Goal: Information Seeking & Learning: Learn about a topic

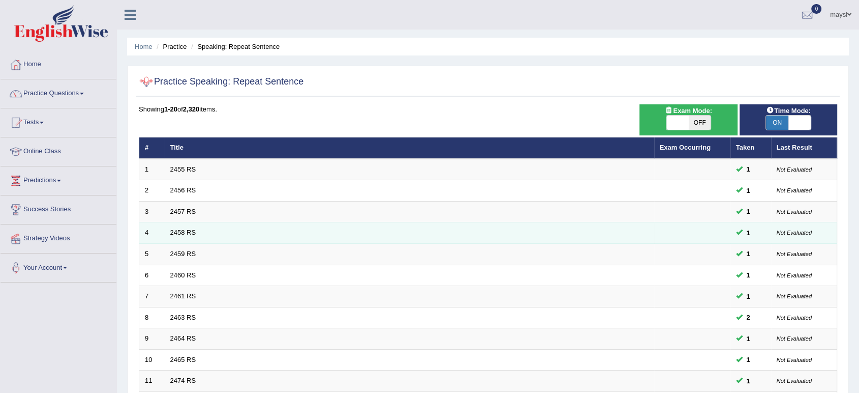
scroll to position [279, 0]
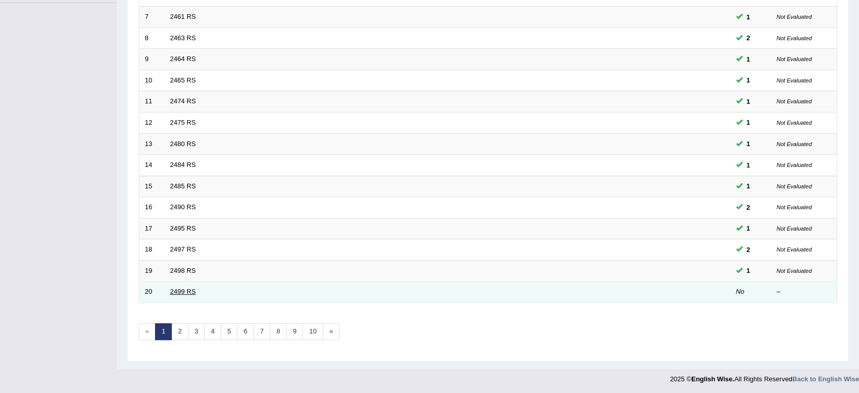
click at [180, 288] on link "2499 RS" at bounding box center [183, 291] width 26 height 8
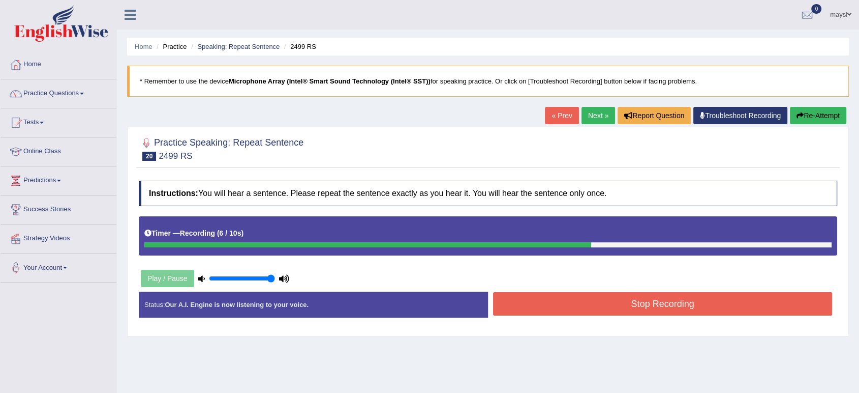
click at [667, 310] on button "Stop Recording" at bounding box center [662, 303] width 339 height 23
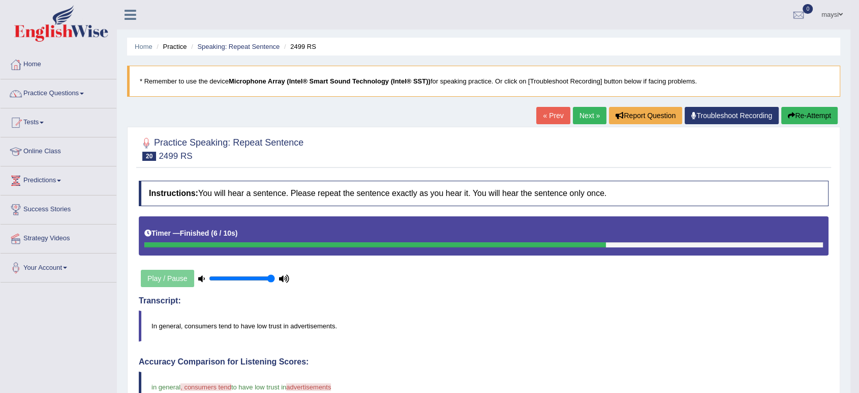
click at [590, 115] on link "Next »" at bounding box center [590, 115] width 34 height 17
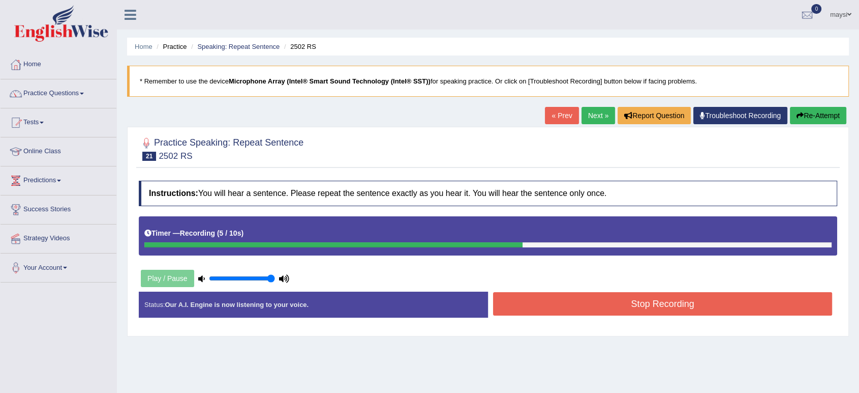
click at [585, 307] on button "Stop Recording" at bounding box center [662, 303] width 339 height 23
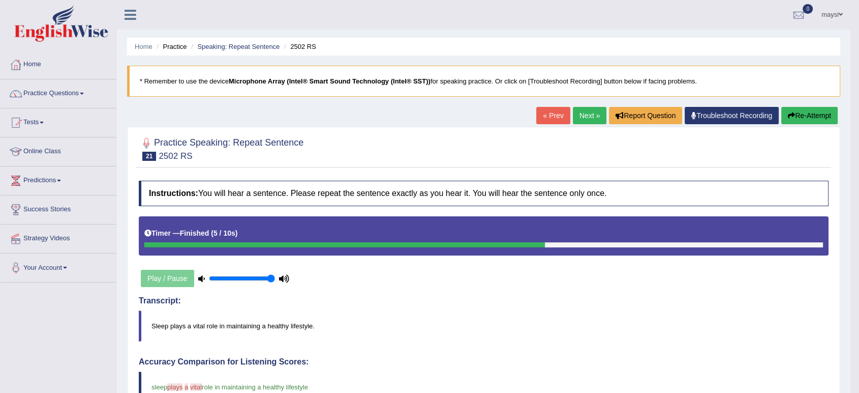
click at [597, 113] on link "Next »" at bounding box center [590, 115] width 34 height 17
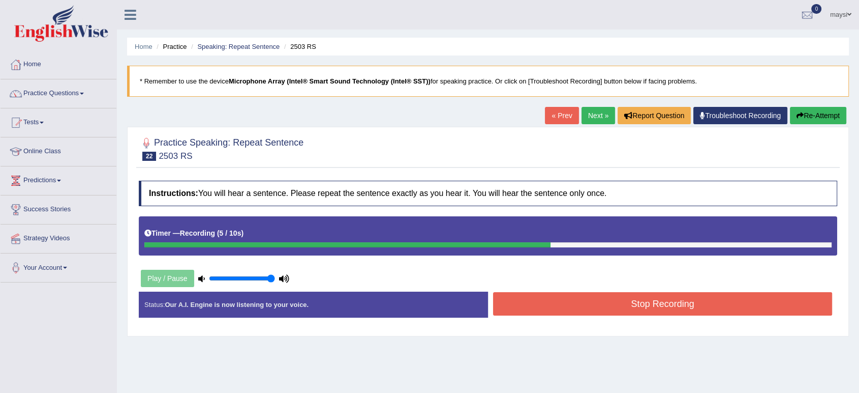
click at [663, 299] on button "Stop Recording" at bounding box center [662, 303] width 339 height 23
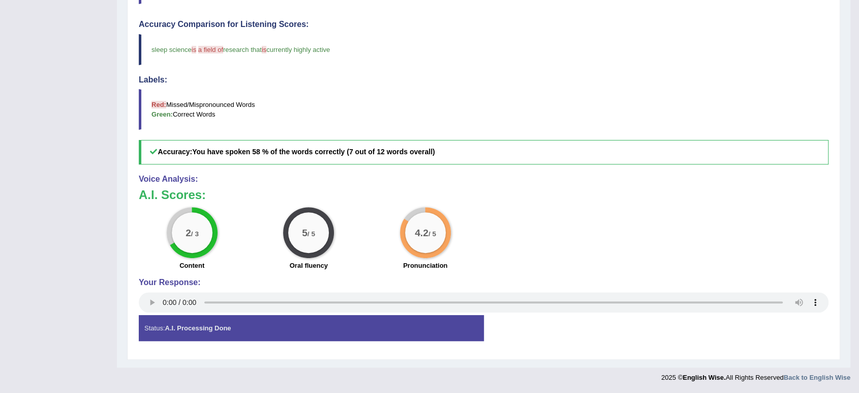
scroll to position [54, 0]
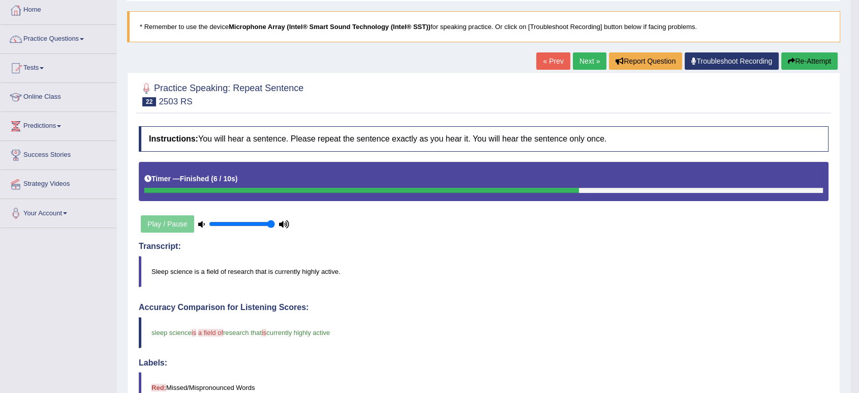
click at [590, 60] on link "Next »" at bounding box center [590, 60] width 34 height 17
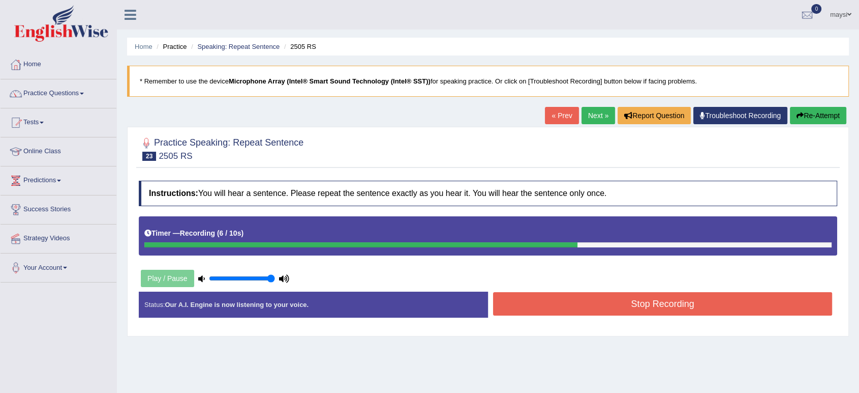
click at [614, 304] on button "Stop Recording" at bounding box center [662, 303] width 339 height 23
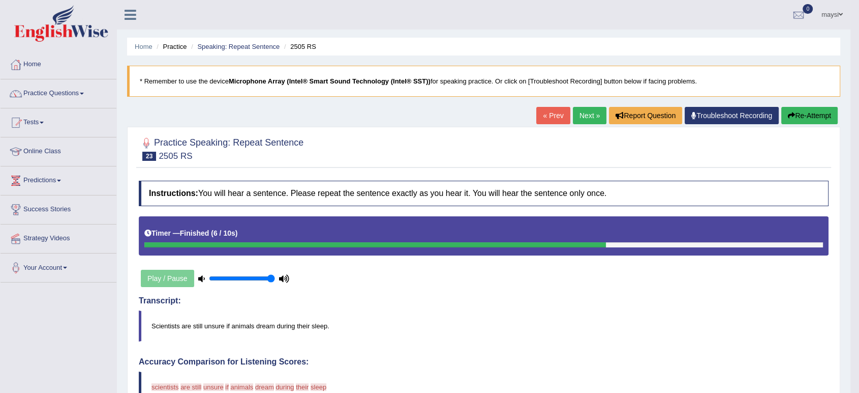
click at [803, 120] on button "Re-Attempt" at bounding box center [810, 115] width 56 height 17
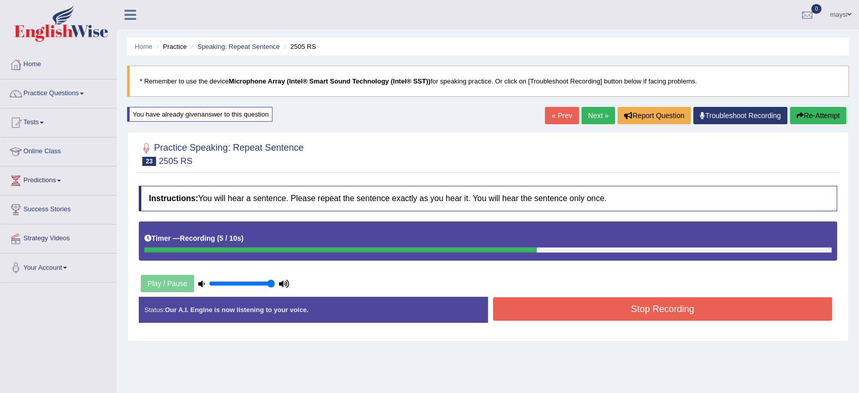
click at [603, 302] on button "Stop Recording" at bounding box center [662, 308] width 339 height 23
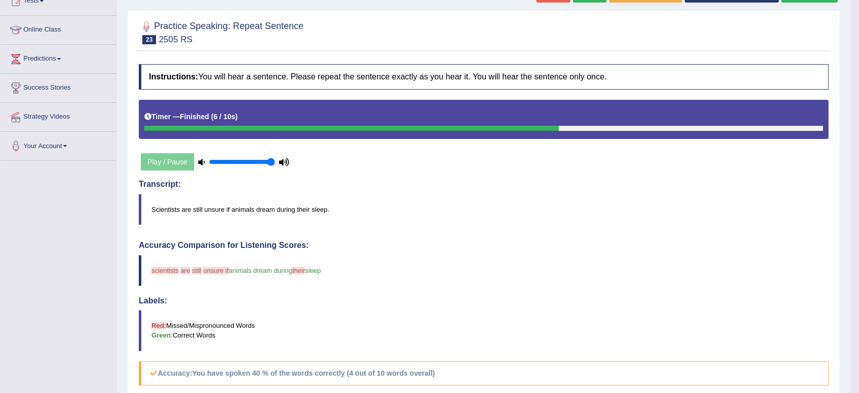
scroll to position [56, 0]
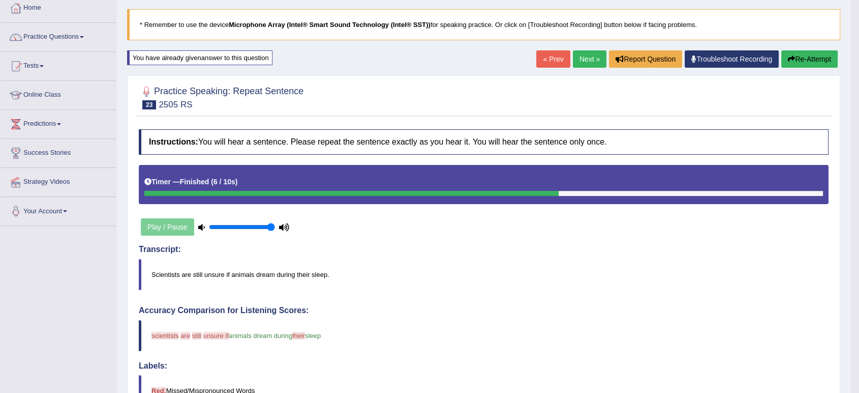
click at [589, 57] on link "Next »" at bounding box center [590, 58] width 34 height 17
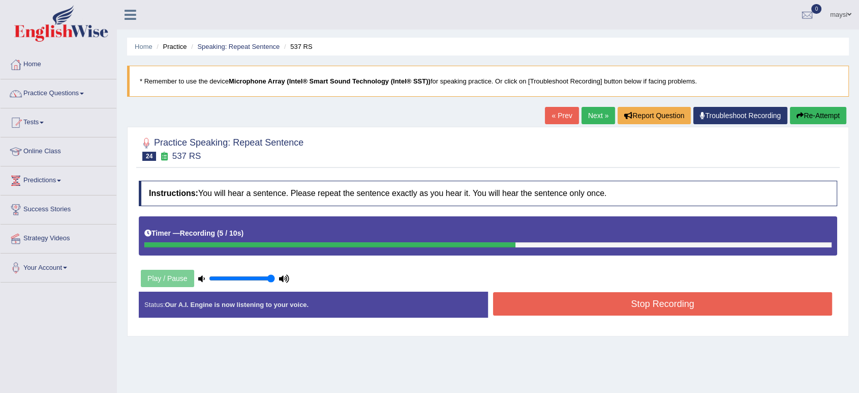
click at [602, 302] on button "Stop Recording" at bounding box center [662, 303] width 339 height 23
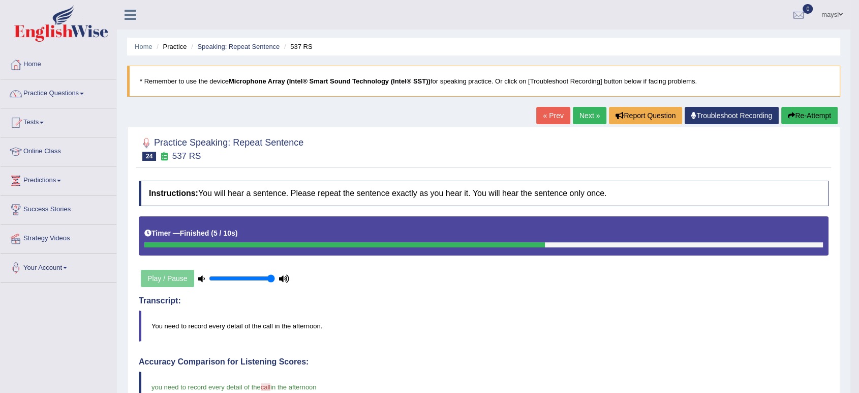
click at [590, 108] on link "Next »" at bounding box center [590, 115] width 34 height 17
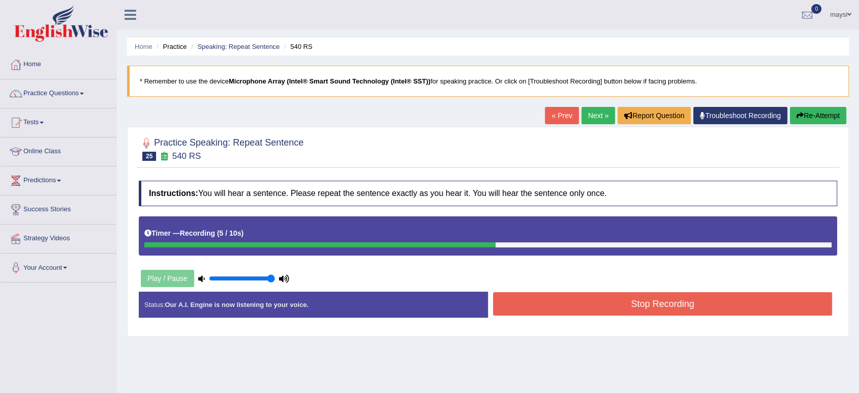
click at [688, 302] on button "Stop Recording" at bounding box center [662, 303] width 339 height 23
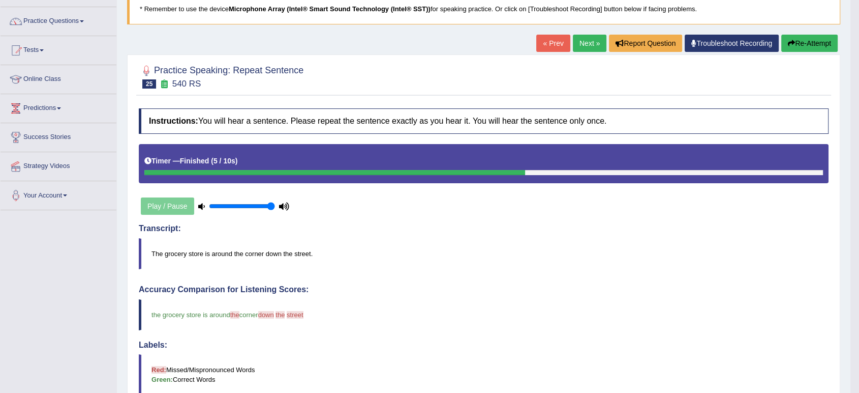
scroll to position [56, 0]
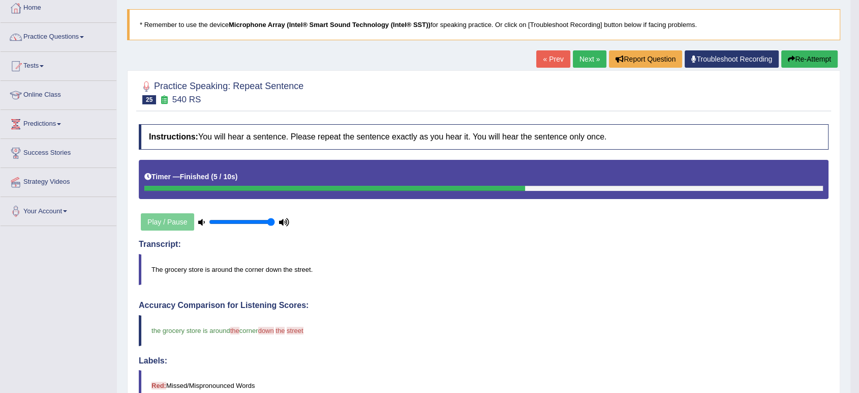
click at [592, 64] on link "Next »" at bounding box center [590, 58] width 34 height 17
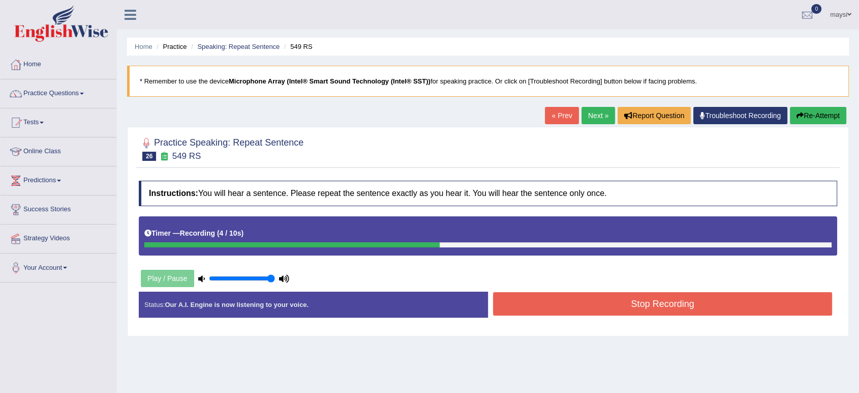
click at [548, 306] on button "Stop Recording" at bounding box center [662, 303] width 339 height 23
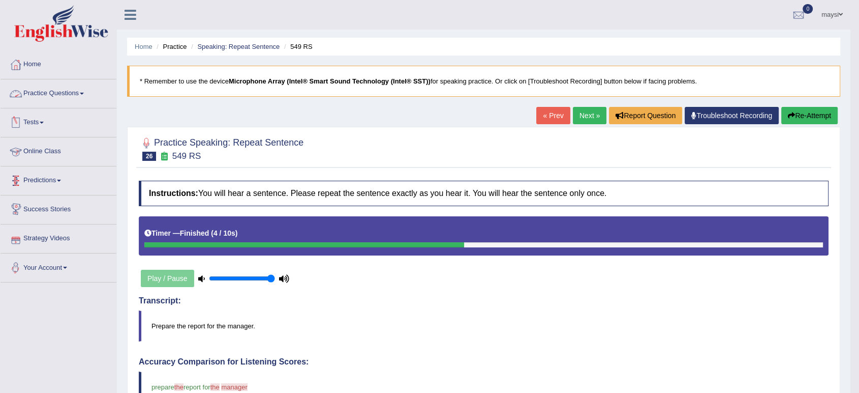
click at [58, 98] on link "Practice Questions" at bounding box center [59, 91] width 116 height 25
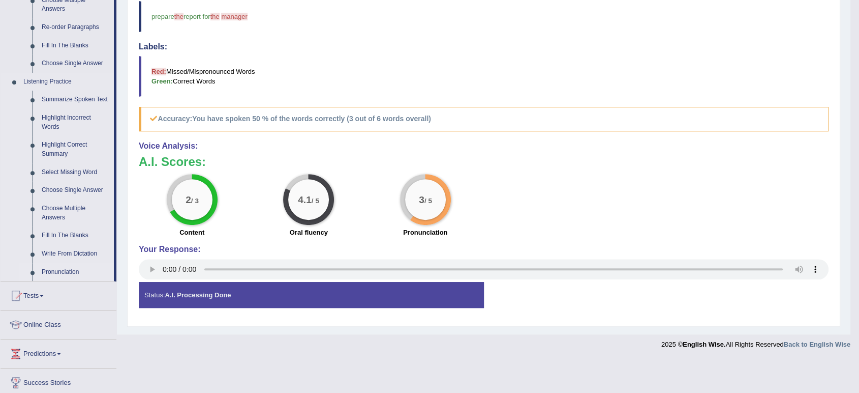
scroll to position [395, 0]
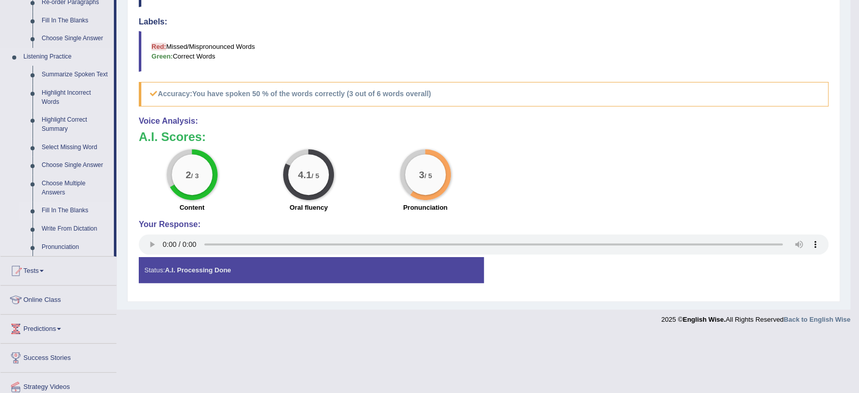
click at [65, 207] on link "Fill In The Blanks" at bounding box center [75, 210] width 77 height 18
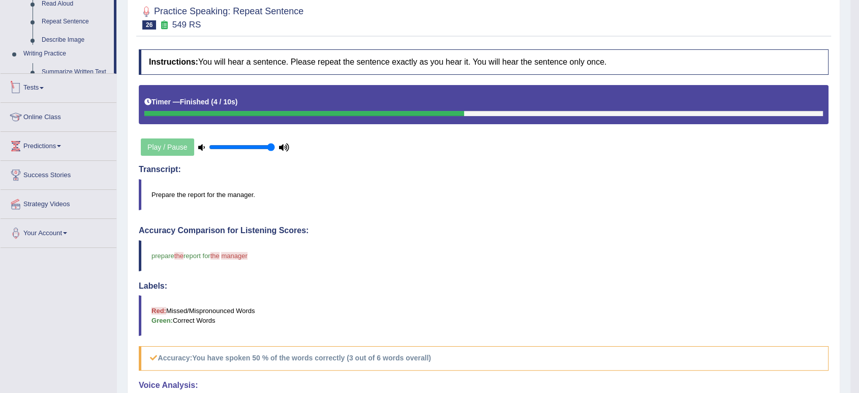
scroll to position [337, 0]
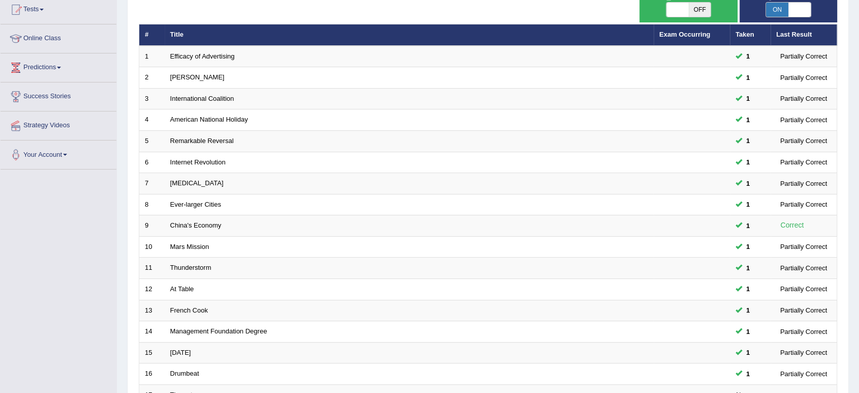
scroll to position [279, 0]
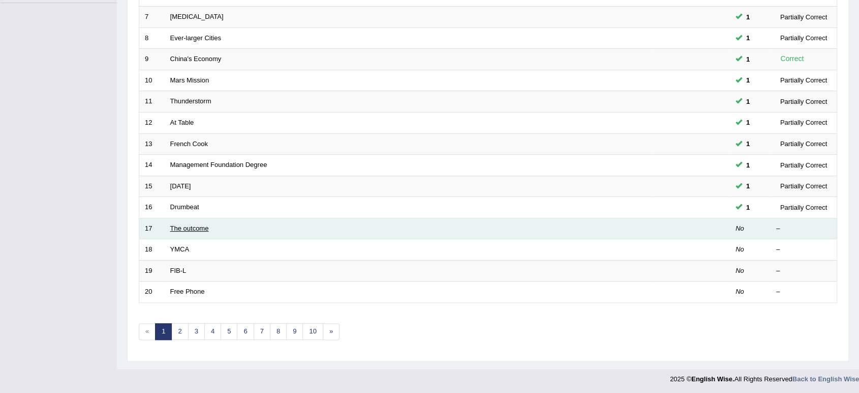
click at [183, 228] on link "The outcome" at bounding box center [189, 228] width 39 height 8
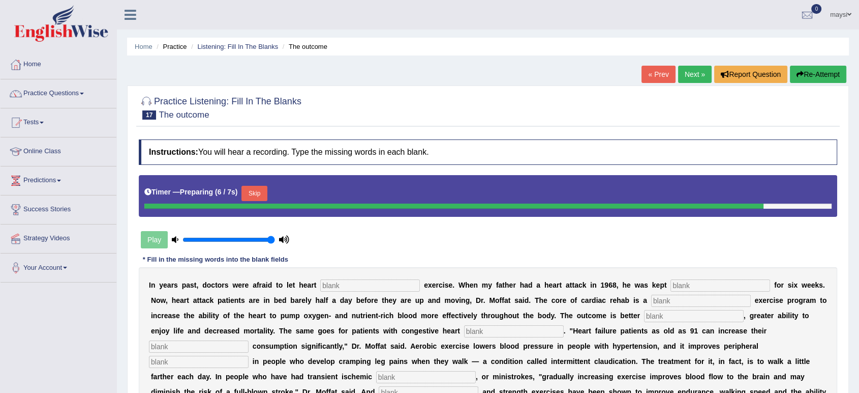
click at [337, 283] on input "text" at bounding box center [370, 285] width 100 height 12
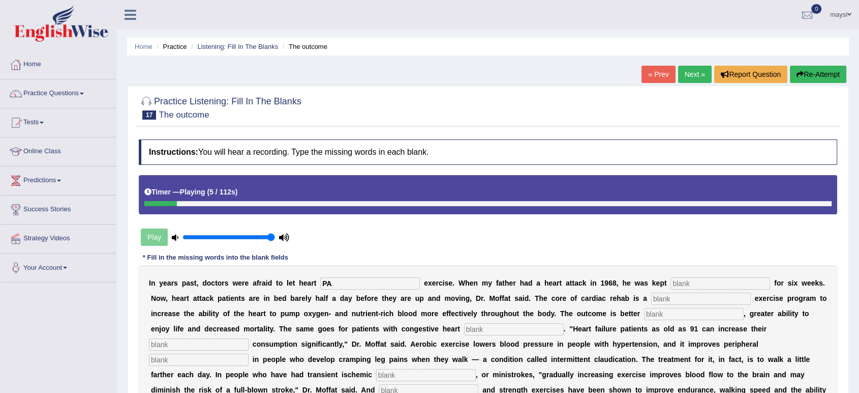
type input "P"
type input "patients"
type input "sedentary"
click at [681, 296] on input "text" at bounding box center [701, 298] width 100 height 12
type input "progressive"
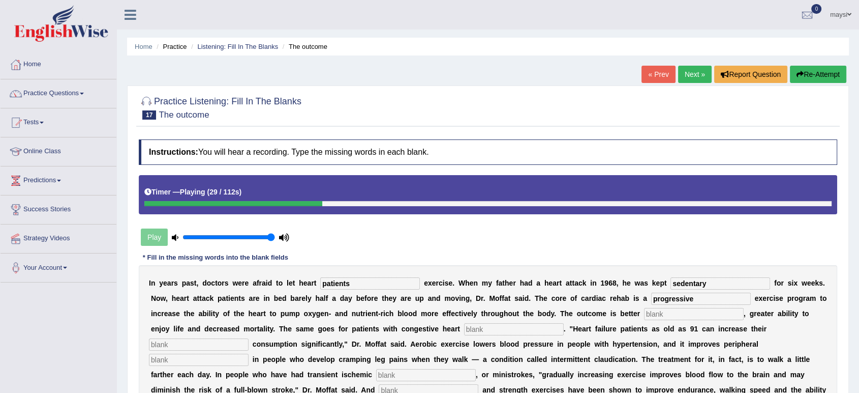
click at [673, 312] on input "text" at bounding box center [694, 314] width 100 height 12
type input "doings"
click at [476, 327] on input "text" at bounding box center [514, 329] width 100 height 12
type input "failure"
click at [208, 345] on input "text" at bounding box center [199, 344] width 100 height 12
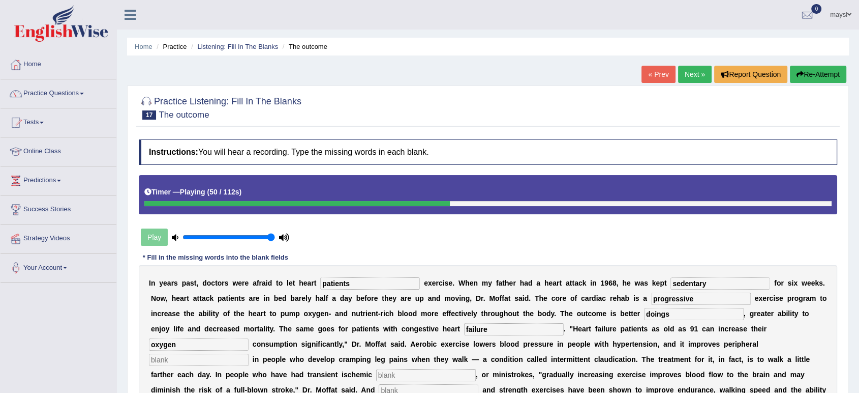
type input "oxygen"
click at [204, 358] on input "text" at bounding box center [199, 359] width 100 height 12
type input "circulation"
click at [392, 375] on input "text" at bounding box center [426, 375] width 100 height 12
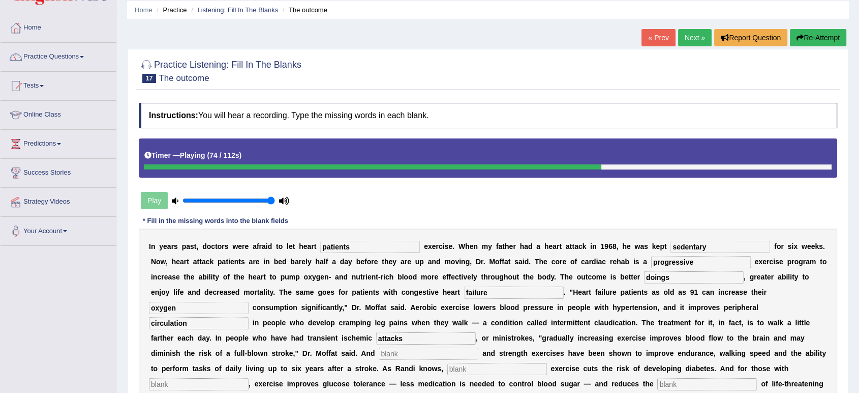
scroll to position [56, 0]
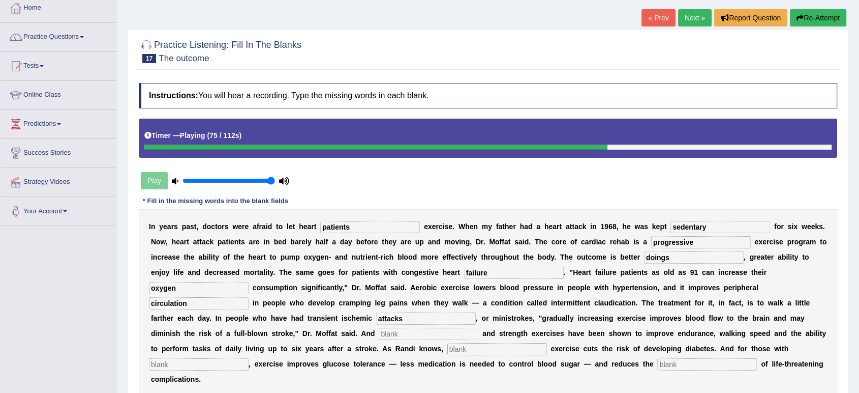
type input "attacks"
click at [400, 332] on input "text" at bounding box center [429, 333] width 100 height 12
type input "aerobic"
click at [476, 343] on input "text" at bounding box center [498, 349] width 100 height 12
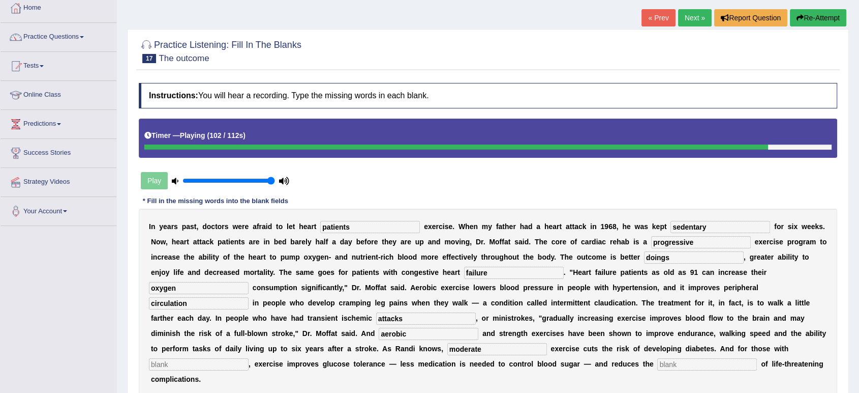
type input "moderate"
click at [676, 361] on input "text" at bounding box center [708, 364] width 100 height 12
click at [186, 360] on input "text" at bounding box center [199, 364] width 100 height 12
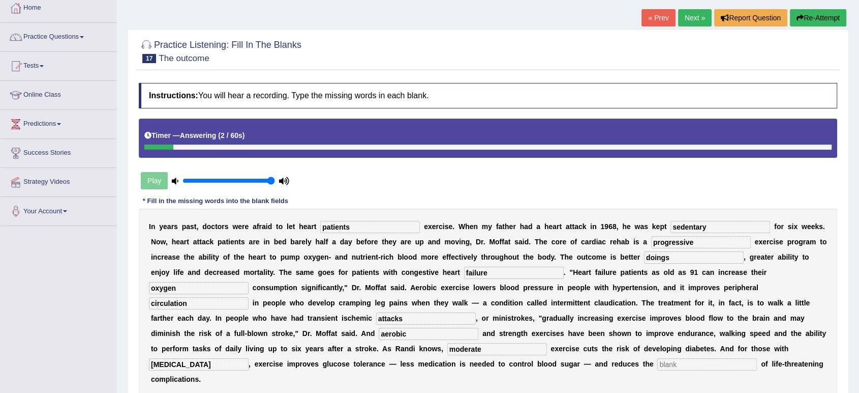
type input "diabetes"
click at [676, 363] on input "text" at bounding box center [708, 364] width 100 height 12
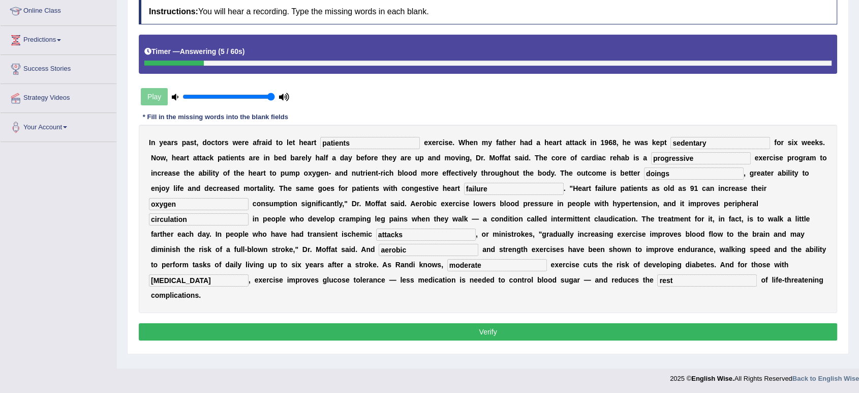
scroll to position [141, 0]
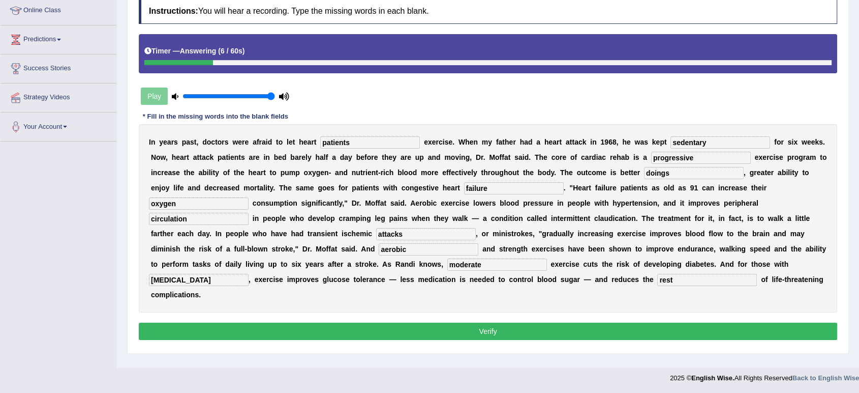
type input "rest"
click at [434, 332] on button "Verify" at bounding box center [488, 330] width 699 height 17
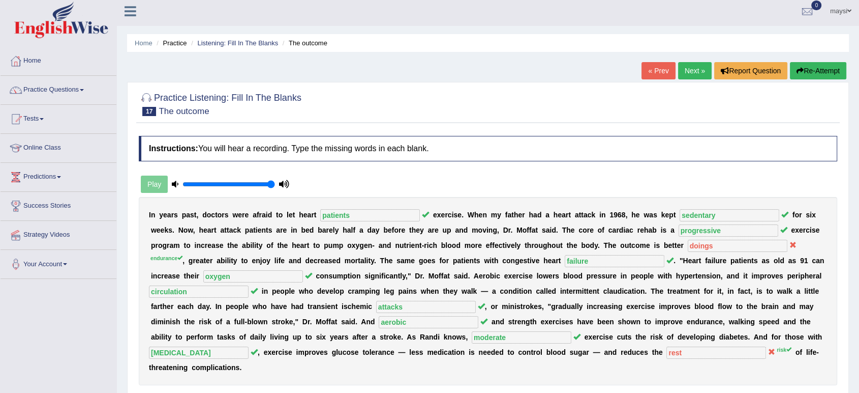
scroll to position [0, 0]
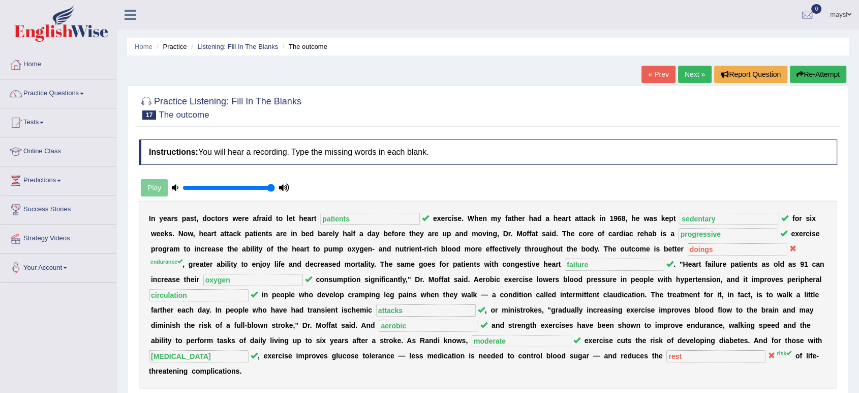
click at [686, 73] on link "Next »" at bounding box center [695, 74] width 34 height 17
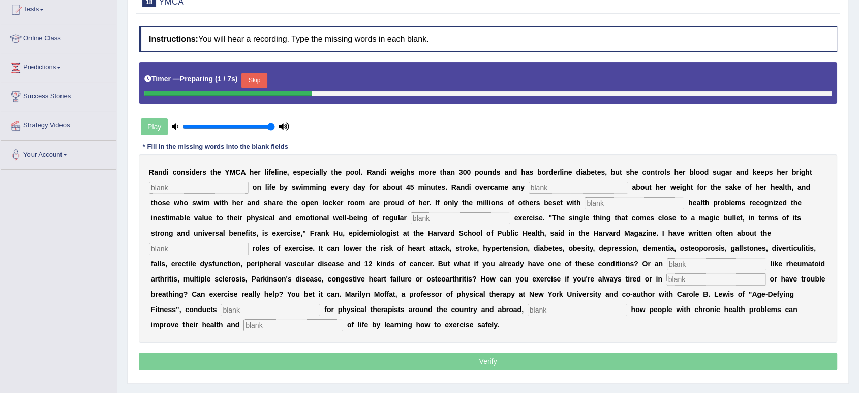
click at [222, 188] on input "text" at bounding box center [199, 188] width 100 height 12
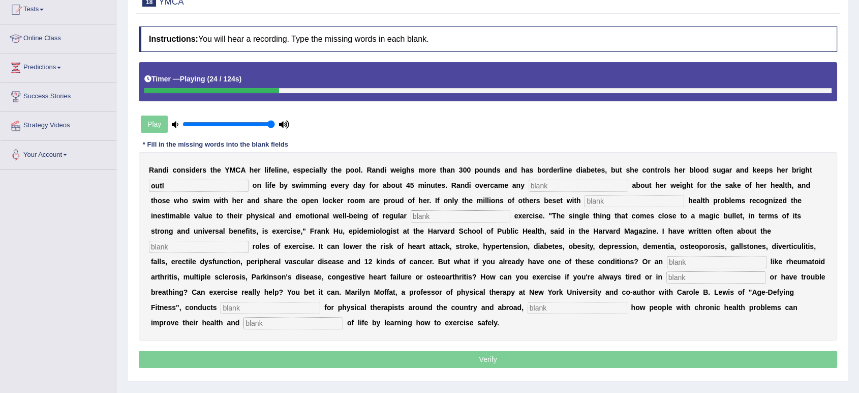
type input "outl"
click at [560, 181] on input "text" at bounding box center [579, 186] width 100 height 12
type input "subconciousness"
click at [625, 200] on input "text" at bounding box center [635, 201] width 100 height 12
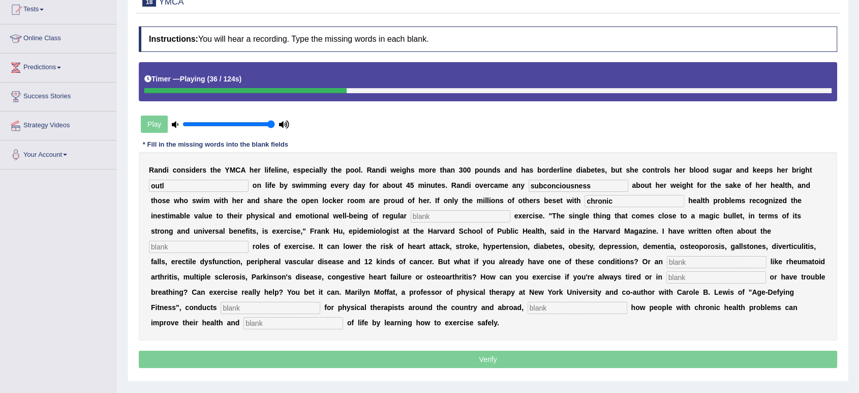
type input "chronic"
click at [478, 215] on input "text" at bounding box center [461, 216] width 100 height 12
type input "physical"
click at [237, 243] on input "text" at bounding box center [199, 247] width 100 height 12
type input "protective"
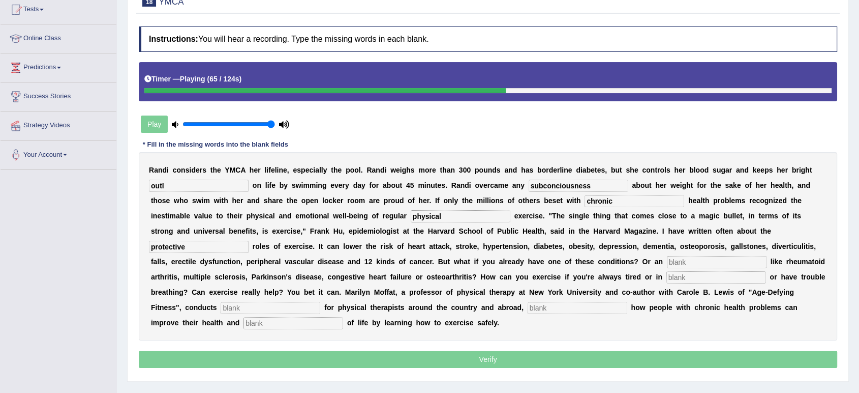
click at [694, 261] on input "text" at bounding box center [717, 262] width 100 height 12
click at [174, 182] on input "outl" at bounding box center [199, 186] width 100 height 12
type input "outlook"
type input "e"
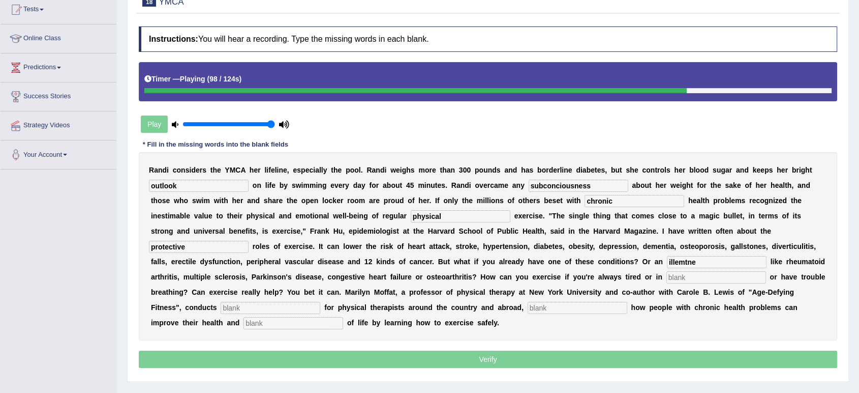
type input "illemtne"
click at [697, 278] on input "text" at bounding box center [717, 277] width 100 height 12
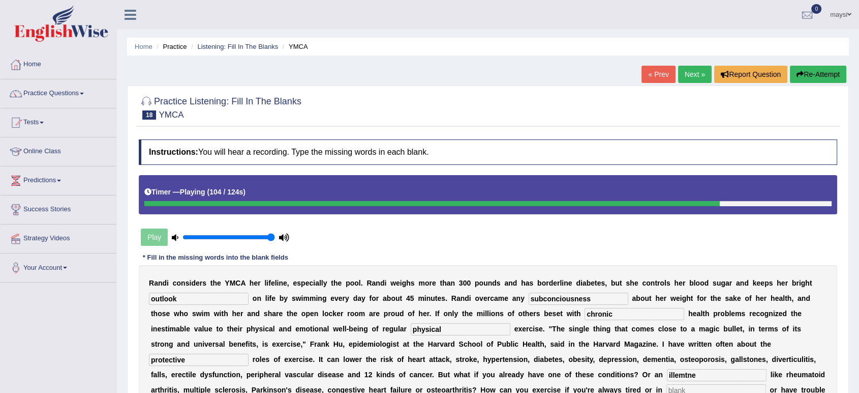
click at [804, 75] on button "Re-Attempt" at bounding box center [818, 74] width 56 height 17
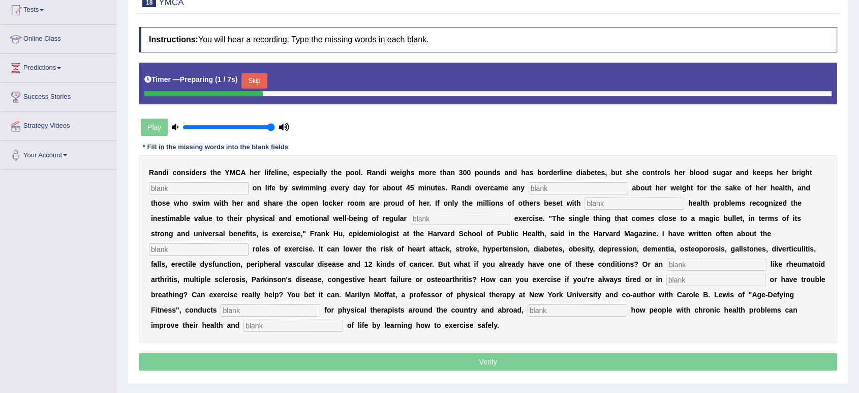
scroll to position [113, 0]
click at [191, 182] on input "text" at bounding box center [199, 188] width 100 height 12
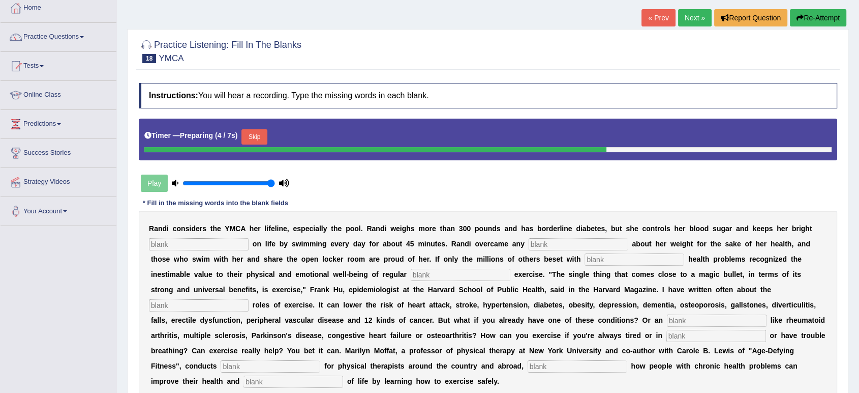
scroll to position [141, 0]
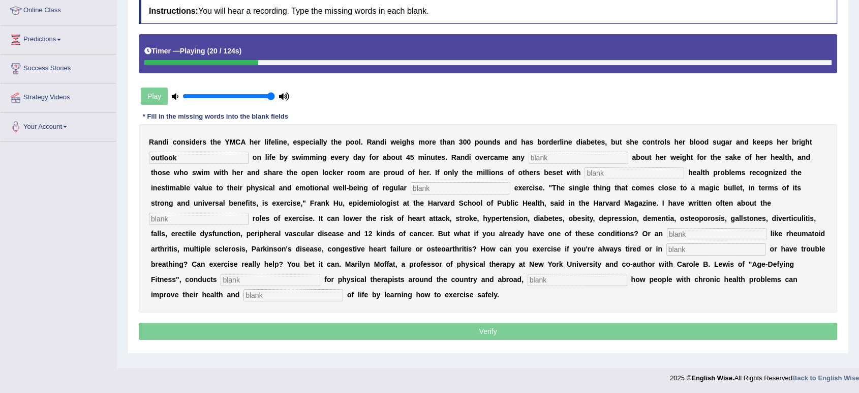
type input "outlook"
click at [593, 154] on input "text" at bounding box center [579, 158] width 100 height 12
type input "self-conciousness"
click at [603, 173] on input "text" at bounding box center [635, 173] width 100 height 12
type input "chronic"
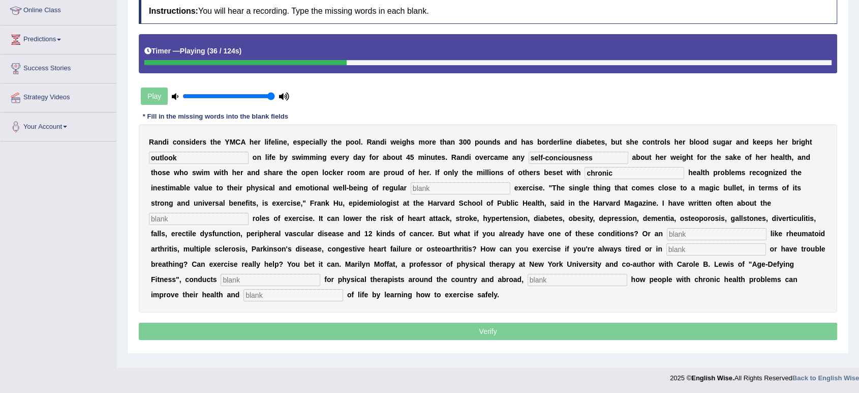
click at [429, 189] on input "text" at bounding box center [461, 188] width 100 height 12
type input "physical"
click at [225, 216] on input "text" at bounding box center [199, 219] width 100 height 12
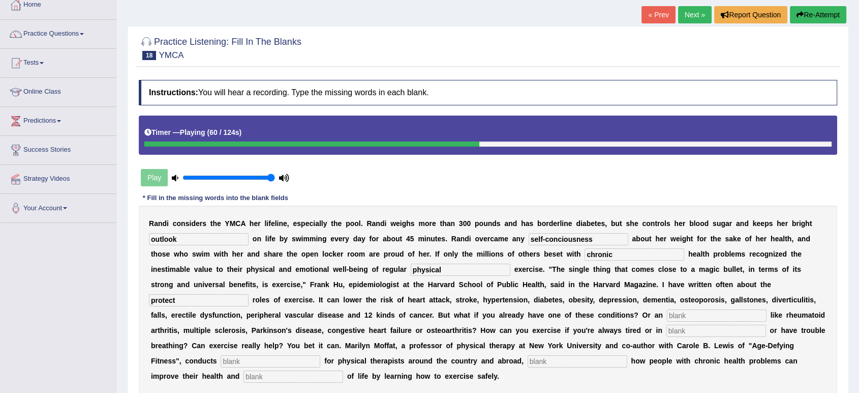
scroll to position [0, 0]
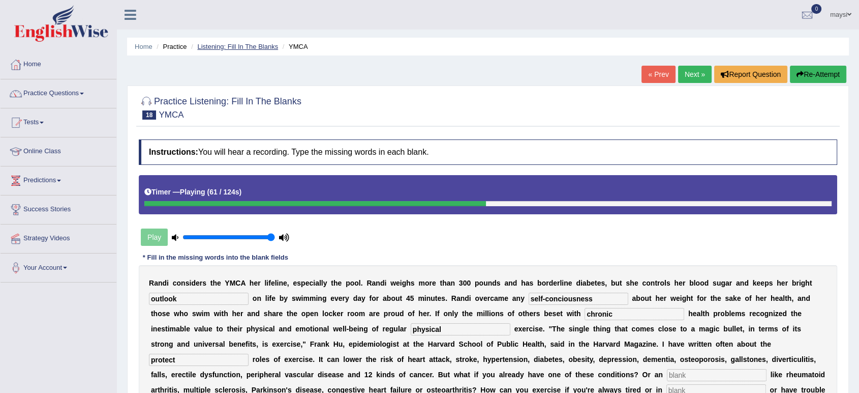
type input "protect"
click at [229, 44] on link "Listening: Fill In The Blanks" at bounding box center [237, 47] width 81 height 8
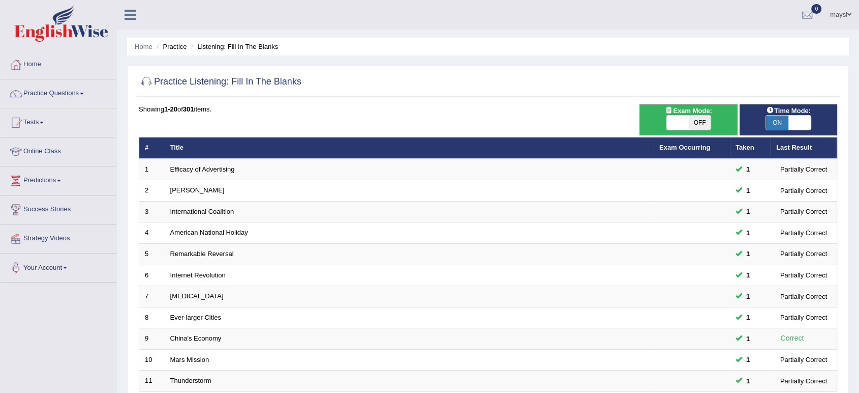
drag, startPoint x: 0, startPoint y: 0, endPoint x: 0, endPoint y: 273, distance: 272.6
drag, startPoint x: 0, startPoint y: 273, endPoint x: 456, endPoint y: 120, distance: 480.7
click at [456, 120] on div "Showing 1-20 of 301 items. # Title Exam Occurring Taken Last Result 1 Efficacy …" at bounding box center [488, 367] width 699 height 527
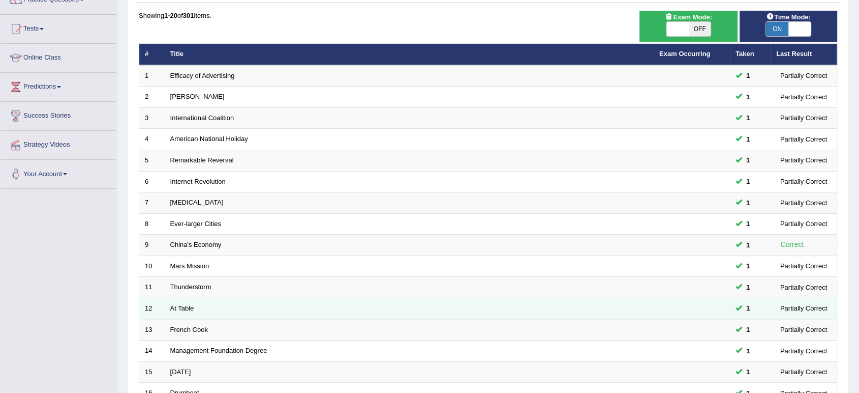
scroll to position [226, 0]
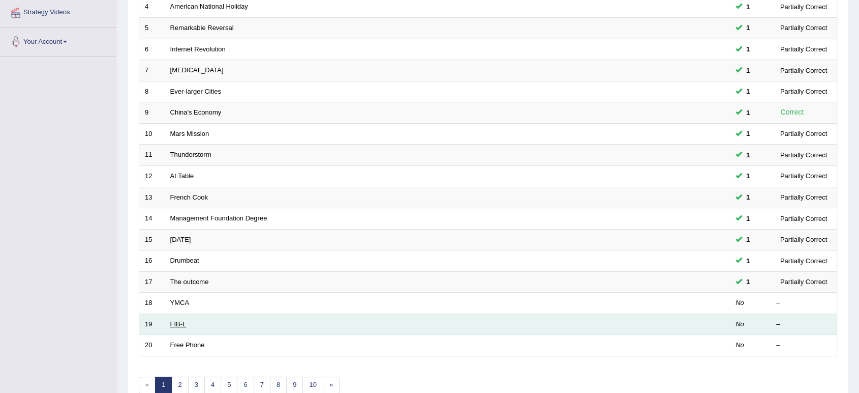
click at [176, 322] on link "FIB-L" at bounding box center [178, 324] width 16 height 8
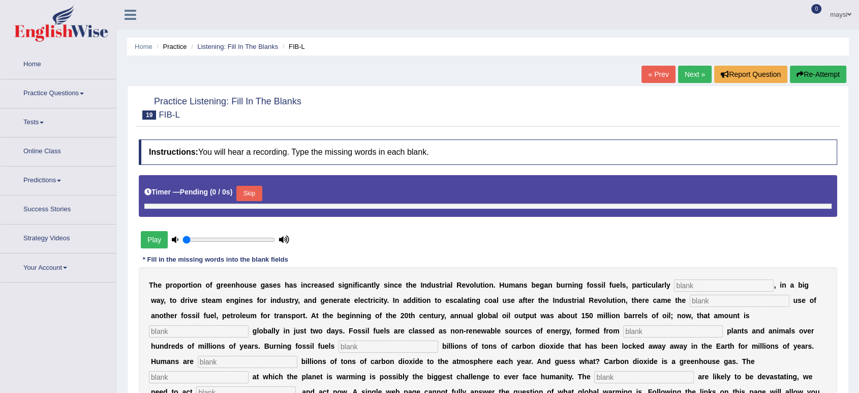
type input "1"
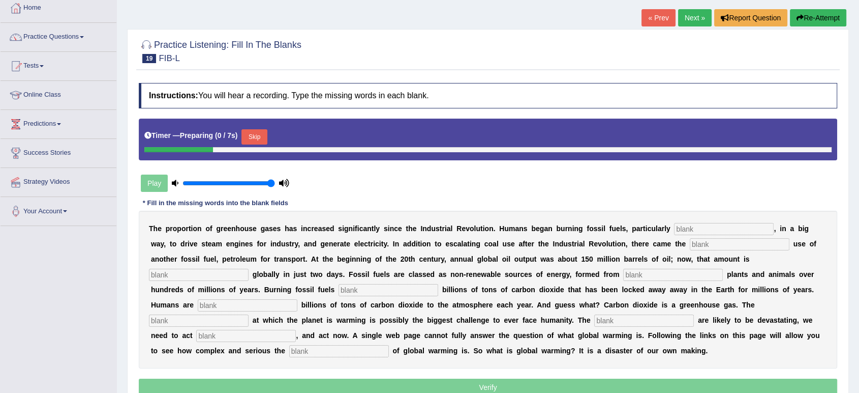
scroll to position [113, 0]
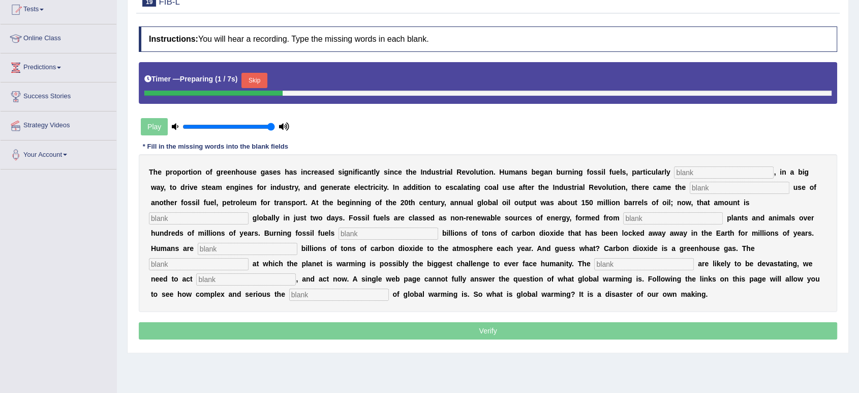
click at [687, 174] on input "text" at bounding box center [724, 172] width 100 height 12
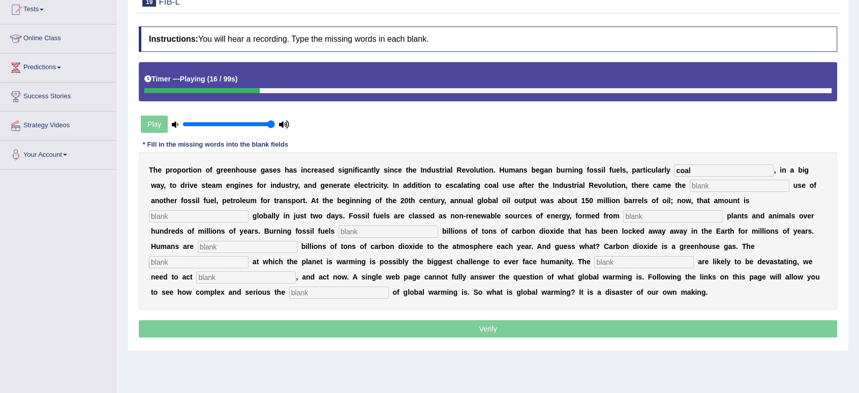
type input "coal"
click at [709, 185] on input "text" at bounding box center [740, 186] width 100 height 12
type input "wide-spread"
click at [192, 215] on input "text" at bounding box center [199, 216] width 100 height 12
type input "extractive"
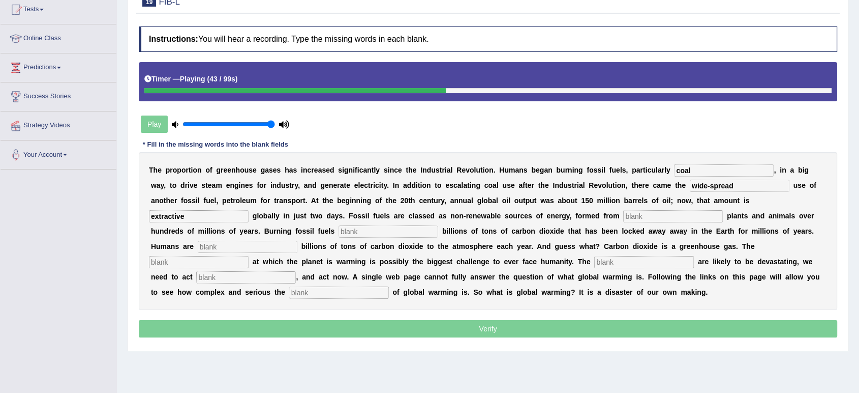
click at [427, 227] on input "text" at bounding box center [389, 231] width 100 height 12
click at [637, 213] on input "text" at bounding box center [673, 216] width 100 height 12
type input "decay"
click at [357, 230] on input "text" at bounding box center [389, 231] width 100 height 12
type input "release"
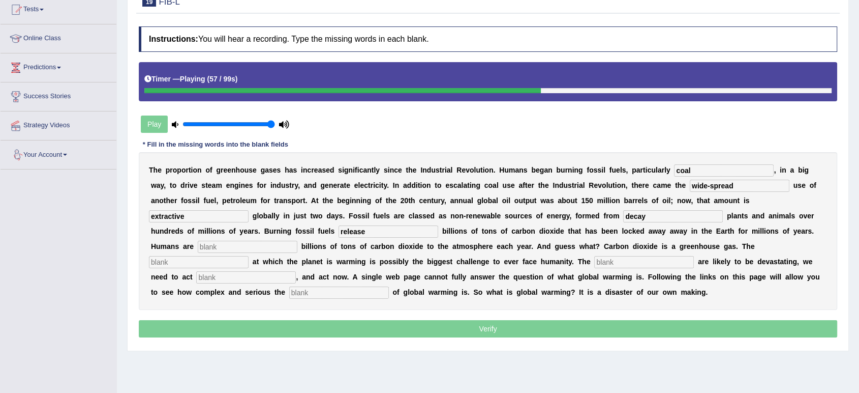
click at [241, 245] on input "text" at bounding box center [248, 247] width 100 height 12
type input "adding"
click at [212, 258] on input "text" at bounding box center [199, 262] width 100 height 12
type input "rate"
click at [650, 261] on input "text" at bounding box center [644, 262] width 100 height 12
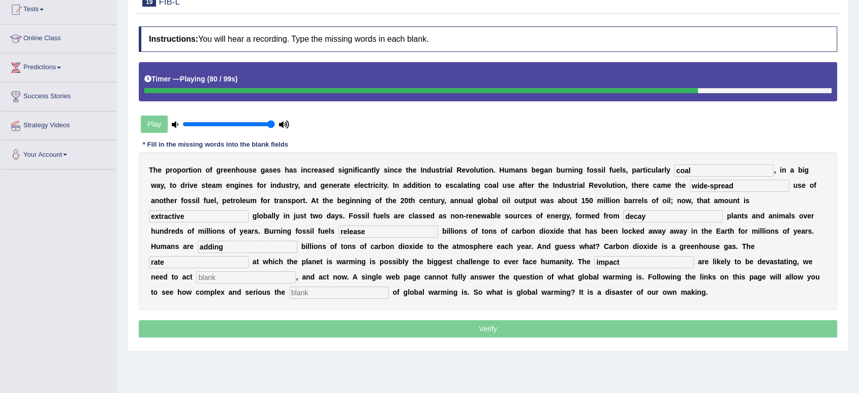
type input "impact"
click at [225, 278] on input "text" at bounding box center [246, 277] width 100 height 12
type input "precise"
click at [315, 288] on input "text" at bounding box center [339, 292] width 100 height 12
type input "issue"
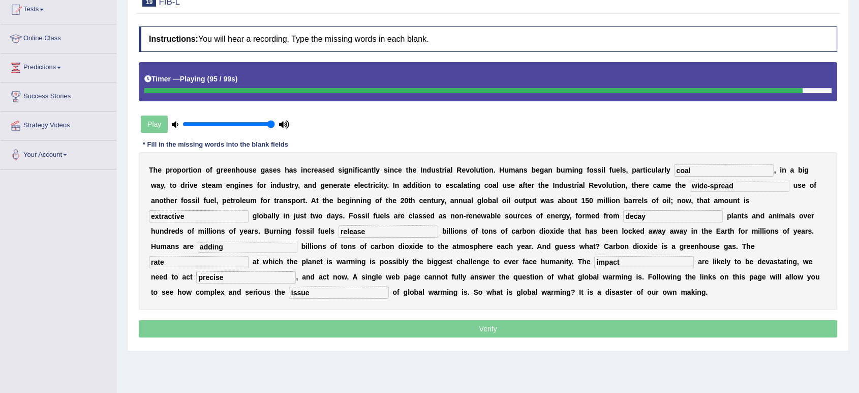
click at [232, 276] on input "precise" at bounding box center [246, 277] width 100 height 12
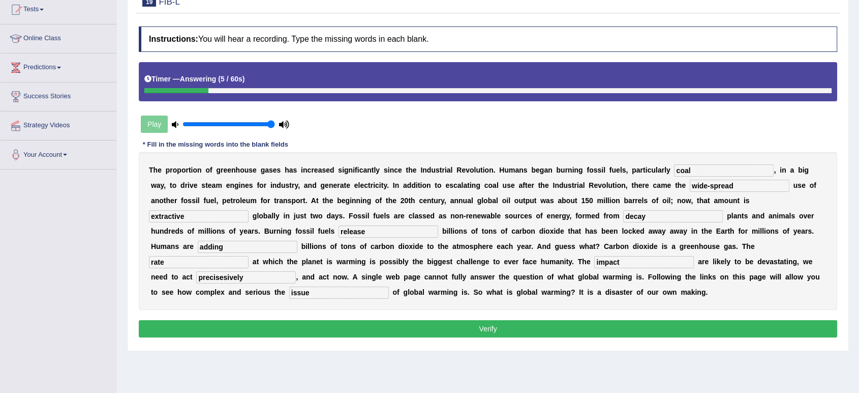
type input "precisesively"
click at [710, 183] on input "wide-spread" at bounding box center [740, 186] width 100 height 12
type input "widespread"
click at [583, 330] on button "Verify" at bounding box center [488, 328] width 699 height 17
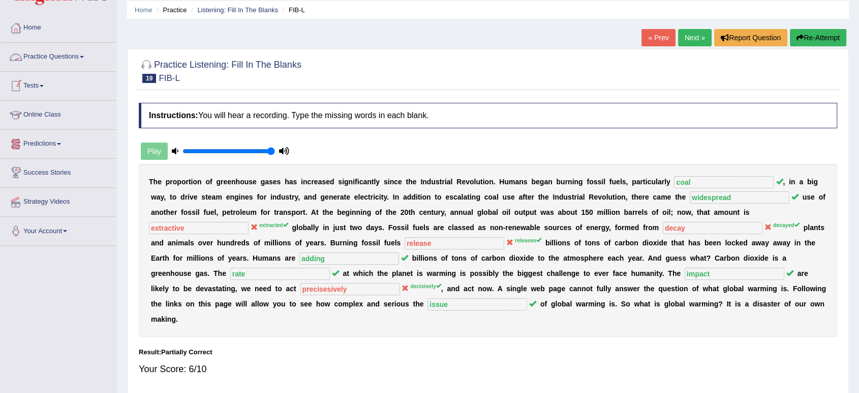
scroll to position [56, 0]
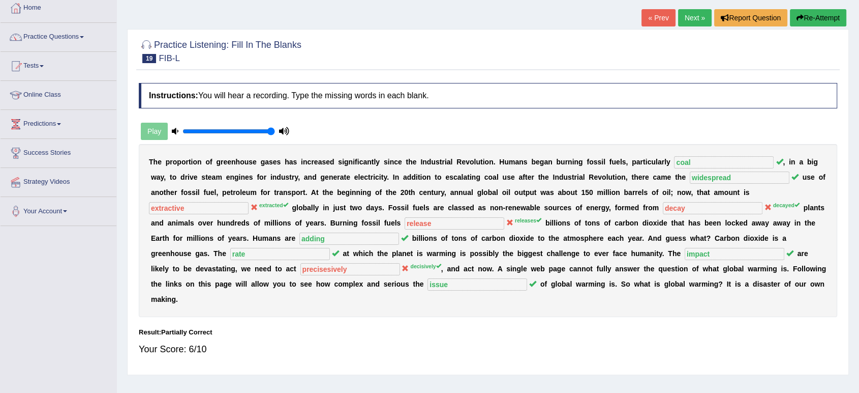
click at [680, 16] on link "Next »" at bounding box center [695, 17] width 34 height 17
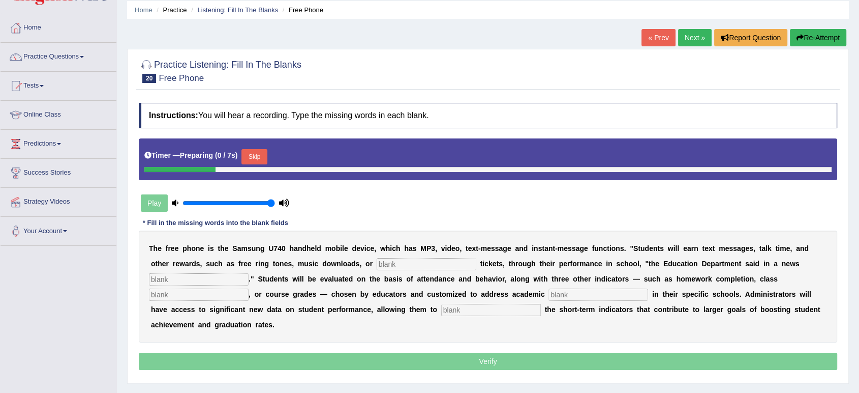
scroll to position [56, 0]
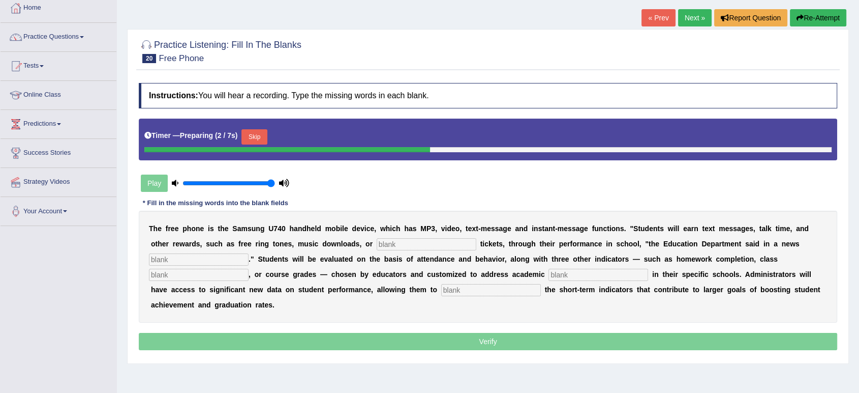
click at [435, 243] on input "text" at bounding box center [427, 244] width 100 height 12
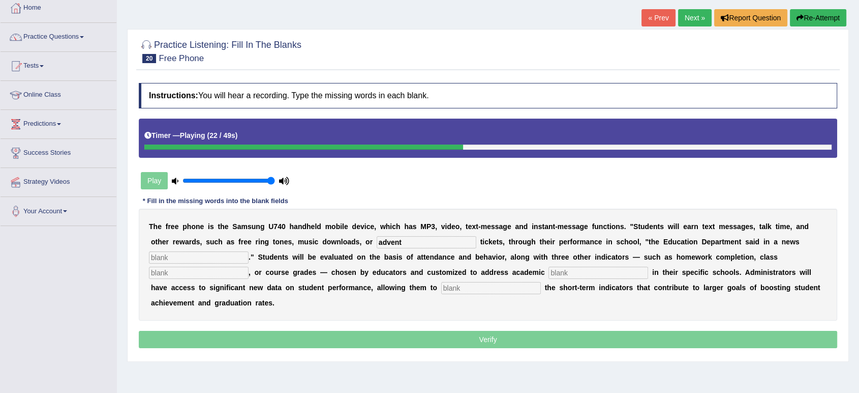
type input "advent"
click at [165, 254] on input "text" at bounding box center [199, 257] width 100 height 12
type input "release"
click at [165, 272] on input "text" at bounding box center [199, 272] width 100 height 12
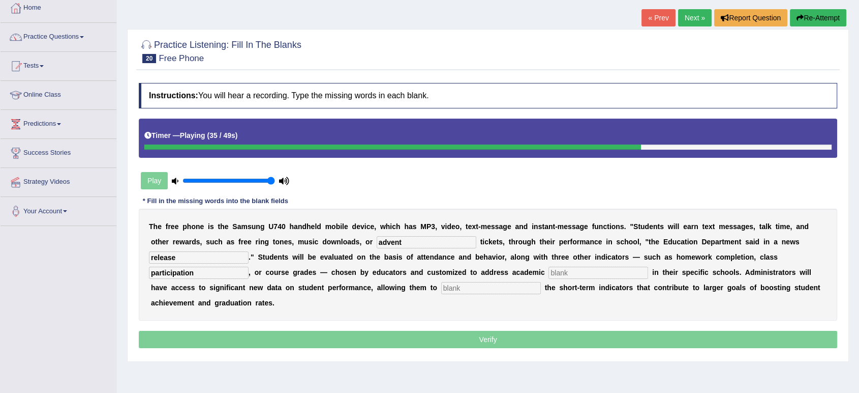
type input "participation"
click at [557, 273] on input "text" at bounding box center [599, 272] width 100 height 12
type input "priority"
click at [514, 283] on input "text" at bounding box center [491, 288] width 100 height 12
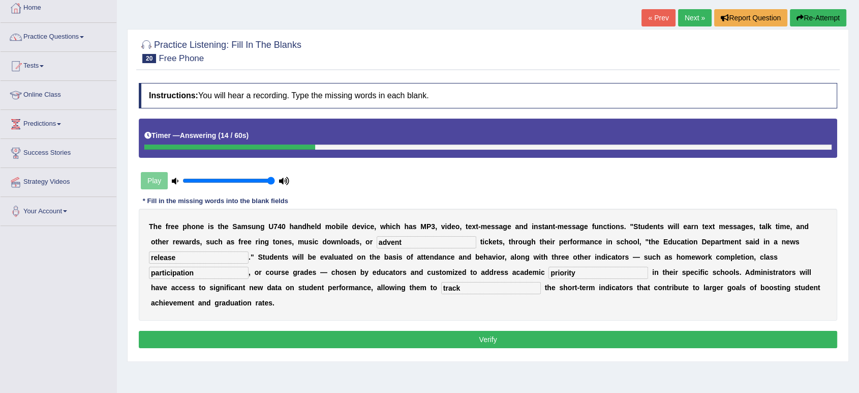
type input "track"
click at [578, 273] on input "priority" at bounding box center [599, 272] width 100 height 12
type input "priorities"
click at [368, 333] on button "Verify" at bounding box center [488, 339] width 699 height 17
click at [368, 333] on div "Home Practice Listening: Fill In The Blanks Free Phone « Prev Next » Report Que…" at bounding box center [488, 198] width 742 height 509
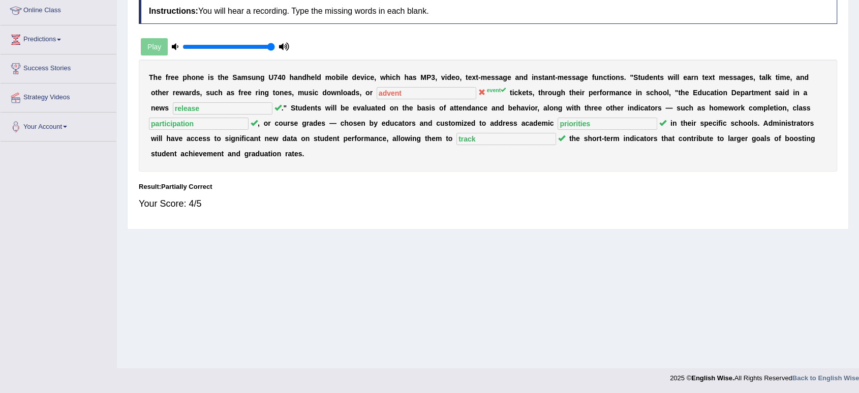
scroll to position [28, 0]
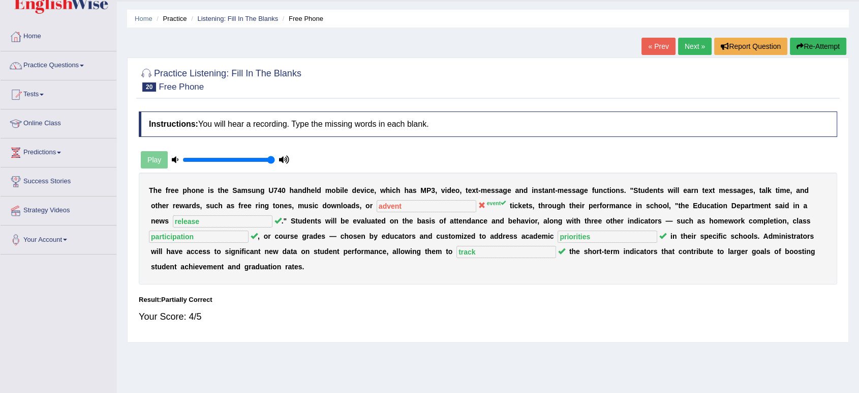
click at [683, 45] on link "Next »" at bounding box center [695, 46] width 34 height 17
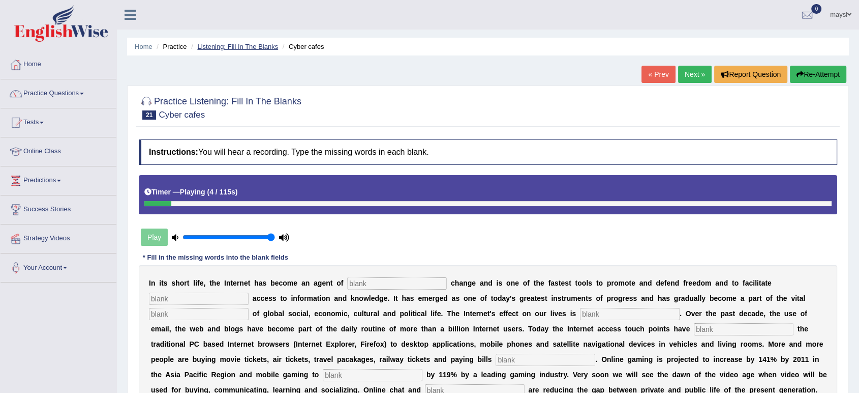
click at [224, 47] on link "Listening: Fill In The Blanks" at bounding box center [237, 47] width 81 height 8
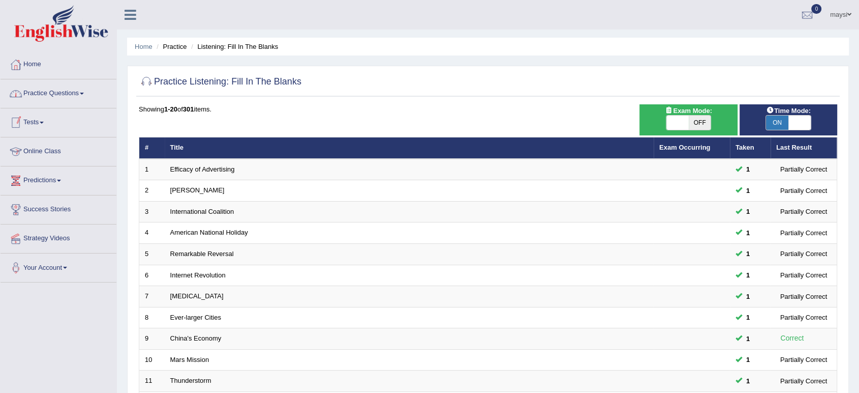
click at [73, 100] on link "Practice Questions" at bounding box center [59, 91] width 116 height 25
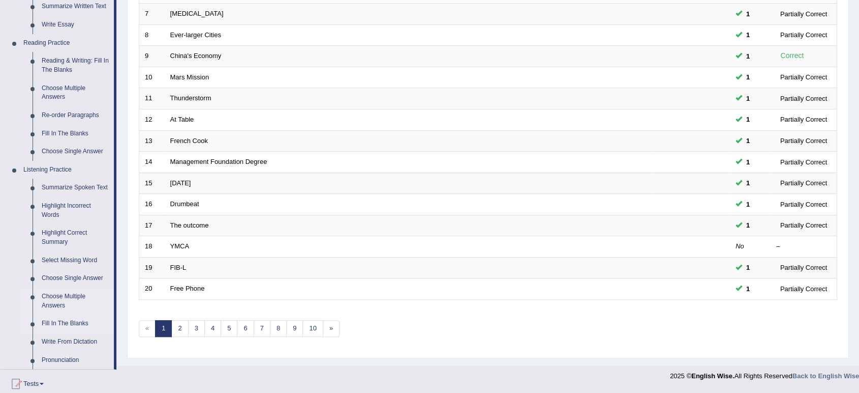
scroll to position [339, 0]
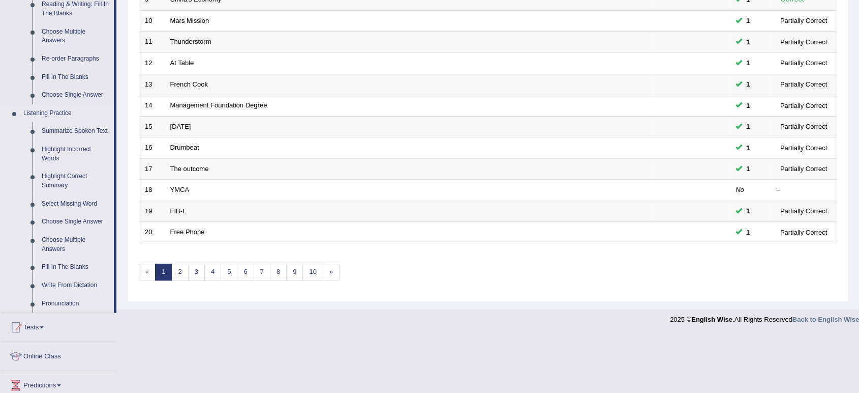
click at [62, 239] on link "Choose Multiple Answers" at bounding box center [75, 244] width 77 height 27
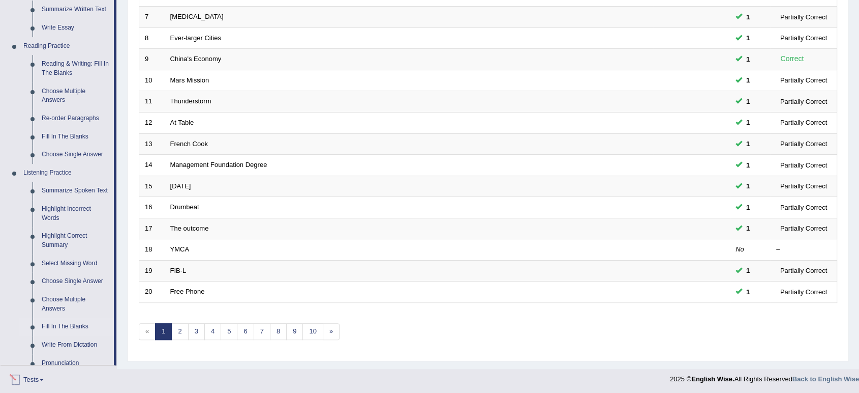
scroll to position [404, 0]
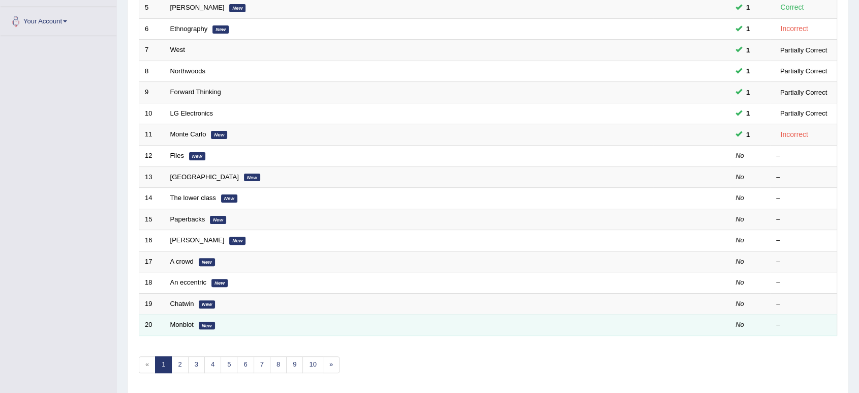
scroll to position [279, 0]
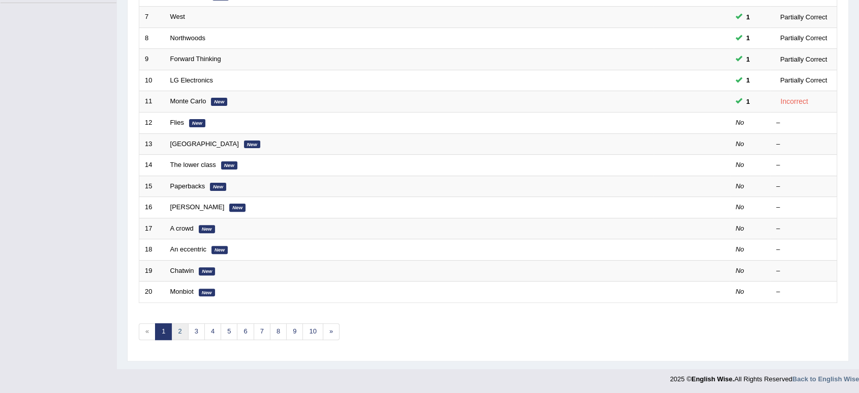
click at [179, 327] on link "2" at bounding box center [179, 331] width 17 height 17
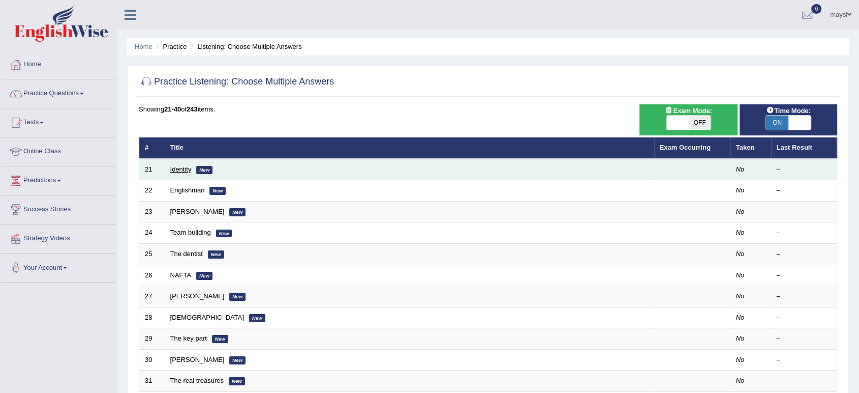
click at [175, 167] on link "Identity" at bounding box center [180, 169] width 21 height 8
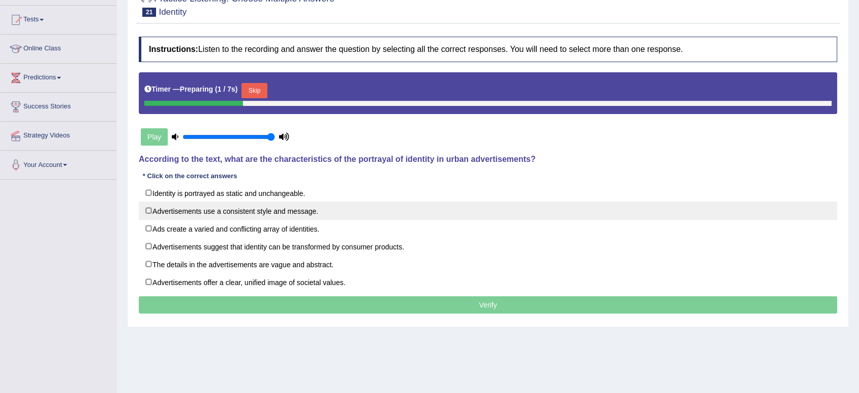
scroll to position [113, 0]
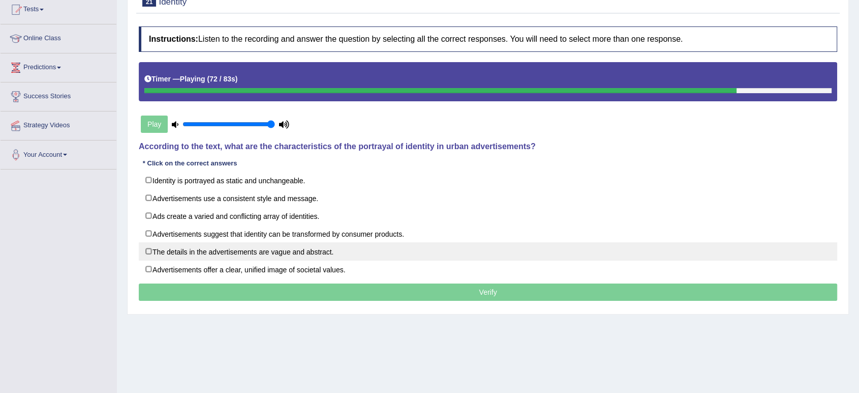
click at [147, 250] on label "The details in the advertisements are vague and abstract." at bounding box center [488, 251] width 699 height 18
checkbox input "true"
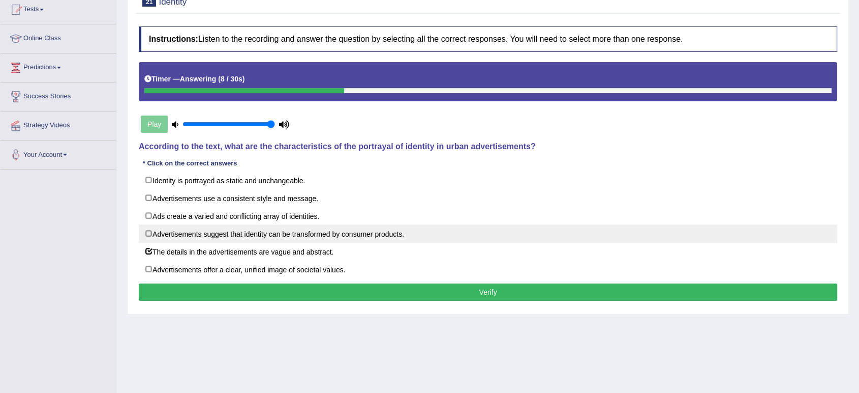
click at [151, 231] on label "Advertisements suggest that identity can be transformed by consumer products." at bounding box center [488, 233] width 699 height 18
checkbox input "true"
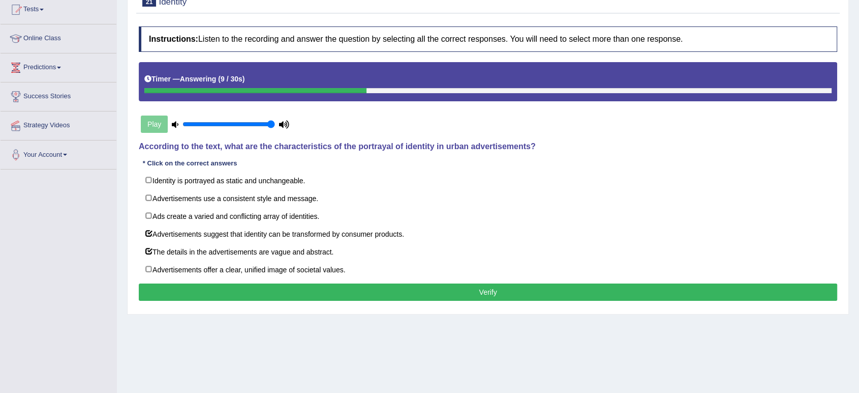
click at [338, 287] on button "Verify" at bounding box center [488, 291] width 699 height 17
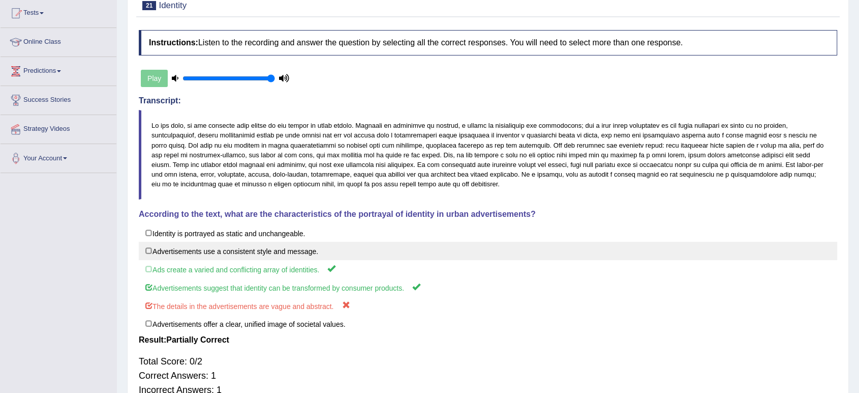
scroll to position [53, 0]
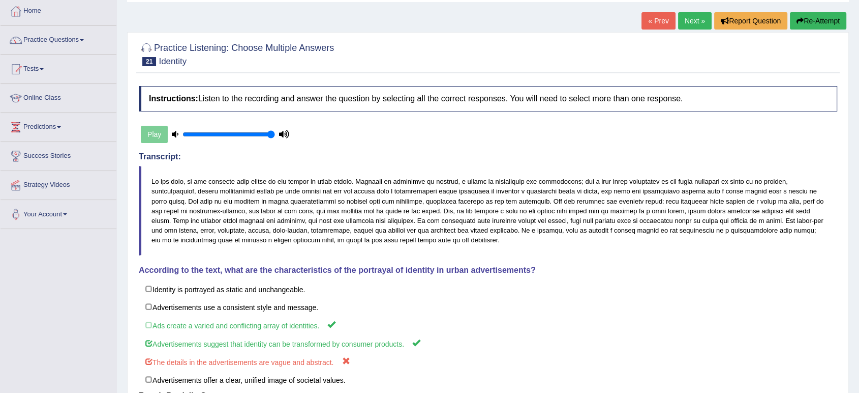
click at [687, 21] on link "Next »" at bounding box center [695, 20] width 34 height 17
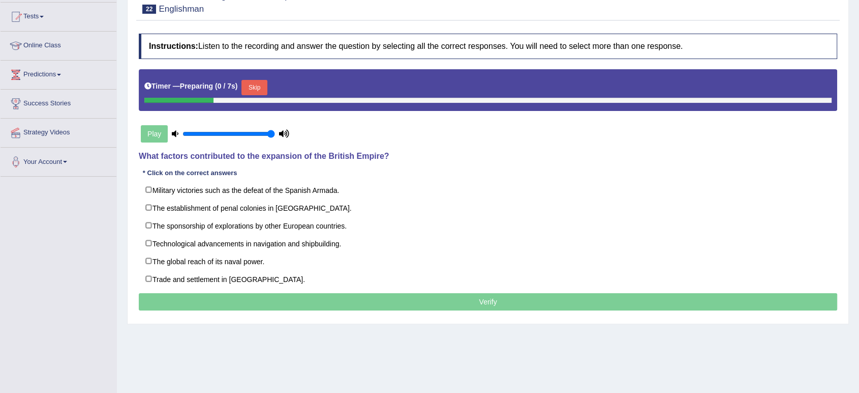
scroll to position [113, 0]
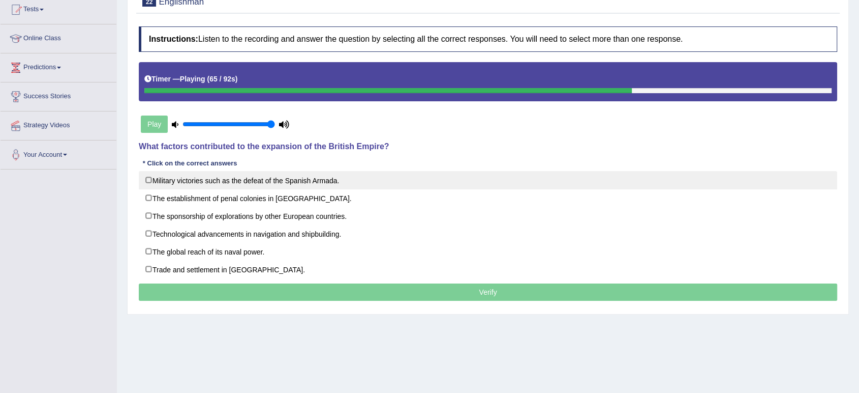
click at [146, 182] on label "Military victories such as the defeat of the Spanish Armada." at bounding box center [488, 180] width 699 height 18
checkbox input "true"
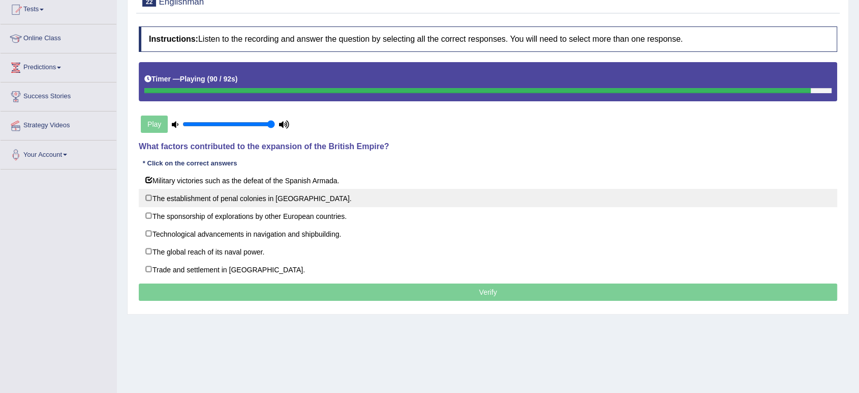
click at [146, 198] on label "The establishment of penal colonies in Australia." at bounding box center [488, 198] width 699 height 18
checkbox input "true"
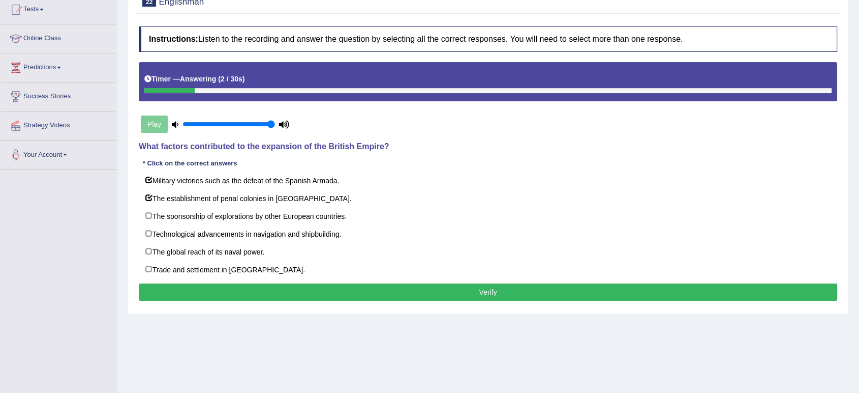
click at [397, 289] on button "Verify" at bounding box center [488, 291] width 699 height 17
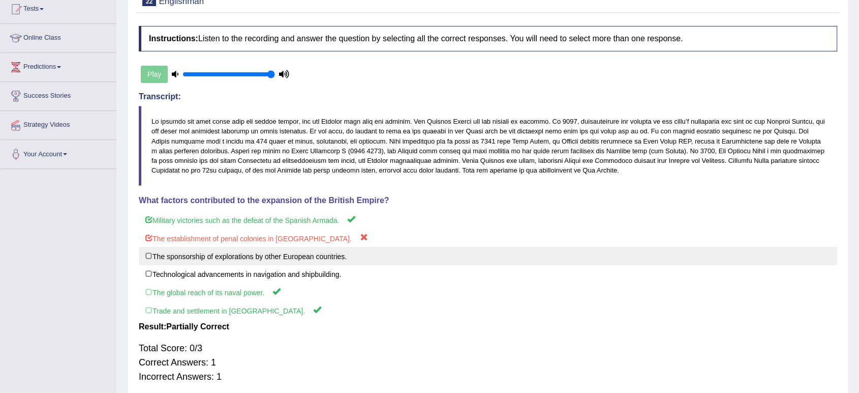
scroll to position [45, 0]
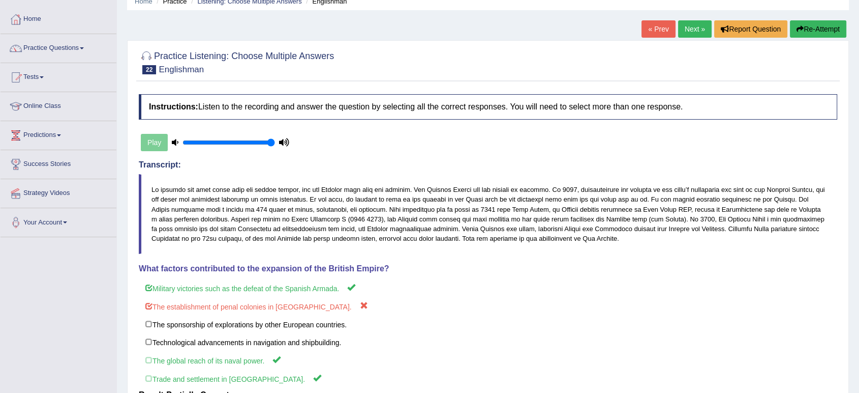
click at [696, 28] on link "Next »" at bounding box center [695, 28] width 34 height 17
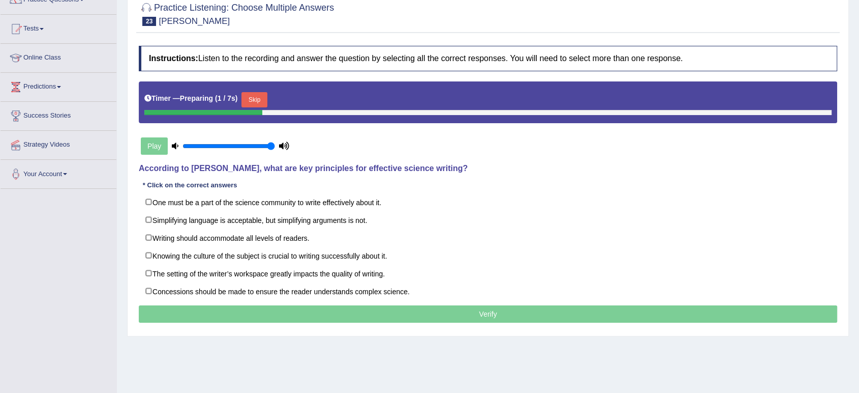
scroll to position [113, 0]
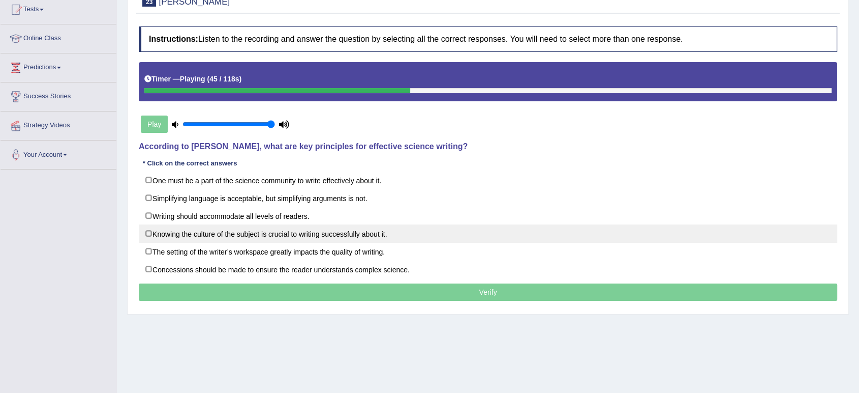
click at [148, 231] on label "Knowing the culture of the subject is crucial to writing successfully about it." at bounding box center [488, 233] width 699 height 18
checkbox input "true"
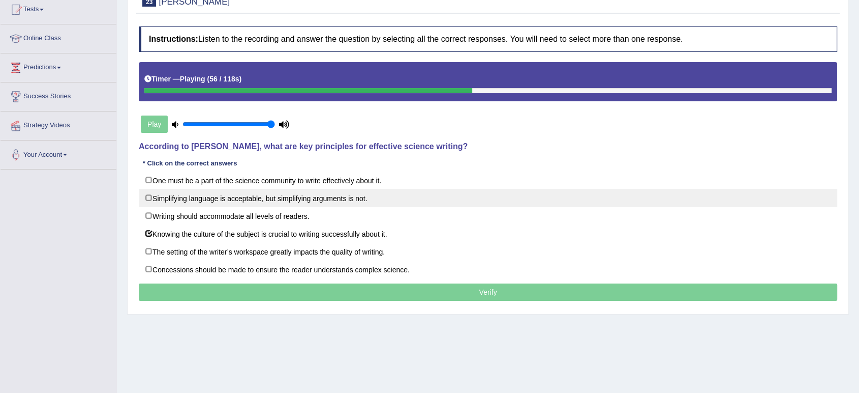
click at [151, 199] on label "Simplifying language is acceptable, but simplifying arguments is not." at bounding box center [488, 198] width 699 height 18
checkbox input "true"
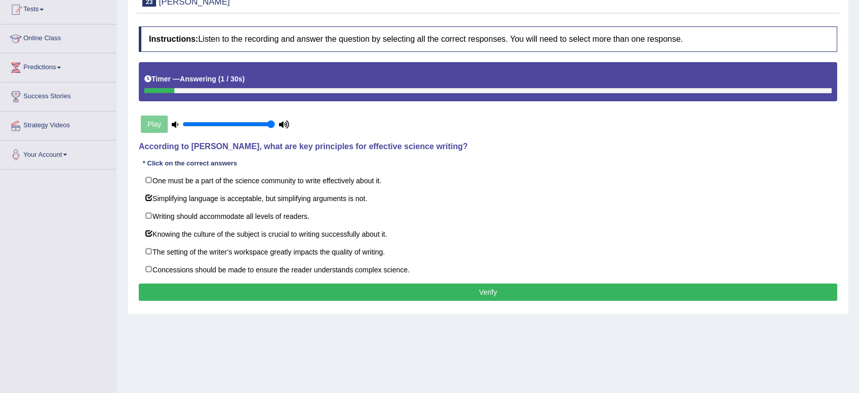
click at [378, 289] on button "Verify" at bounding box center [488, 291] width 699 height 17
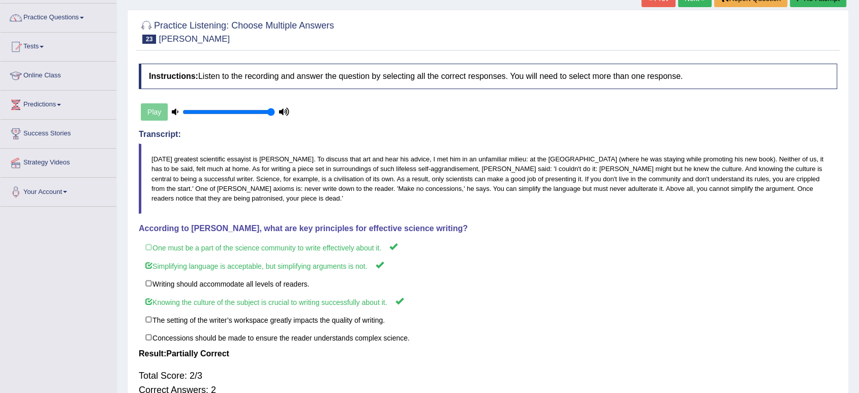
scroll to position [0, 0]
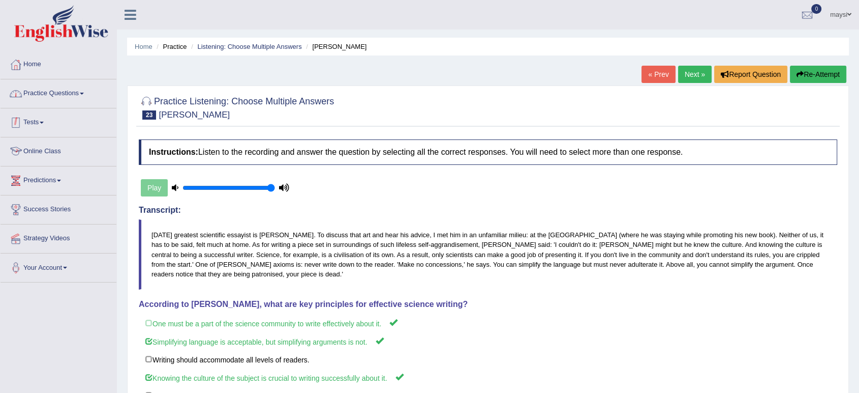
click at [75, 93] on link "Practice Questions" at bounding box center [59, 91] width 116 height 25
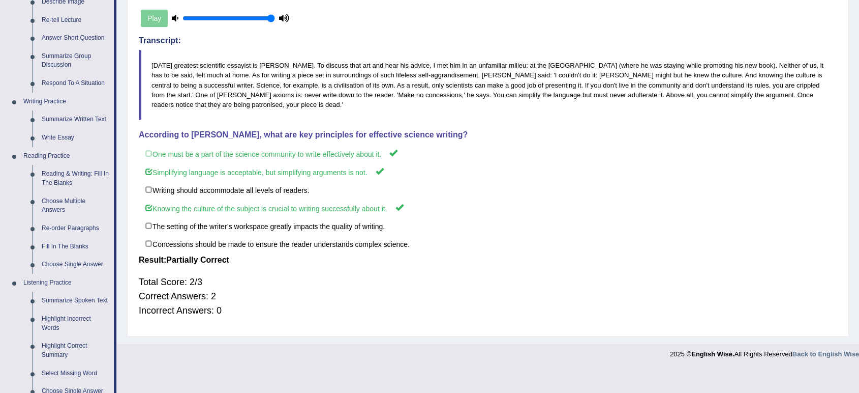
scroll to position [339, 0]
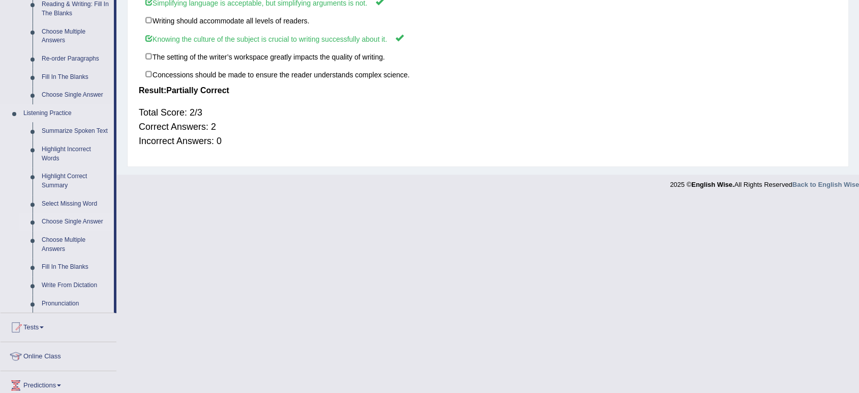
click at [69, 221] on link "Choose Single Answer" at bounding box center [75, 222] width 77 height 18
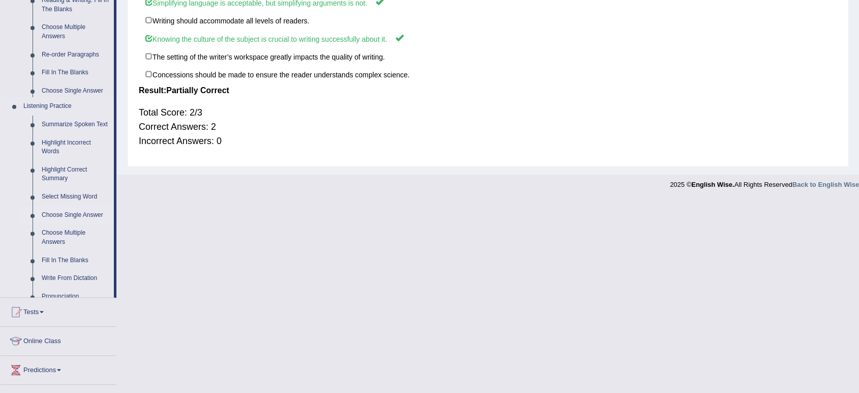
scroll to position [147, 0]
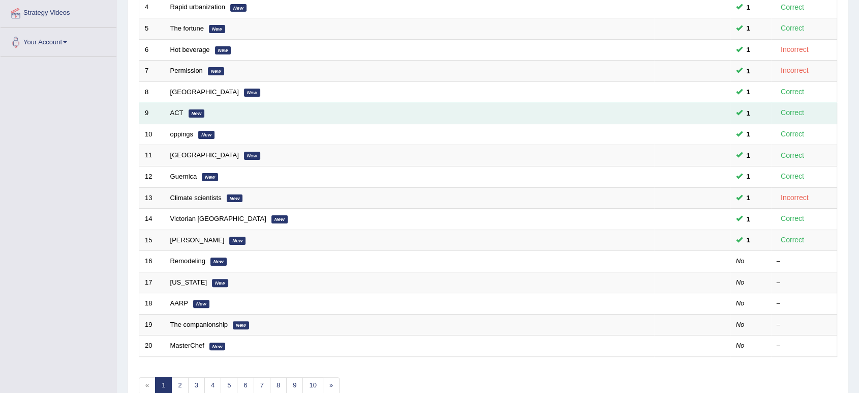
scroll to position [226, 0]
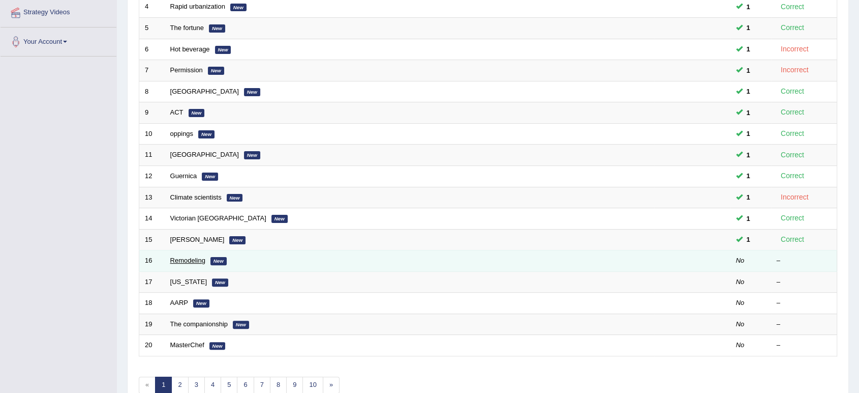
click at [194, 259] on link "Remodeling" at bounding box center [187, 260] width 35 height 8
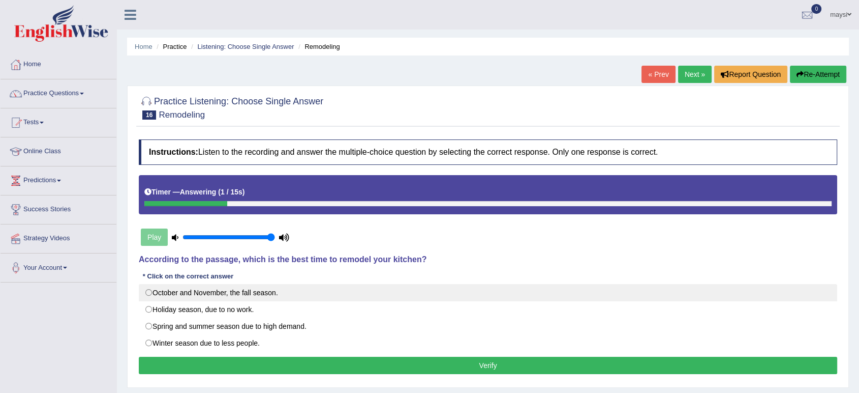
click at [147, 292] on label "October and November, the fall season." at bounding box center [488, 292] width 699 height 17
radio input "true"
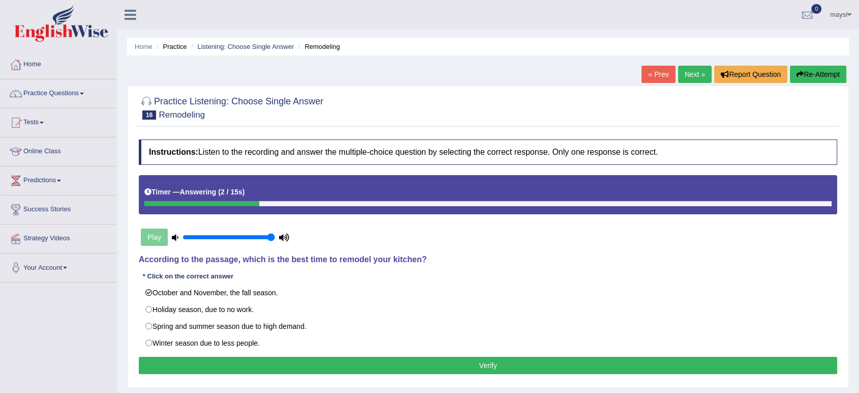
click at [301, 361] on button "Verify" at bounding box center [488, 364] width 699 height 17
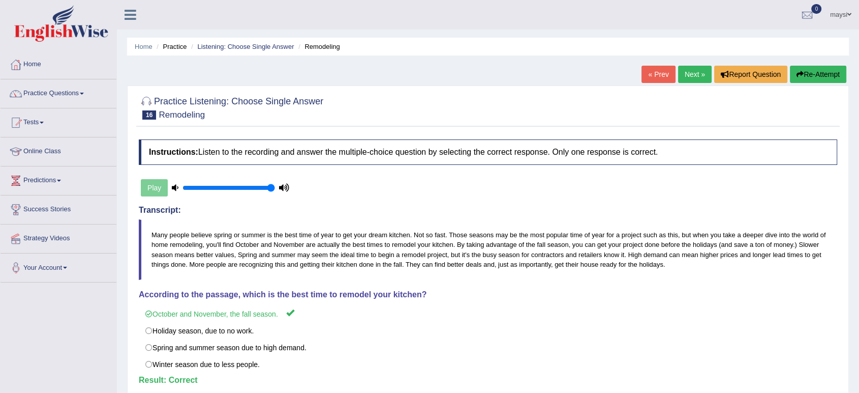
click at [688, 73] on link "Next »" at bounding box center [695, 74] width 34 height 17
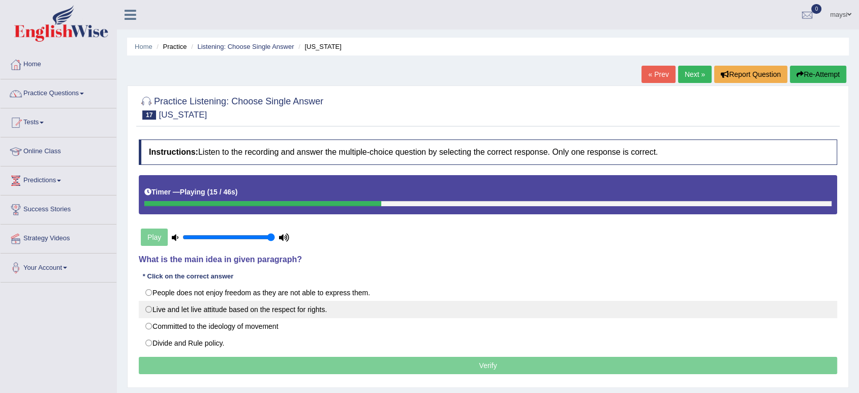
click at [151, 310] on label "Live and let live attitude based on the respect for rights." at bounding box center [488, 309] width 699 height 17
radio input "true"
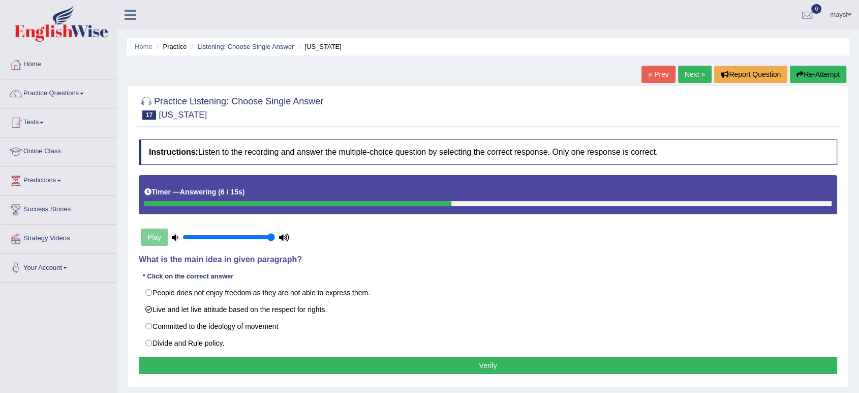
click at [370, 365] on button "Verify" at bounding box center [488, 364] width 699 height 17
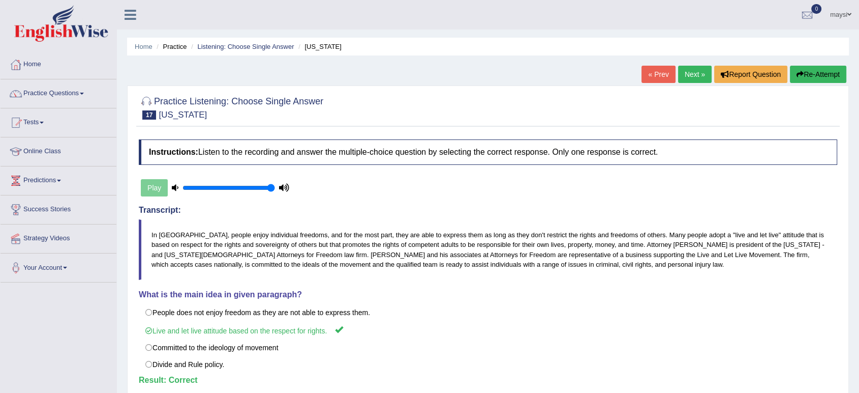
click at [690, 71] on link "Next »" at bounding box center [695, 74] width 34 height 17
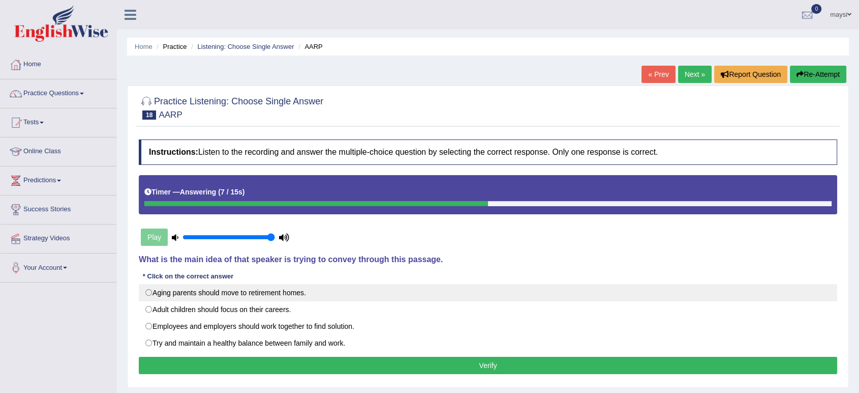
click at [149, 292] on label "Aging parents should move to retirement homes." at bounding box center [488, 292] width 699 height 17
radio input "true"
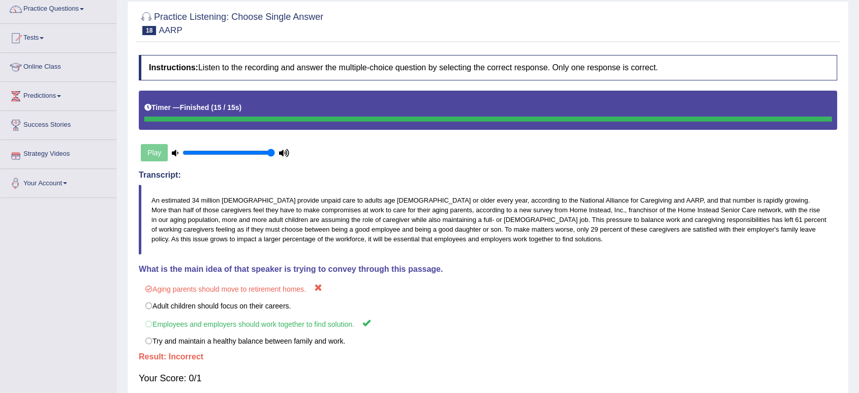
scroll to position [28, 0]
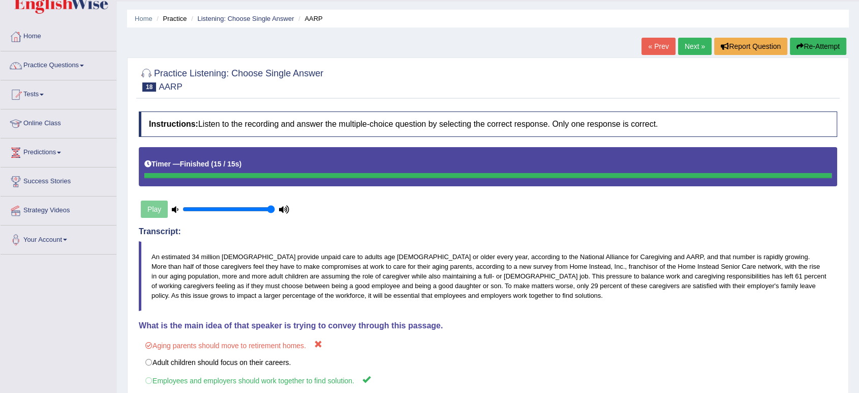
click at [692, 51] on link "Next »" at bounding box center [695, 46] width 34 height 17
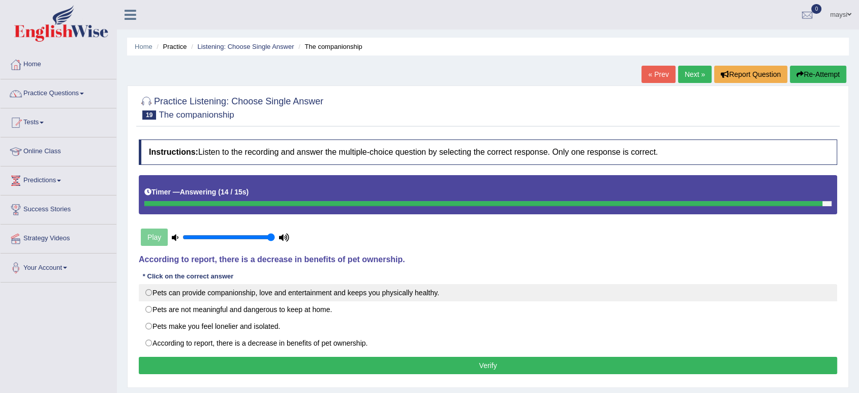
click at [148, 293] on div "Instructions: Listen to the recording and answer the multiple-choice question b…" at bounding box center [488, 258] width 704 height 248
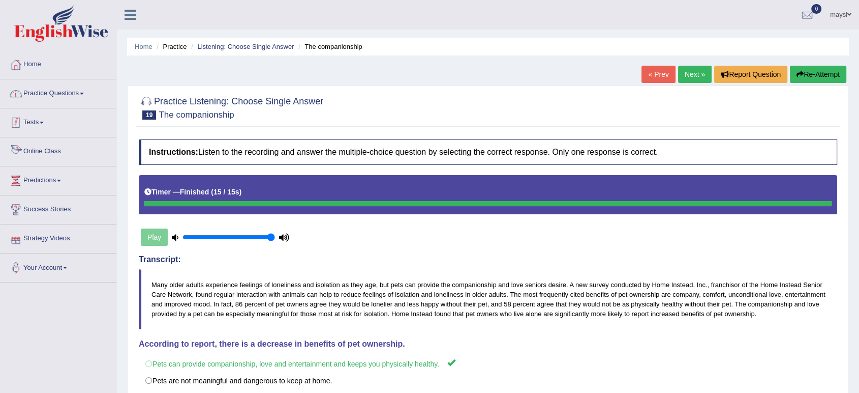
click at [73, 97] on link "Practice Questions" at bounding box center [59, 91] width 116 height 25
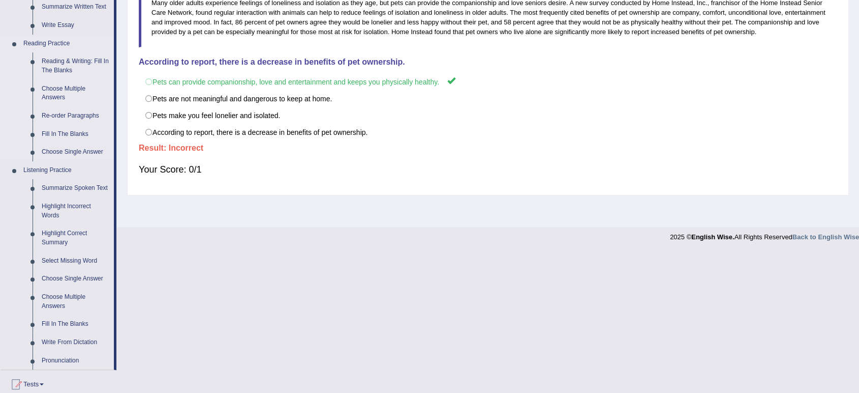
scroll to position [282, 0]
click at [73, 261] on link "Select Missing Word" at bounding box center [75, 260] width 77 height 18
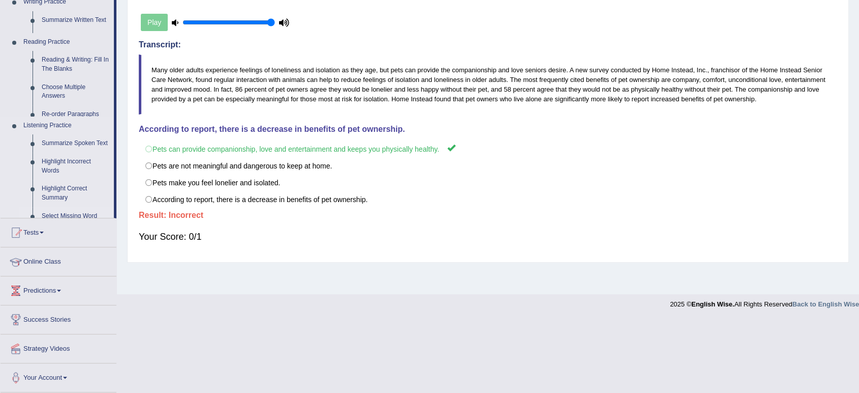
scroll to position [141, 0]
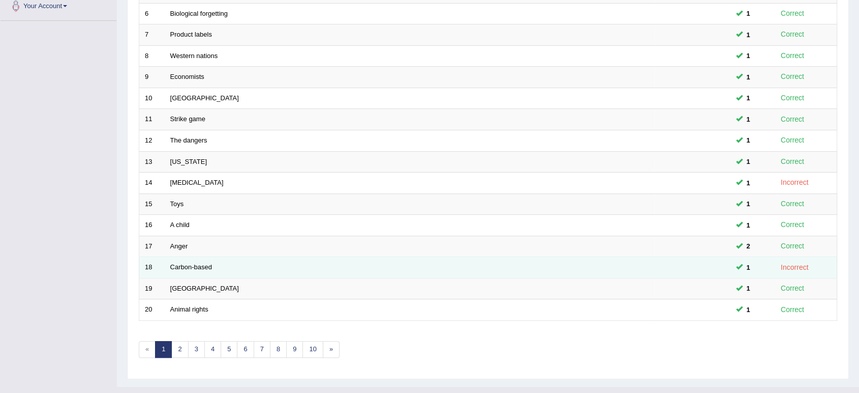
scroll to position [279, 0]
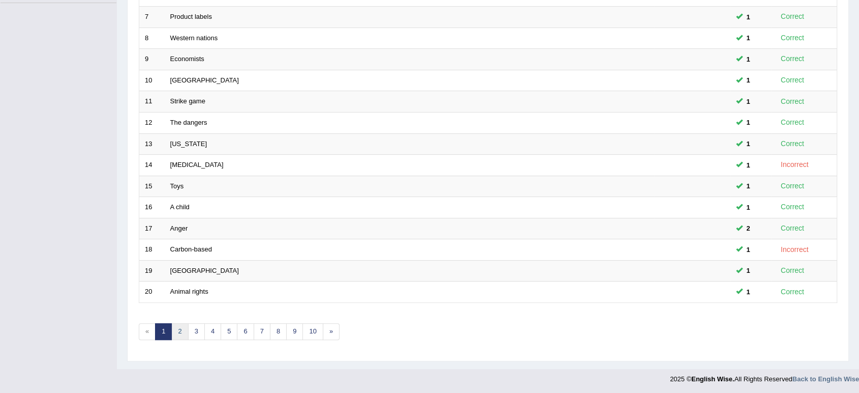
click at [183, 332] on link "2" at bounding box center [179, 331] width 17 height 17
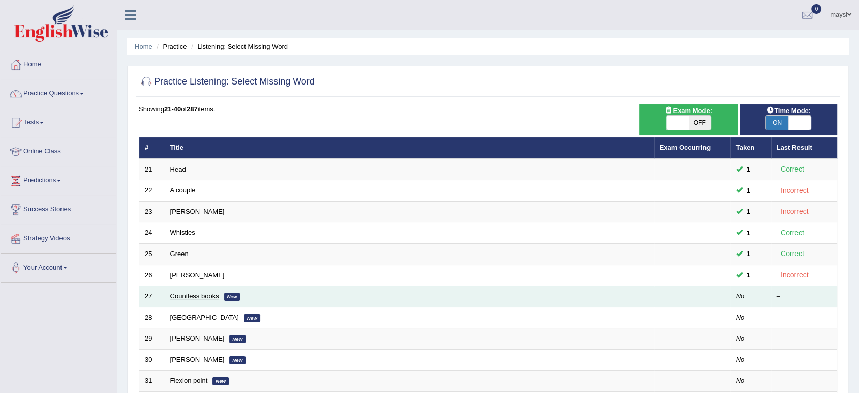
click at [187, 293] on link "Countless books" at bounding box center [194, 296] width 49 height 8
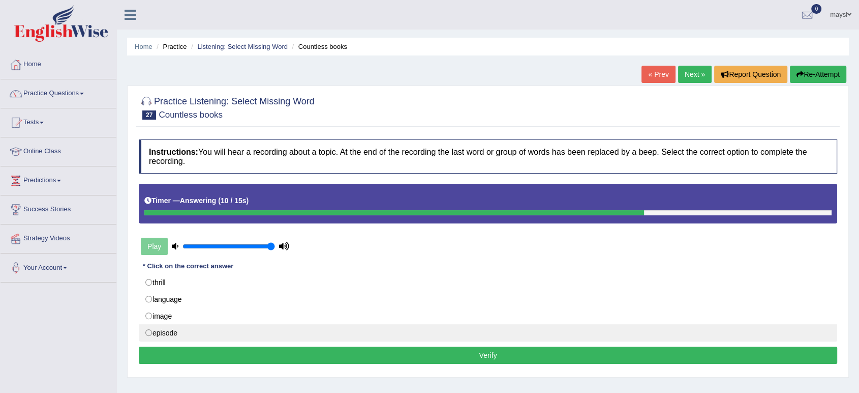
click at [148, 334] on label "episode" at bounding box center [488, 332] width 699 height 17
radio input "true"
click at [148, 334] on label "episode" at bounding box center [488, 332] width 699 height 17
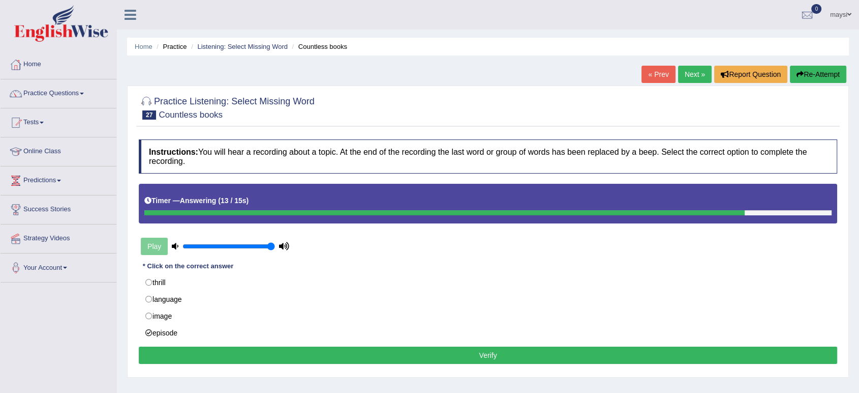
click at [442, 361] on button "Verify" at bounding box center [488, 354] width 699 height 17
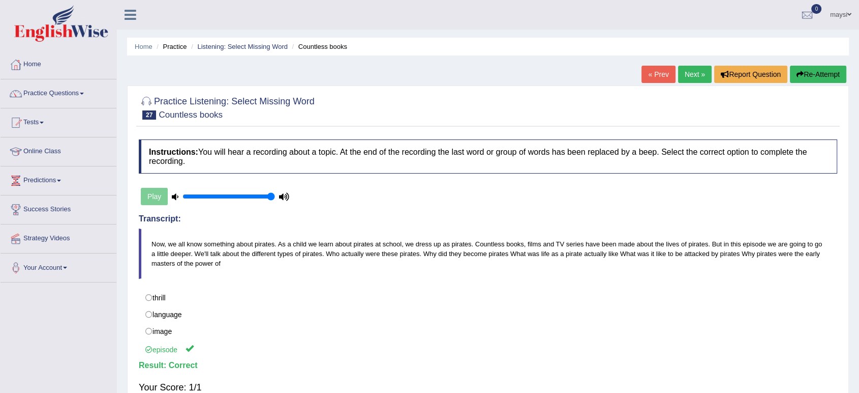
click at [698, 77] on link "Next »" at bounding box center [695, 74] width 34 height 17
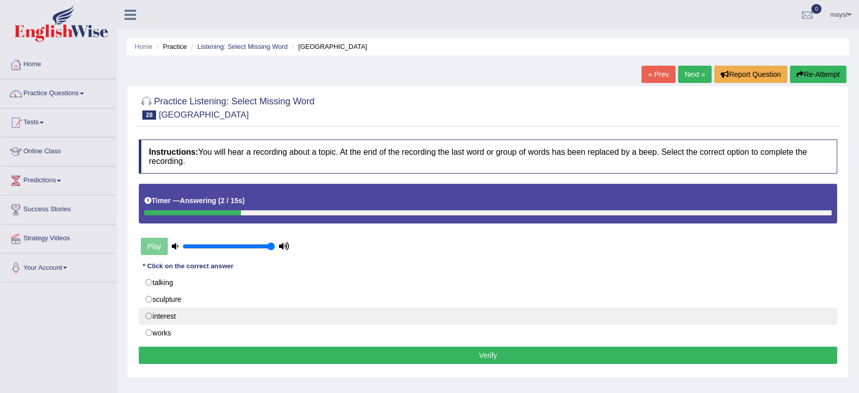
click at [147, 316] on label "interest" at bounding box center [488, 315] width 699 height 17
radio input "true"
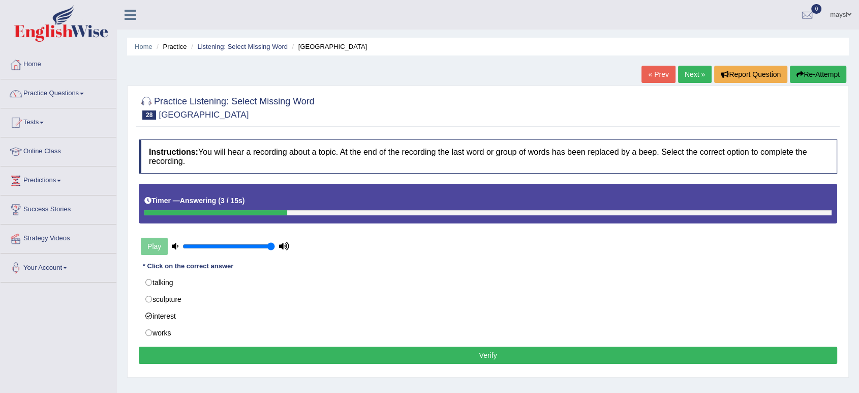
click at [268, 350] on button "Verify" at bounding box center [488, 354] width 699 height 17
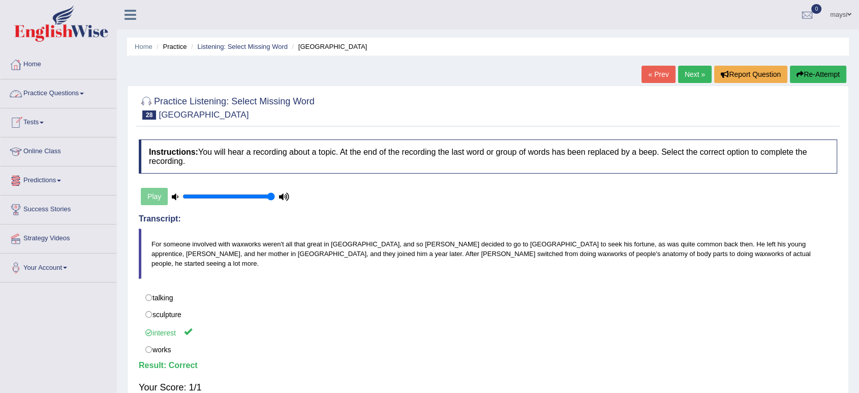
click at [683, 74] on link "Next »" at bounding box center [695, 74] width 34 height 17
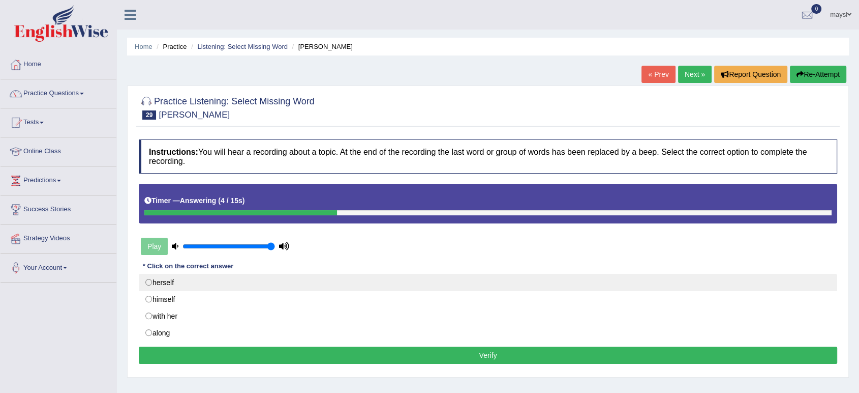
click at [147, 282] on label "herself" at bounding box center [488, 282] width 699 height 17
radio input "true"
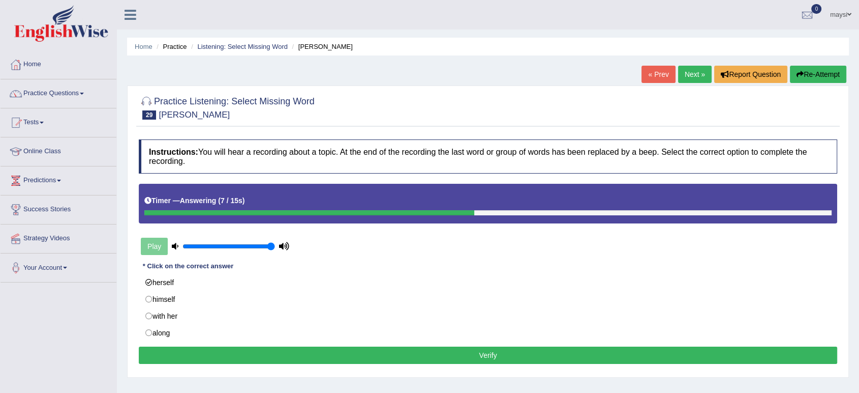
click at [406, 356] on button "Verify" at bounding box center [488, 354] width 699 height 17
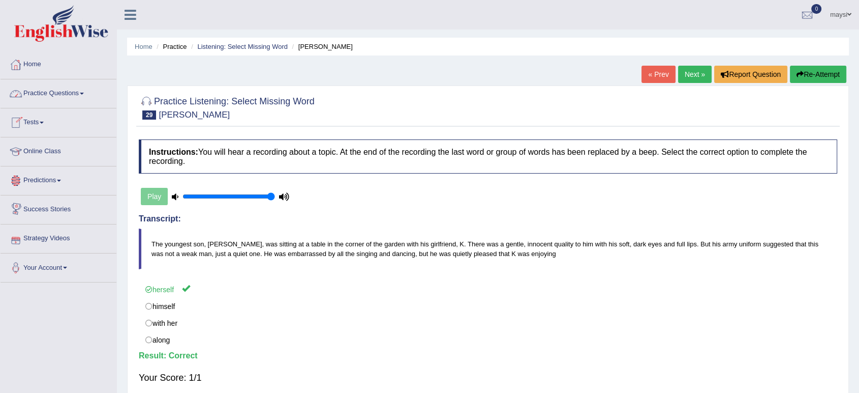
click at [62, 95] on link "Practice Questions" at bounding box center [59, 91] width 116 height 25
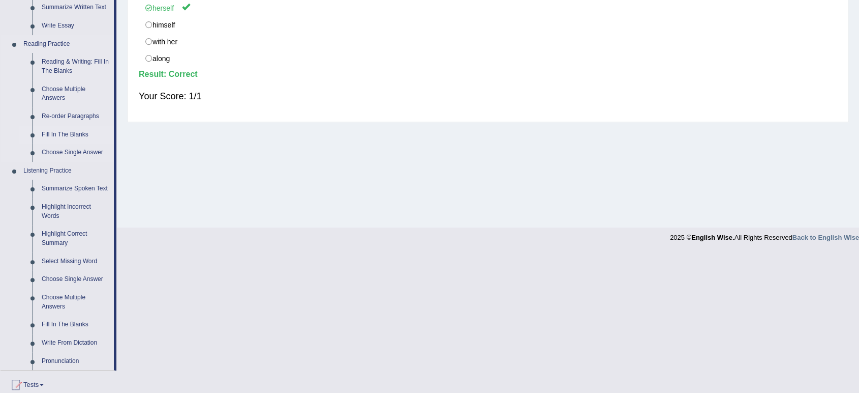
scroll to position [282, 0]
click at [76, 232] on link "Highlight Correct Summary" at bounding box center [75, 237] width 77 height 27
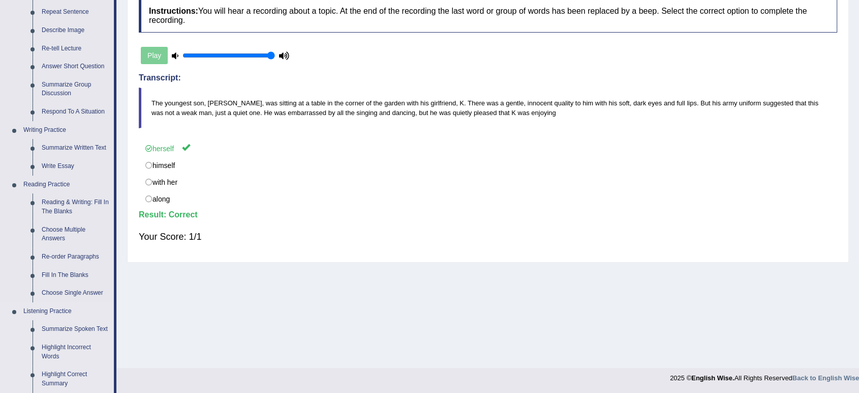
scroll to position [425, 0]
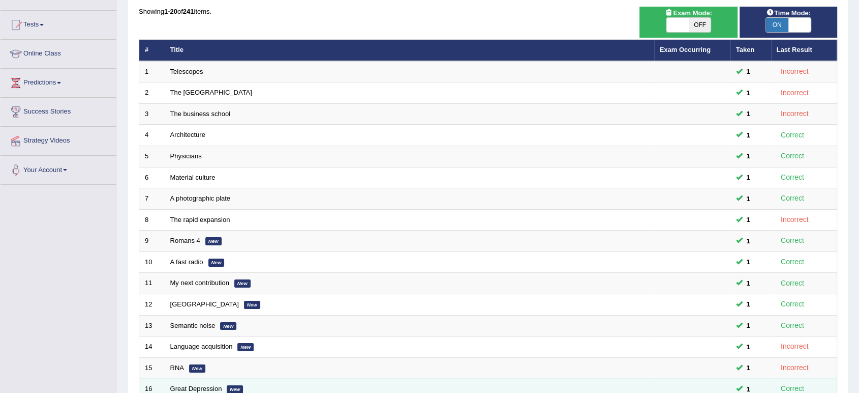
scroll to position [279, 0]
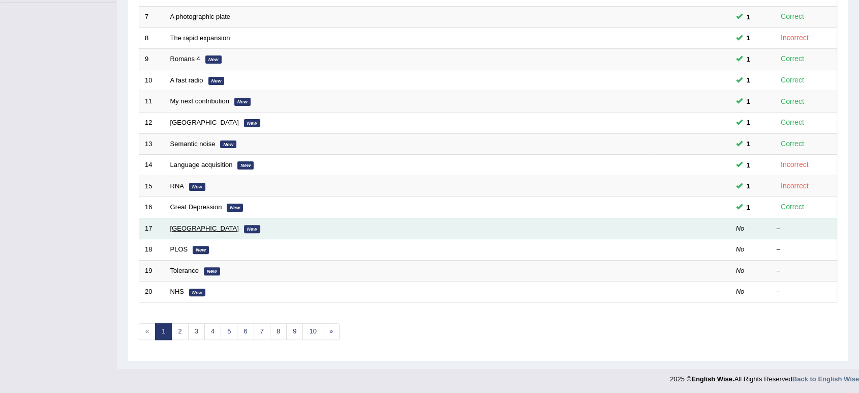
click at [182, 225] on link "[GEOGRAPHIC_DATA]" at bounding box center [204, 228] width 69 height 8
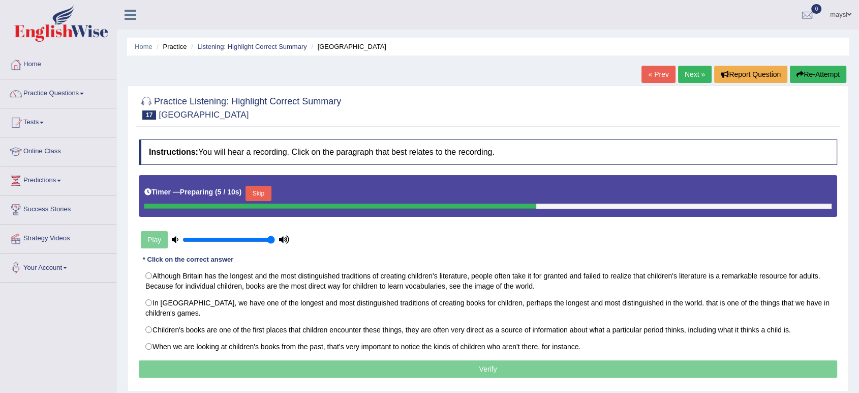
scroll to position [56, 0]
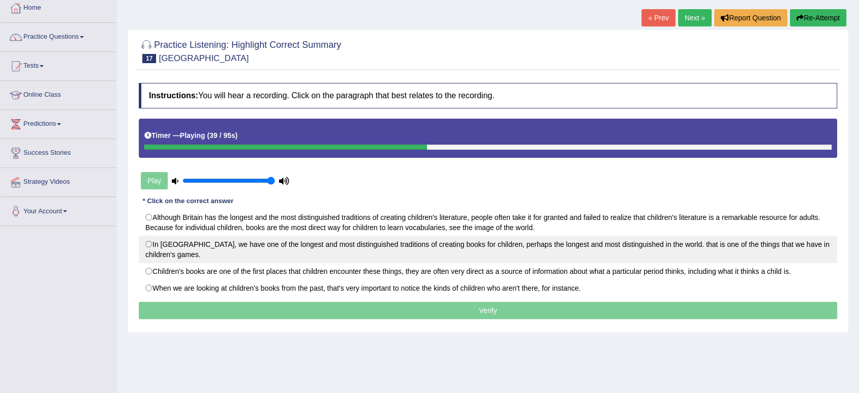
click at [151, 243] on label "In [GEOGRAPHIC_DATA], we have one of the longest and most distinguished traditi…" at bounding box center [488, 248] width 699 height 27
radio input "true"
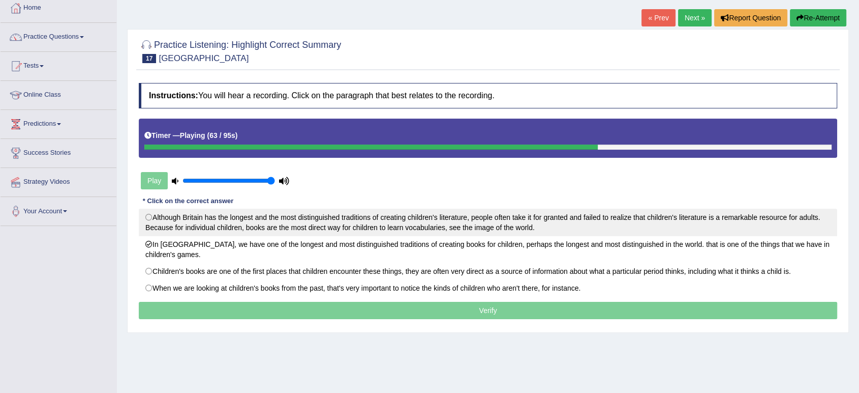
click at [346, 221] on label "Although Britain has the longest and the most distinguished traditions of creat…" at bounding box center [488, 221] width 699 height 27
radio input "true"
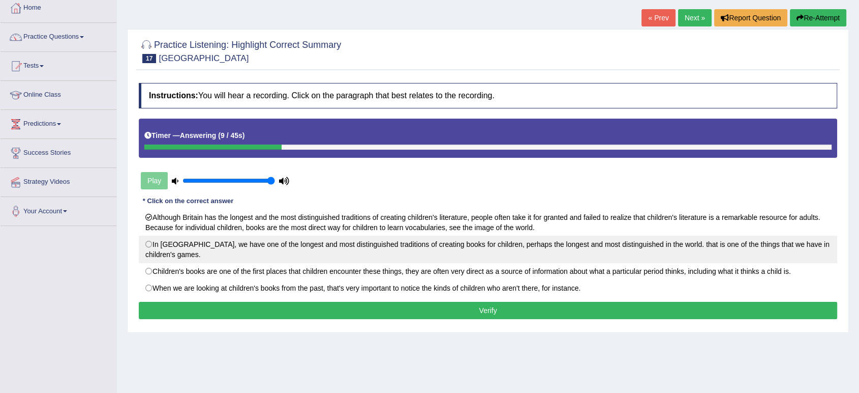
click at [480, 248] on label "In [GEOGRAPHIC_DATA], we have one of the longest and most distinguished traditi…" at bounding box center [488, 248] width 699 height 27
radio input "true"
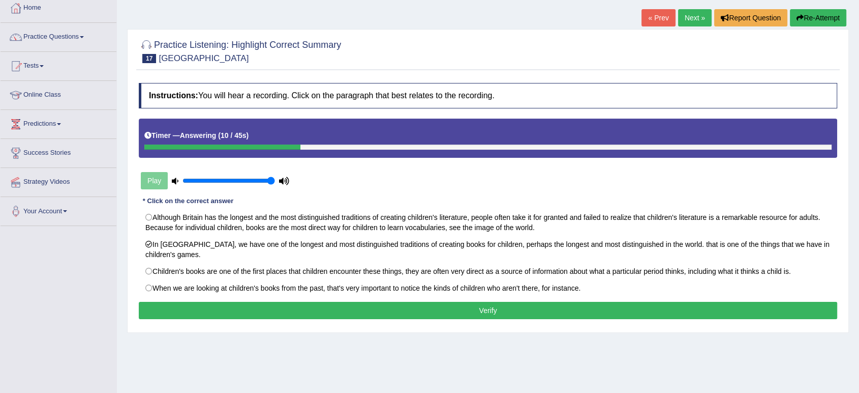
click at [456, 310] on button "Verify" at bounding box center [488, 310] width 699 height 17
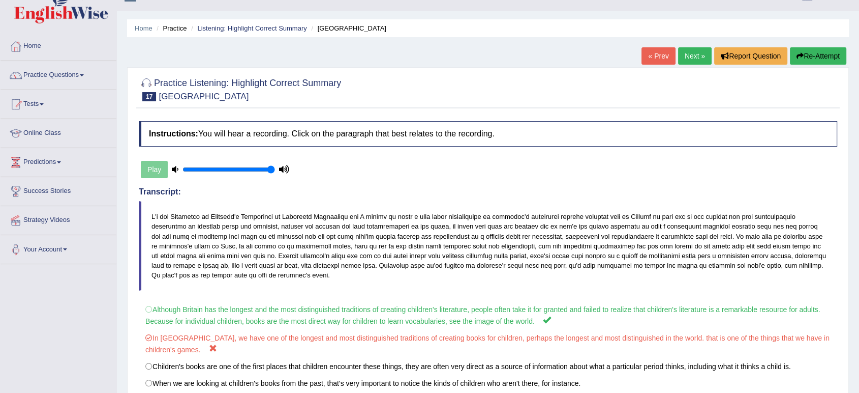
scroll to position [0, 0]
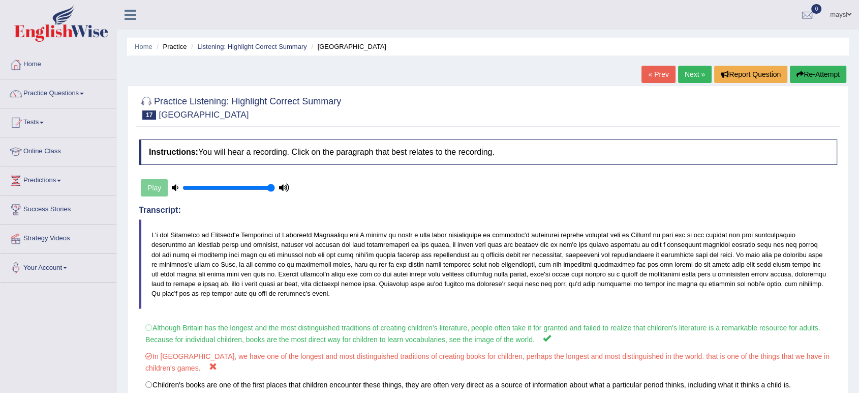
click at [678, 77] on link "Next »" at bounding box center [695, 74] width 34 height 17
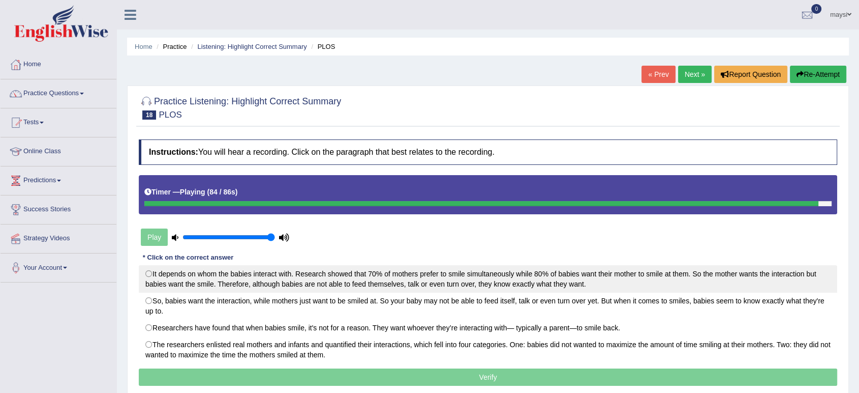
click at [357, 272] on label "It depends on whom the babies interact with. Research showed that 70% of mother…" at bounding box center [488, 278] width 699 height 27
radio input "true"
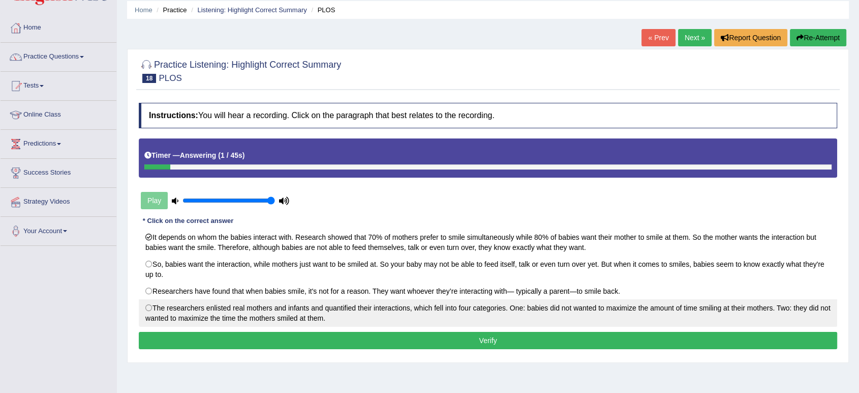
scroll to position [56, 0]
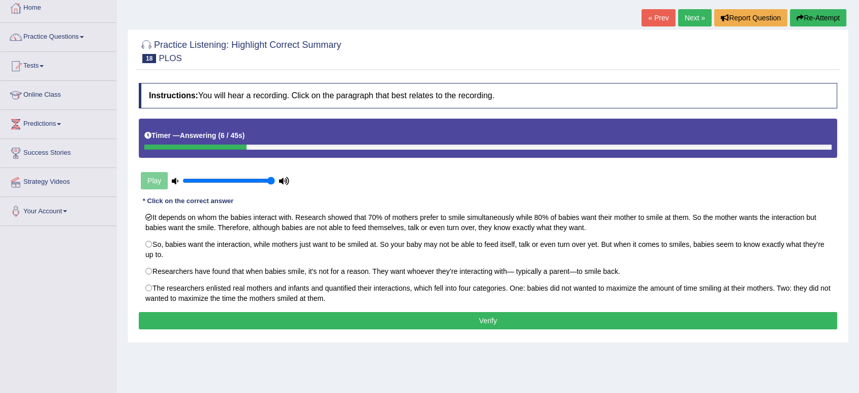
click at [486, 320] on button "Verify" at bounding box center [488, 320] width 699 height 17
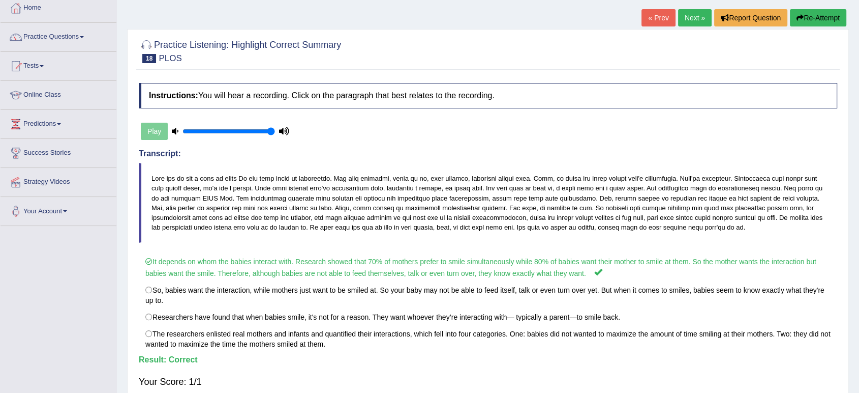
click at [687, 19] on link "Next »" at bounding box center [695, 17] width 34 height 17
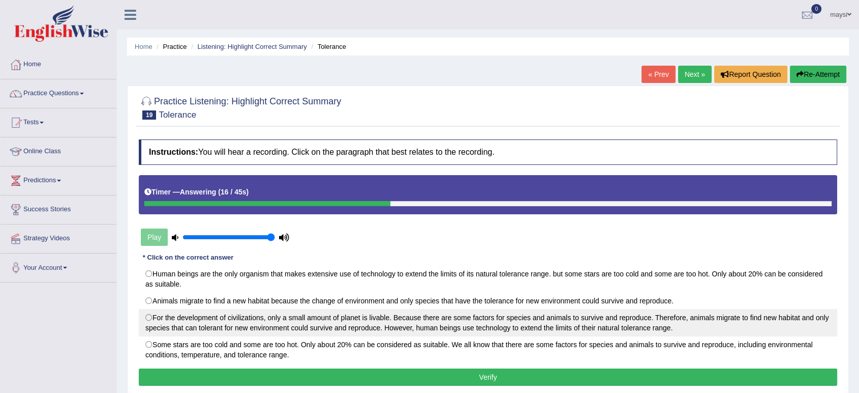
click at [163, 318] on label "For the development of civilizations, only a small amount of planet is livable.…" at bounding box center [488, 322] width 699 height 27
radio input "true"
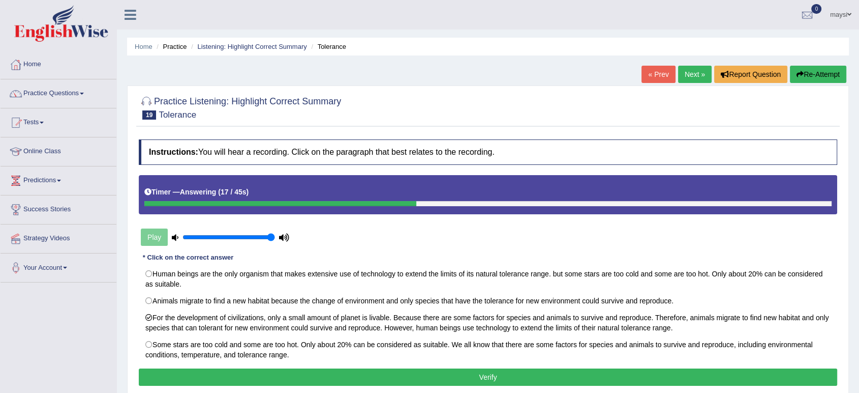
click at [345, 373] on button "Verify" at bounding box center [488, 376] width 699 height 17
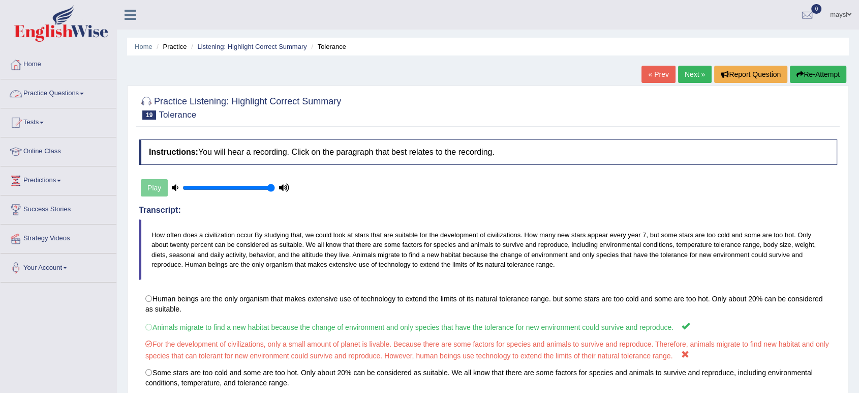
click at [700, 71] on link "Next »" at bounding box center [695, 74] width 34 height 17
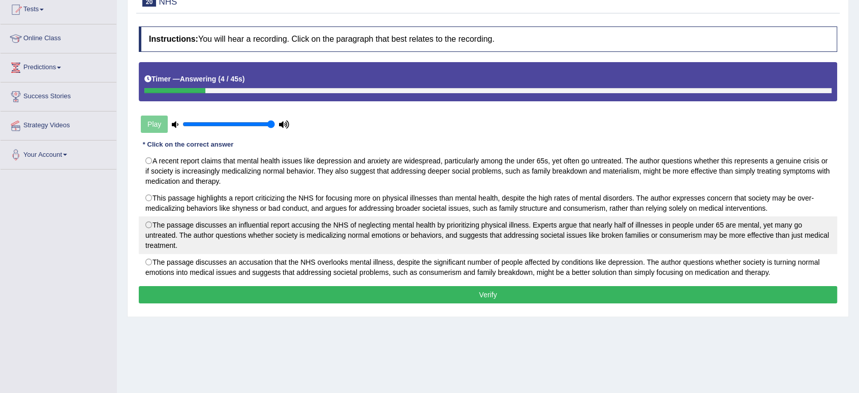
click at [464, 230] on label "The passage discusses an influential report accusing the NHS of neglecting ment…" at bounding box center [488, 235] width 699 height 38
radio input "true"
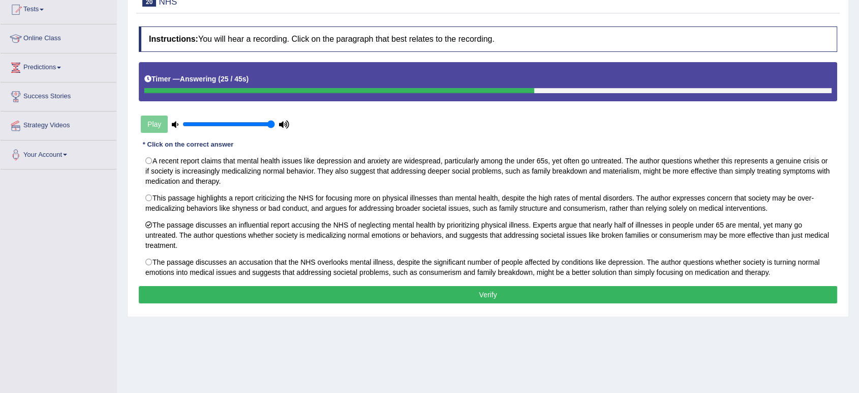
click at [695, 291] on button "Verify" at bounding box center [488, 294] width 699 height 17
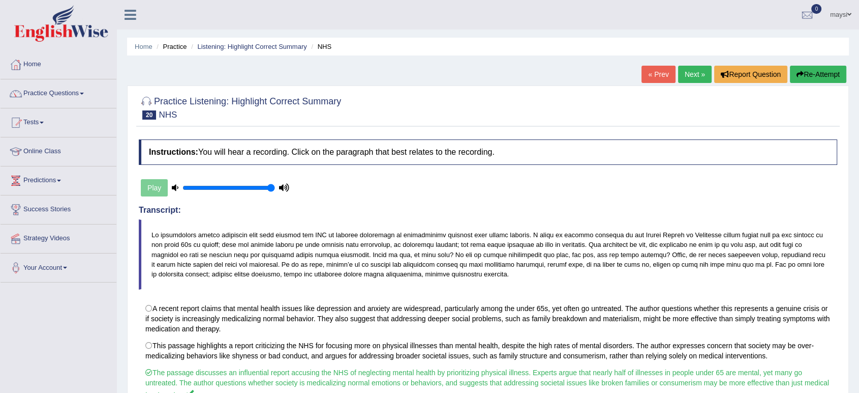
click at [686, 70] on link "Next »" at bounding box center [695, 74] width 34 height 17
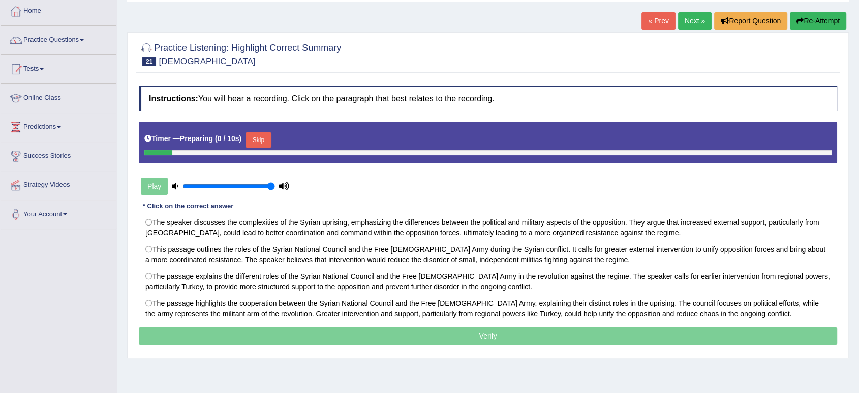
scroll to position [56, 0]
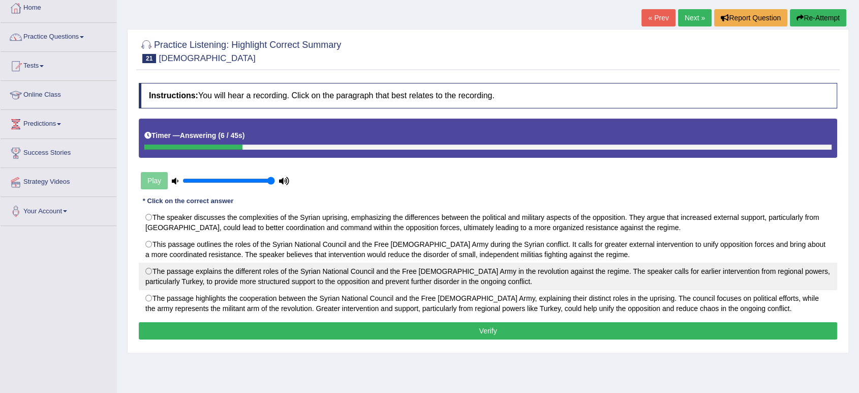
click at [457, 275] on label "The passage explains the different roles of the Syrian National Council and the…" at bounding box center [488, 275] width 699 height 27
radio input "true"
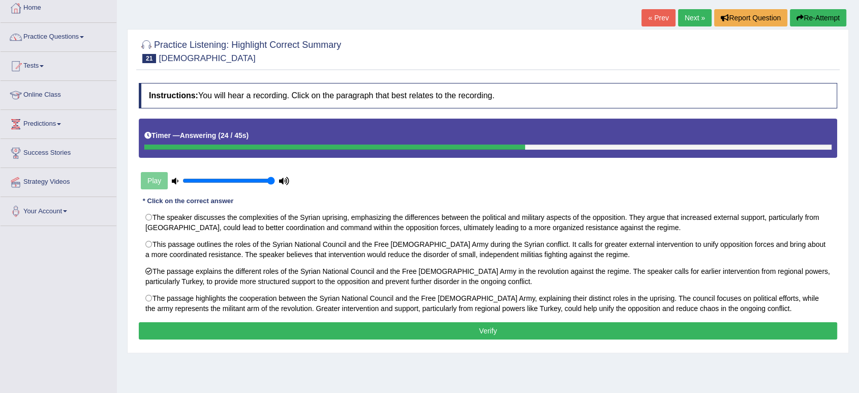
click at [703, 326] on button "Verify" at bounding box center [488, 330] width 699 height 17
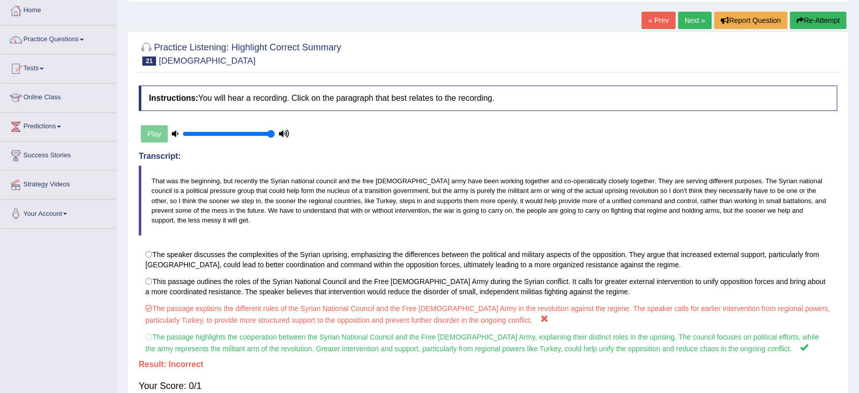
scroll to position [0, 0]
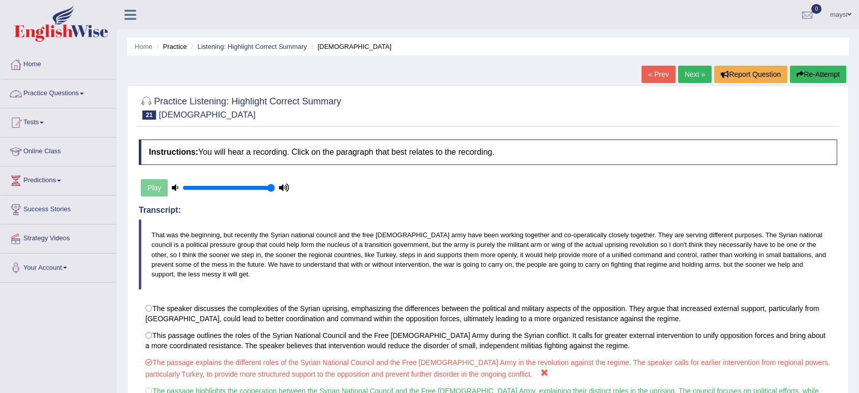
click at [68, 80] on link "Practice Questions" at bounding box center [59, 91] width 116 height 25
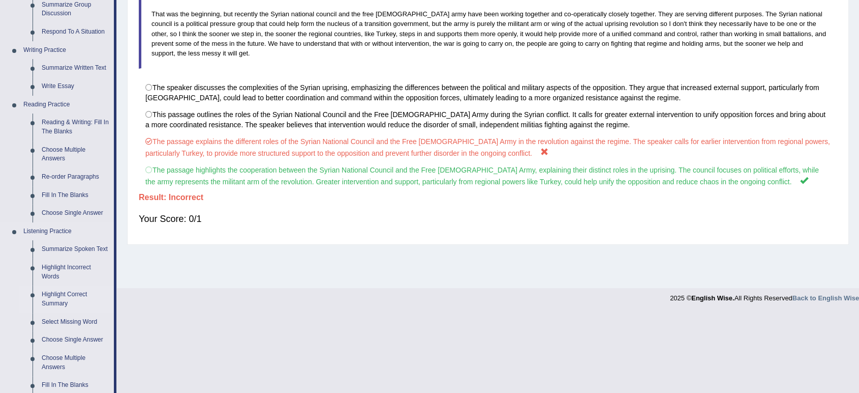
scroll to position [282, 0]
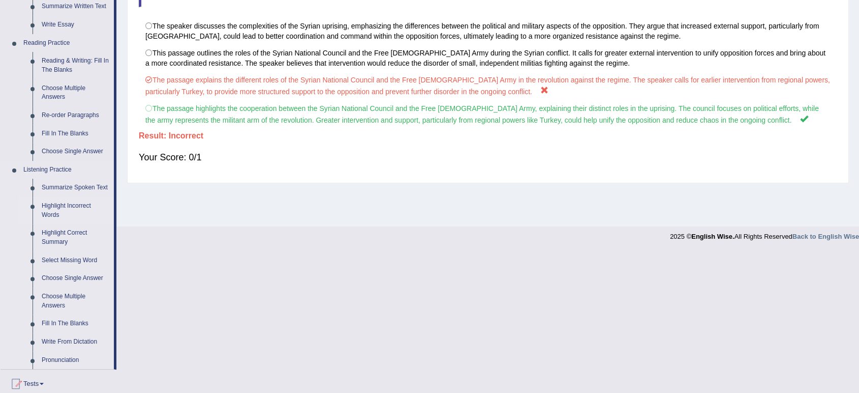
click at [70, 206] on link "Highlight Incorrect Words" at bounding box center [75, 210] width 77 height 27
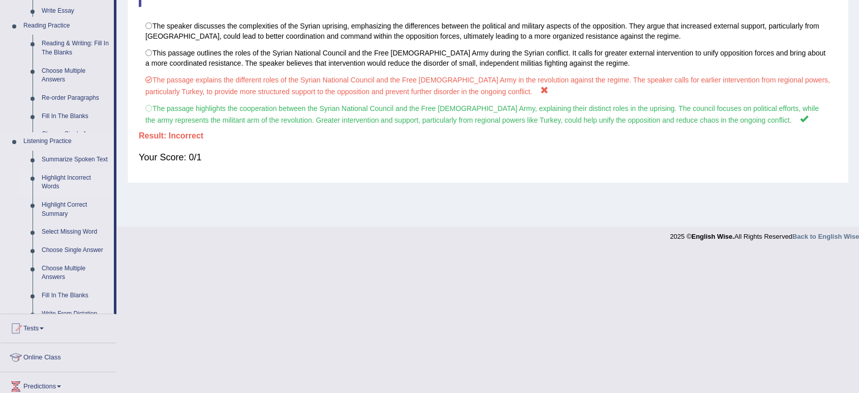
scroll to position [141, 0]
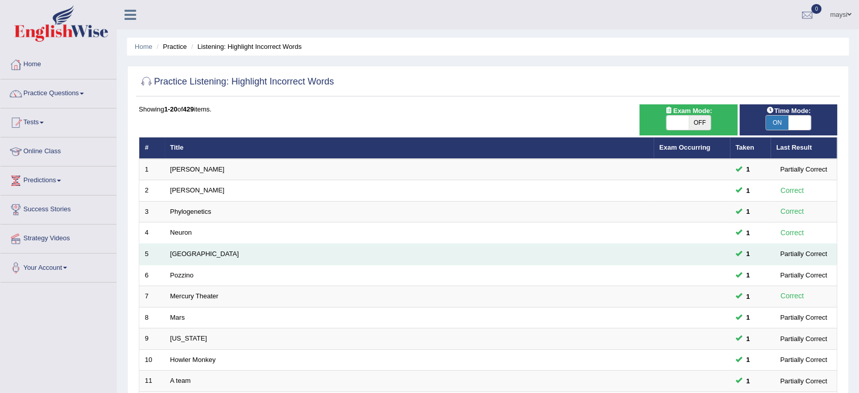
scroll to position [226, 0]
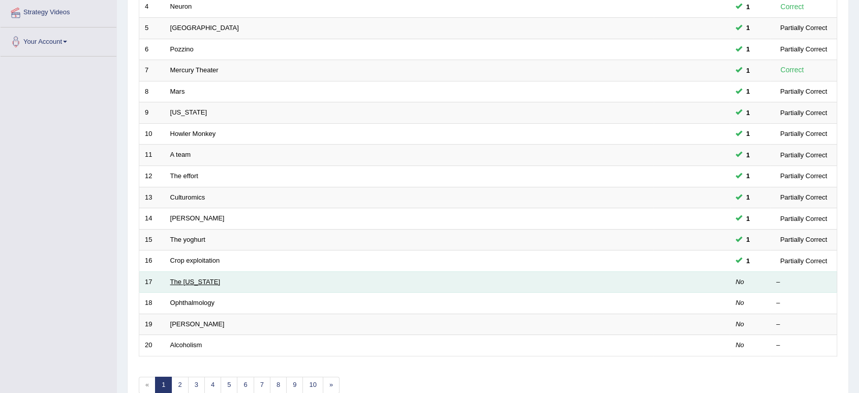
click at [181, 278] on link "The [US_STATE]" at bounding box center [195, 282] width 50 height 8
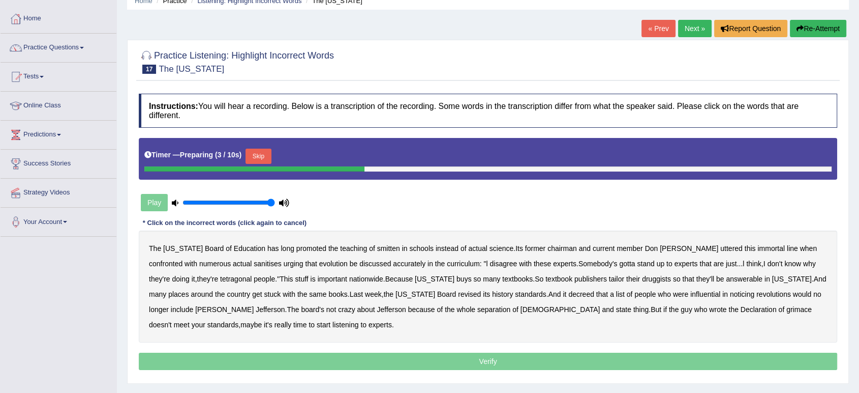
scroll to position [113, 0]
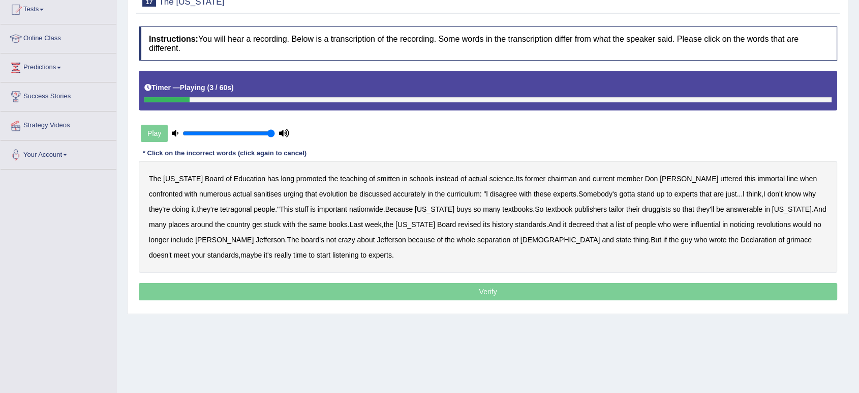
click at [377, 178] on b "smitten" at bounding box center [388, 178] width 23 height 8
click at [254, 194] on b "sanitises" at bounding box center [267, 194] width 27 height 8
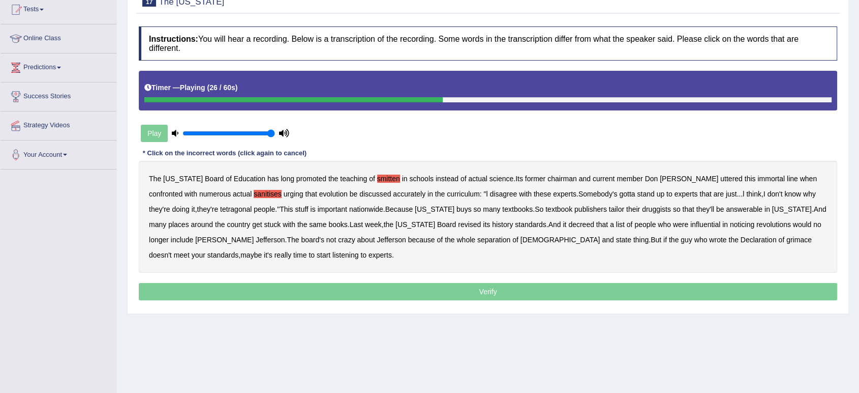
click at [220, 208] on b "tetragonal" at bounding box center [236, 209] width 32 height 8
click at [642, 207] on b "druggists" at bounding box center [656, 209] width 29 height 8
click at [726, 212] on b "answerable" at bounding box center [744, 209] width 37 height 8
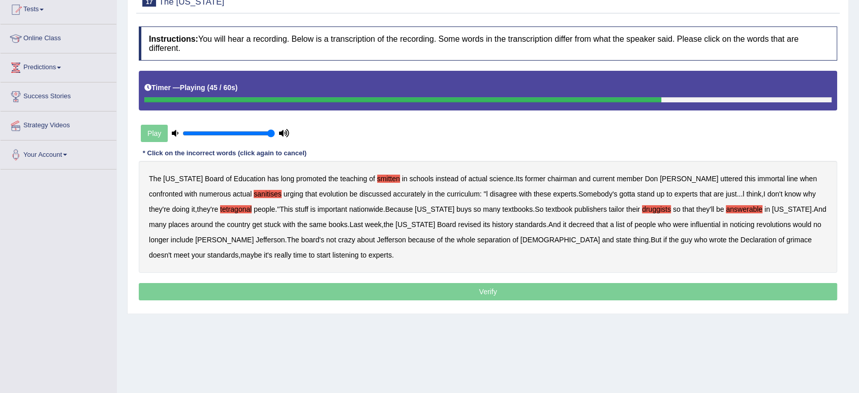
click at [730, 224] on b "noticing" at bounding box center [742, 224] width 24 height 8
click at [787, 241] on b "grimace" at bounding box center [799, 239] width 25 height 8
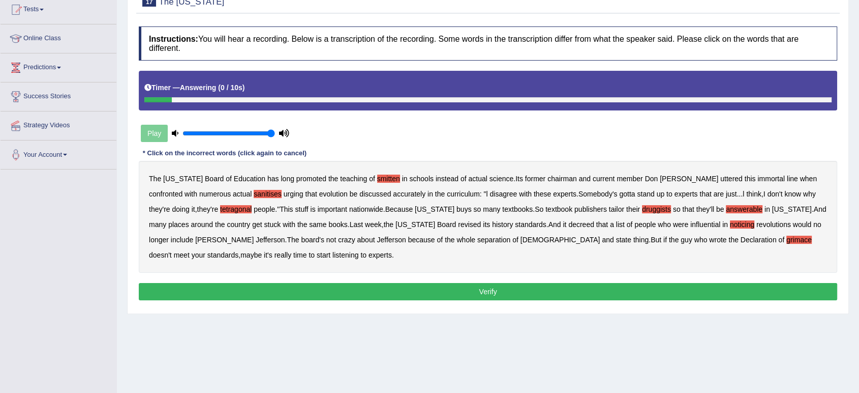
click at [323, 285] on button "Verify" at bounding box center [488, 291] width 699 height 17
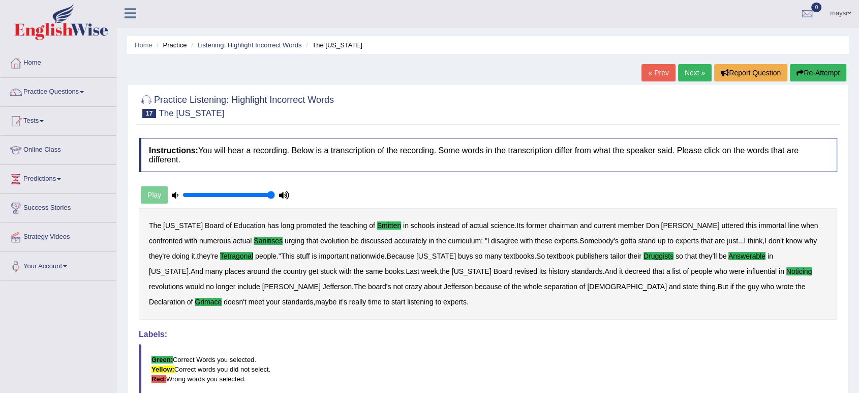
scroll to position [0, 0]
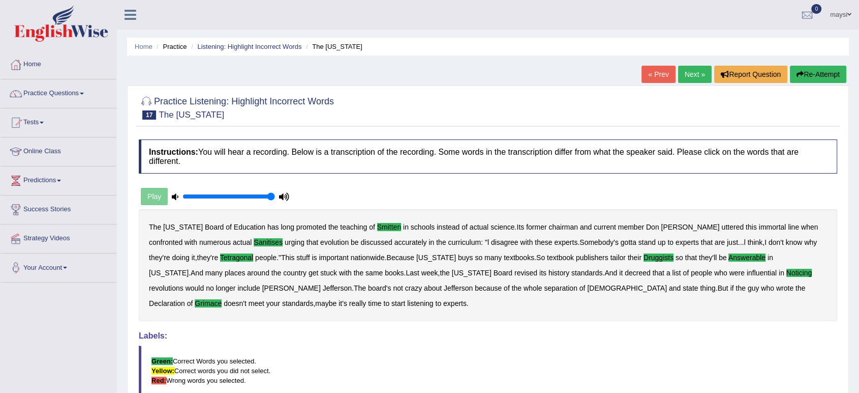
click at [687, 74] on link "Next »" at bounding box center [695, 74] width 34 height 17
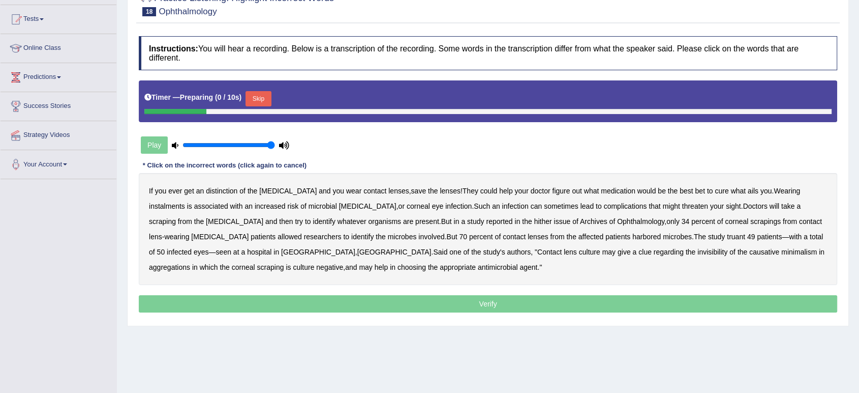
scroll to position [113, 0]
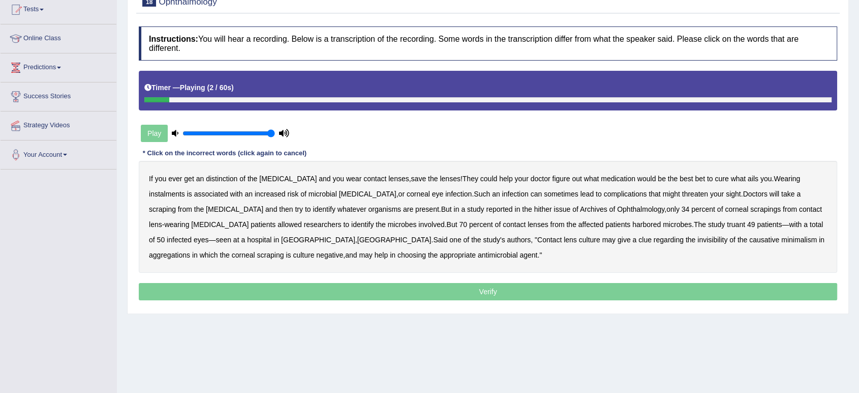
click at [224, 178] on b "distinction" at bounding box center [222, 178] width 32 height 8
click at [185, 190] on b "instalments" at bounding box center [167, 194] width 36 height 8
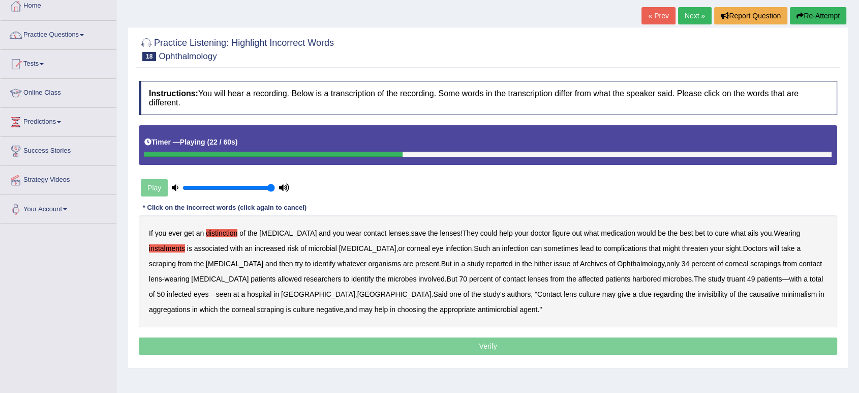
scroll to position [0, 0]
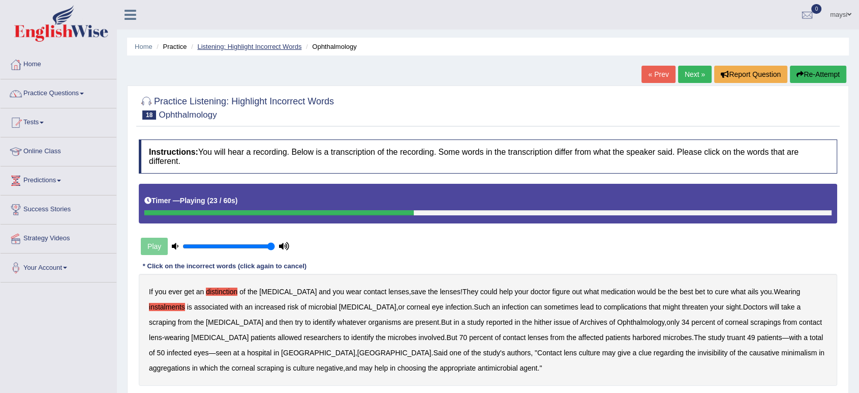
click at [243, 43] on link "Listening: Highlight Incorrect Words" at bounding box center [249, 47] width 104 height 8
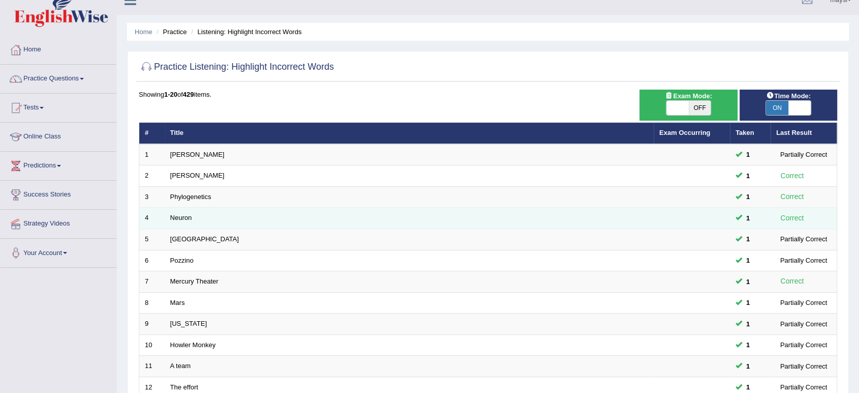
scroll to position [56, 0]
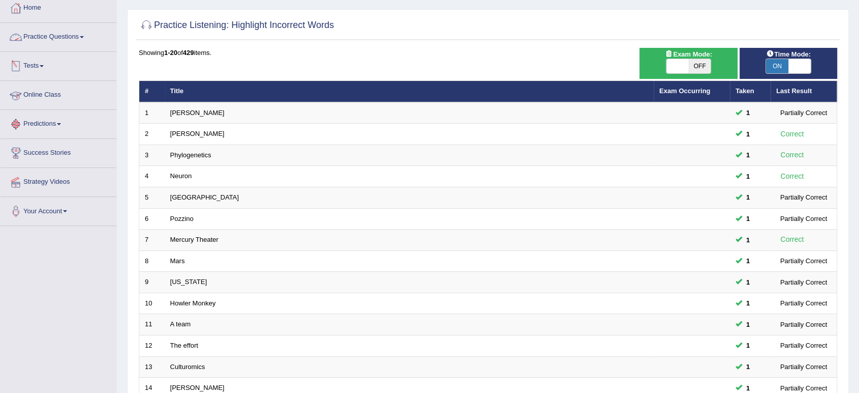
click at [70, 35] on link "Practice Questions" at bounding box center [59, 35] width 116 height 25
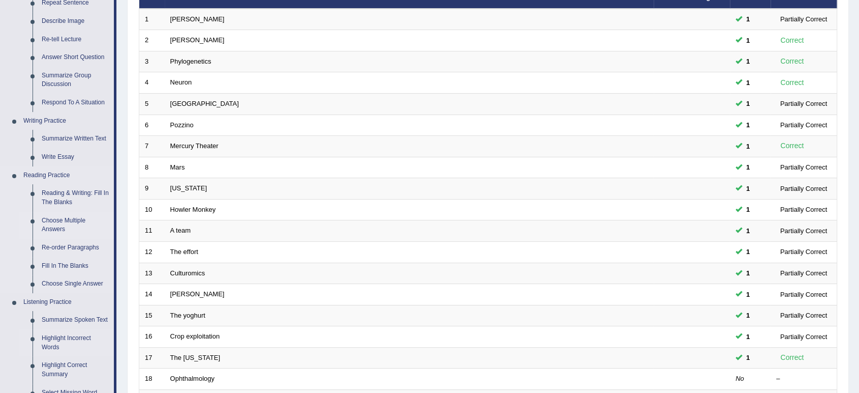
scroll to position [169, 0]
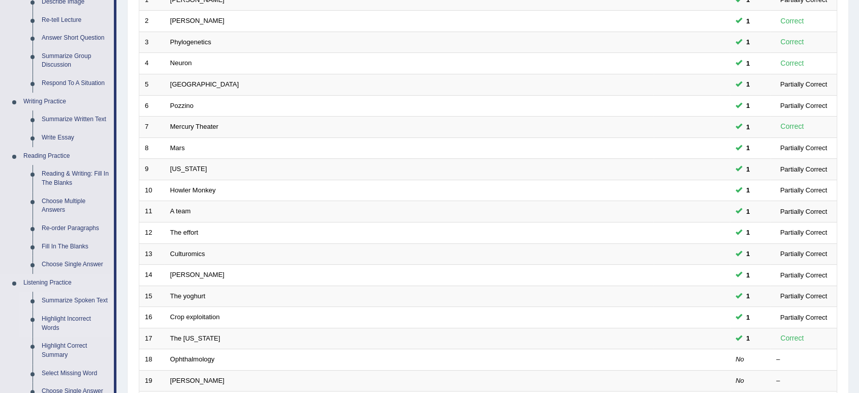
click at [57, 301] on link "Summarize Spoken Text" at bounding box center [75, 300] width 77 height 18
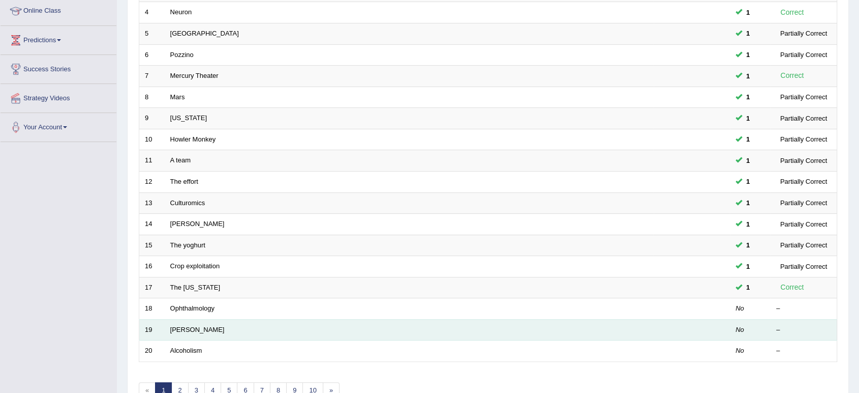
scroll to position [279, 0]
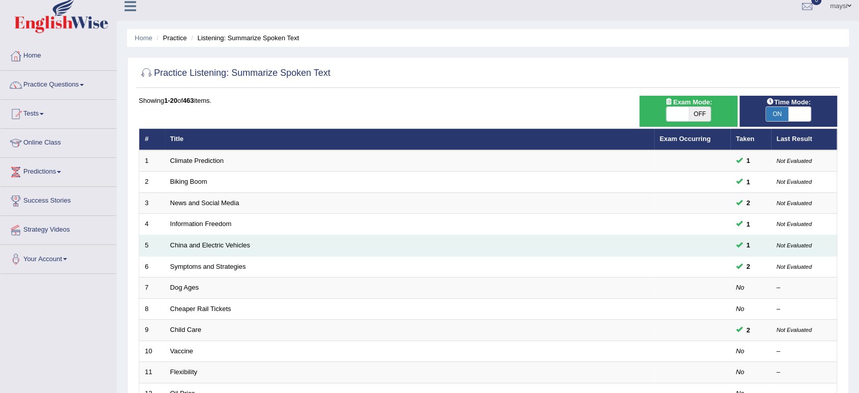
scroll to position [169, 0]
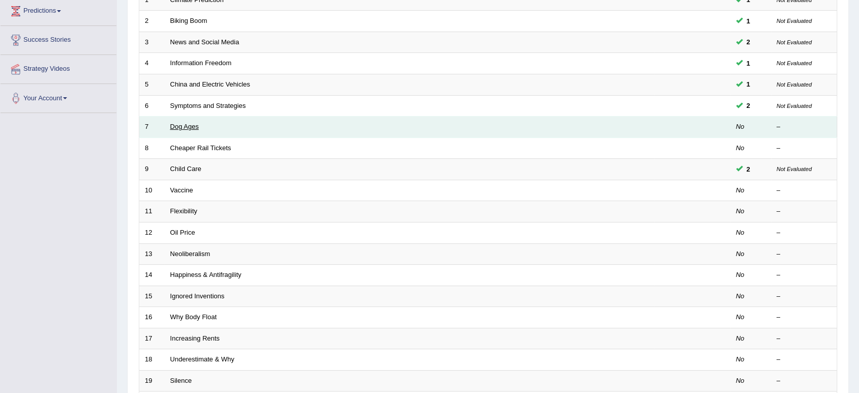
click at [179, 128] on link "Dog Ages" at bounding box center [184, 127] width 28 height 8
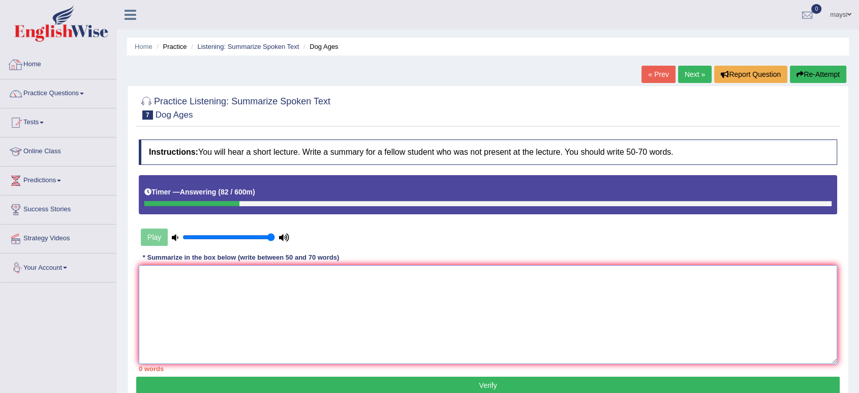
click at [205, 280] on textarea at bounding box center [488, 314] width 699 height 99
type textarea "t"
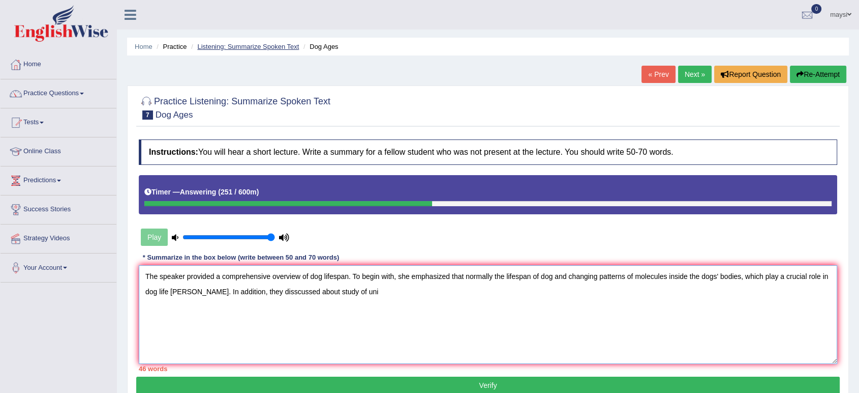
type textarea "The speaker provided a comprehensive overview of dog lifespan. To begin with, s…"
click at [248, 47] on link "Listening: Summarize Spoken Text" at bounding box center [248, 47] width 102 height 8
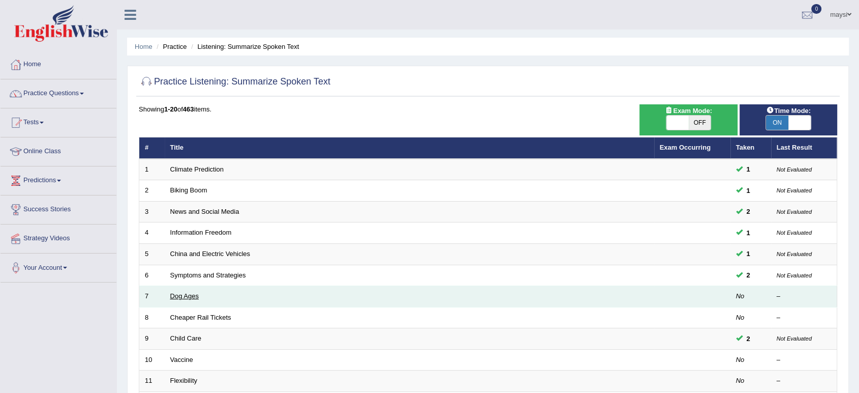
click at [195, 297] on link "Dog Ages" at bounding box center [184, 296] width 28 height 8
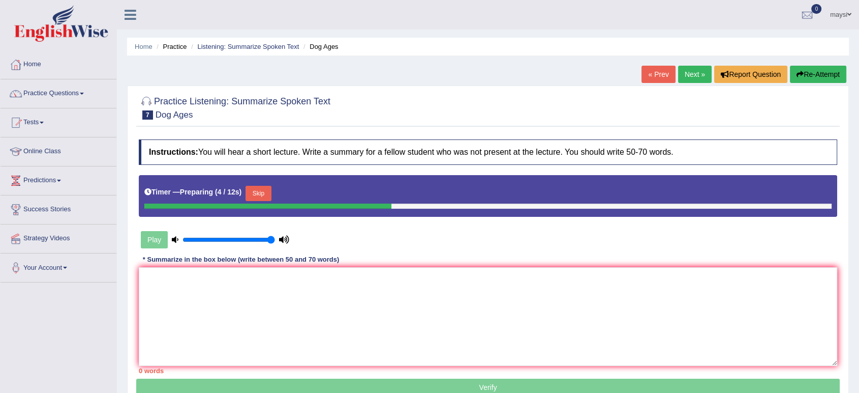
drag, startPoint x: 225, startPoint y: 287, endPoint x: 573, endPoint y: 266, distance: 349.0
click at [573, 266] on div "Instructions: You will hear a short lecture. Write a summary for a fellow stude…" at bounding box center [488, 256] width 704 height 244
click at [266, 193] on button "Skip" at bounding box center [258, 193] width 25 height 15
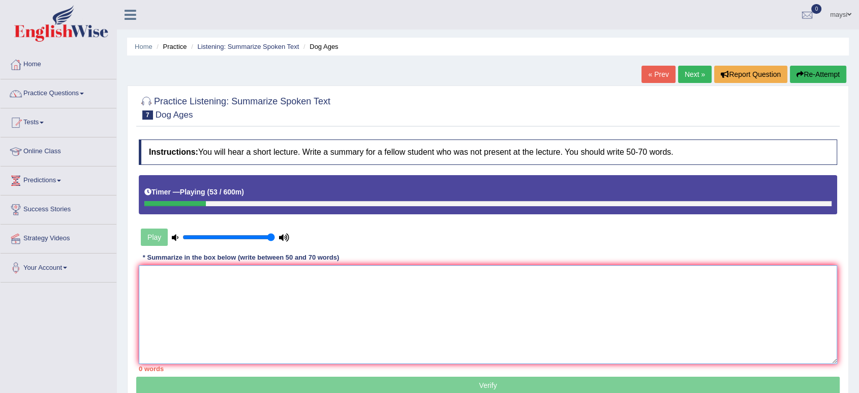
click at [210, 285] on textarea at bounding box center [488, 314] width 699 height 99
type textarea "t"
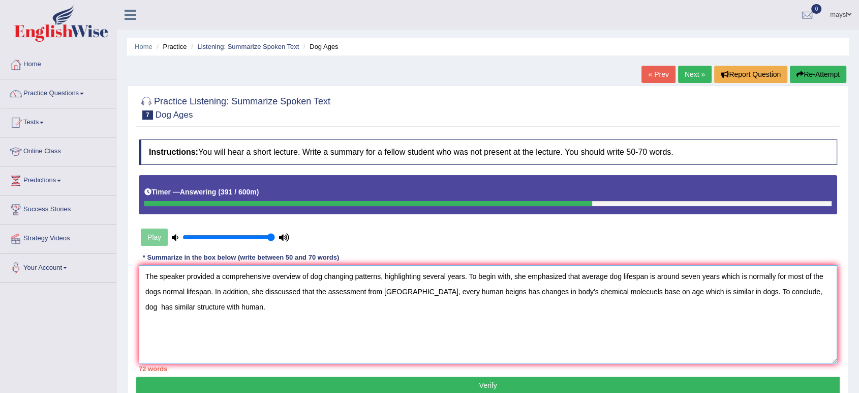
click at [679, 277] on textarea "The speaker provided a comprehensive overview of dog changing patterns, highlig…" at bounding box center [488, 314] width 699 height 99
drag, startPoint x: 800, startPoint y: 273, endPoint x: 784, endPoint y: 305, distance: 35.7
click at [784, 305] on textarea "The speaker provided a comprehensive overview of dog changing patterns, highlig…" at bounding box center [488, 314] width 699 height 99
click at [800, 276] on textarea "The speaker provided a comprehensive overview of dog changing patterns, highlig…" at bounding box center [488, 314] width 699 height 99
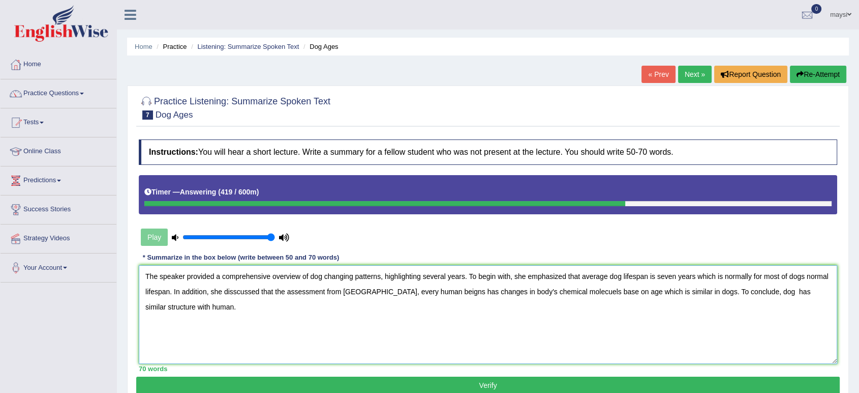
type textarea "The speaker provided a comprehensive overview of dog changing patterns, highlig…"
click at [365, 379] on button "Verify" at bounding box center [488, 384] width 704 height 17
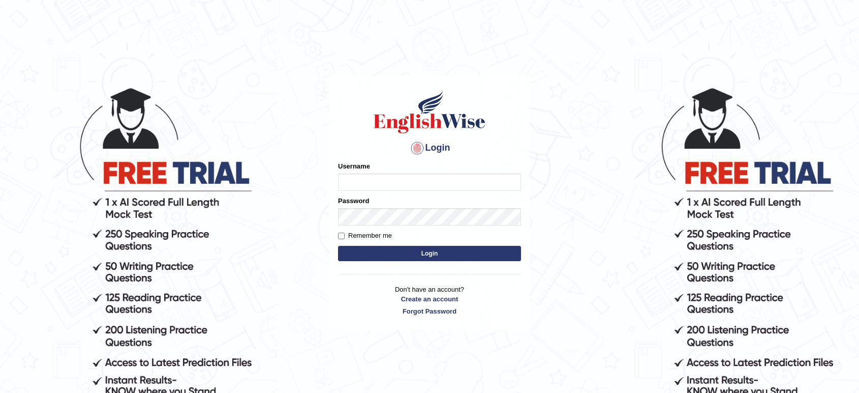
click at [364, 175] on input "Username" at bounding box center [429, 181] width 183 height 17
type input "maysi"
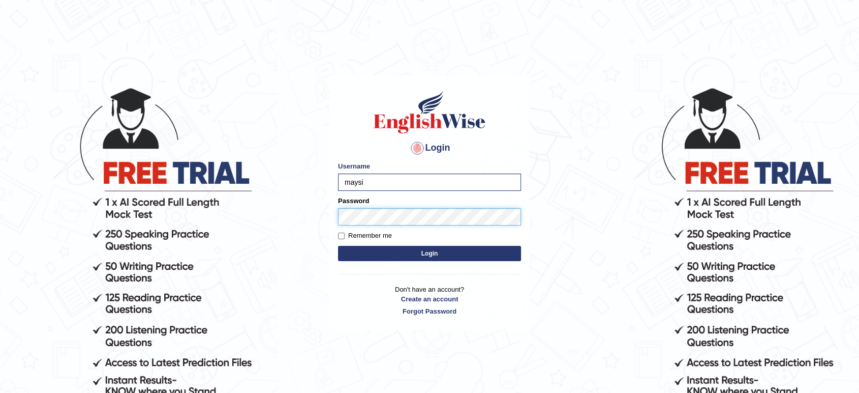
click at [338, 246] on button "Login" at bounding box center [429, 253] width 183 height 15
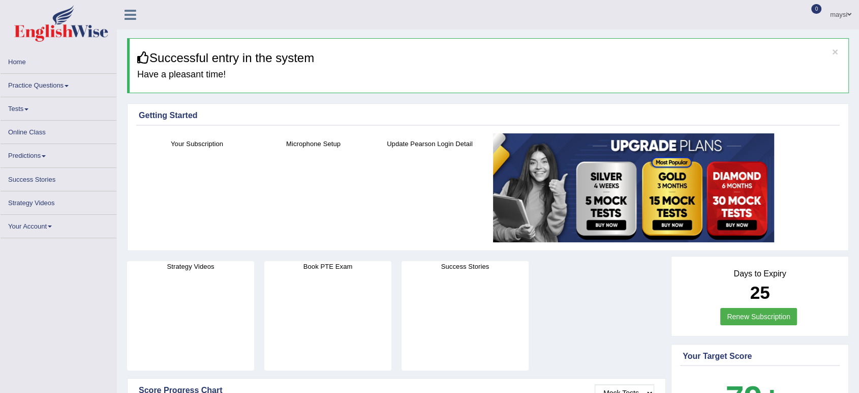
click at [36, 89] on link "Practice Questions" at bounding box center [59, 84] width 116 height 20
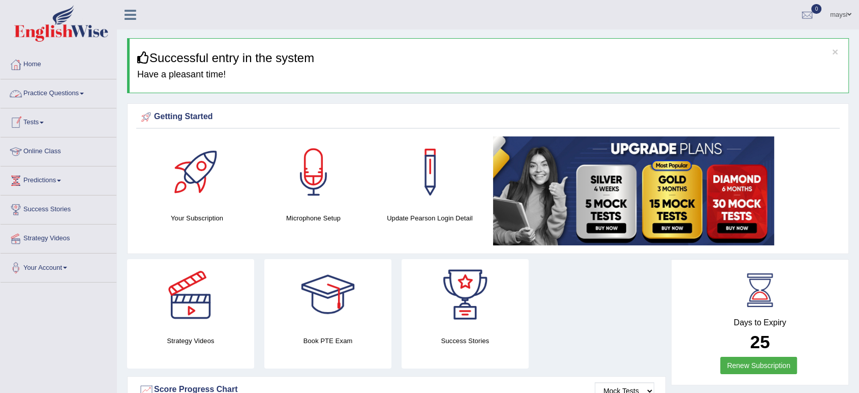
click at [90, 93] on link "Practice Questions" at bounding box center [59, 91] width 116 height 25
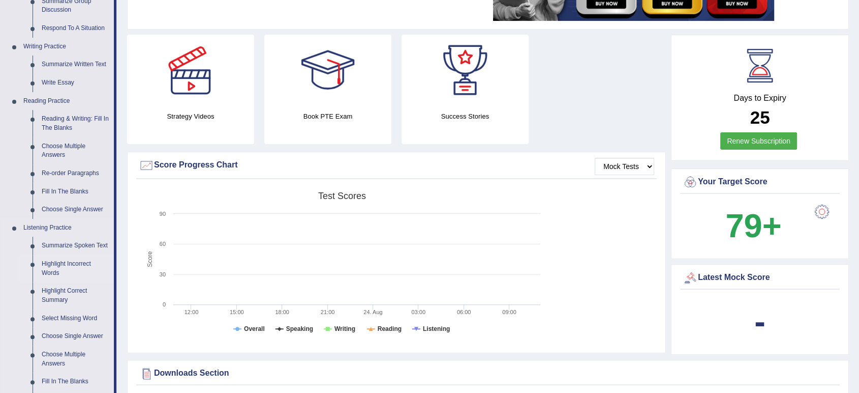
scroll to position [282, 0]
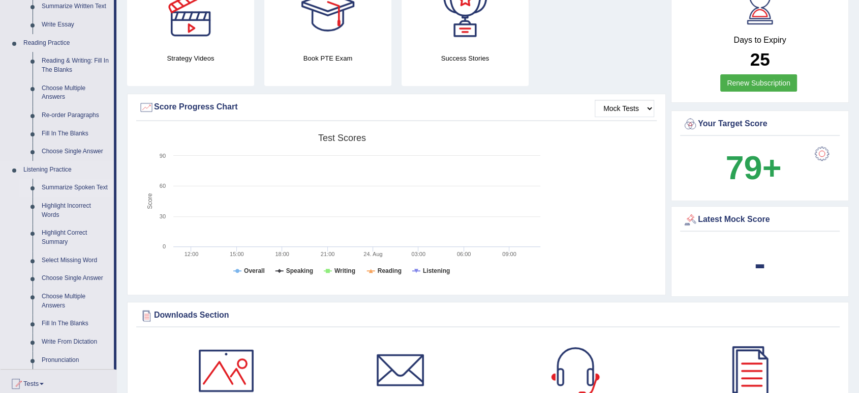
click at [70, 189] on link "Summarize Spoken Text" at bounding box center [75, 187] width 77 height 18
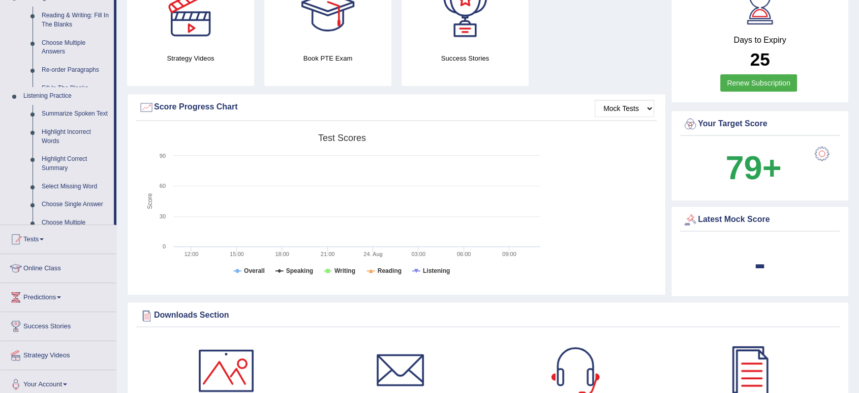
scroll to position [128, 0]
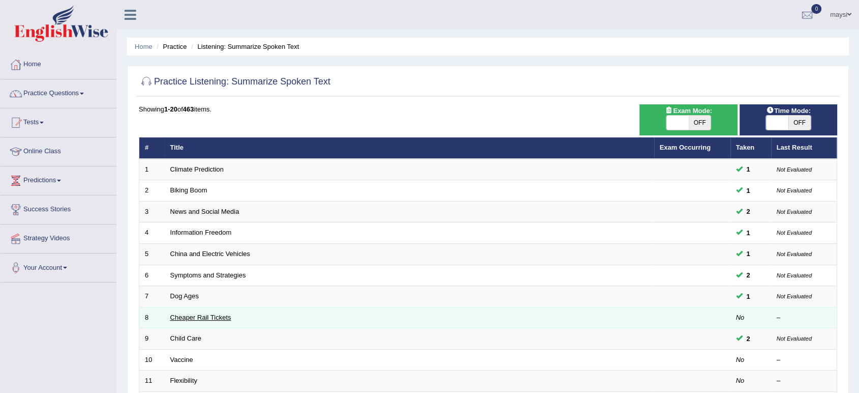
click at [198, 314] on link "Cheaper Rail Tickets" at bounding box center [200, 317] width 61 height 8
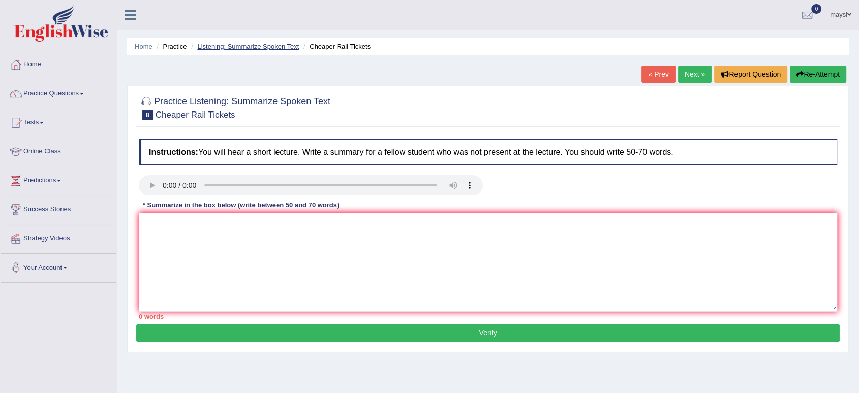
click at [249, 46] on link "Listening: Summarize Spoken Text" at bounding box center [248, 47] width 102 height 8
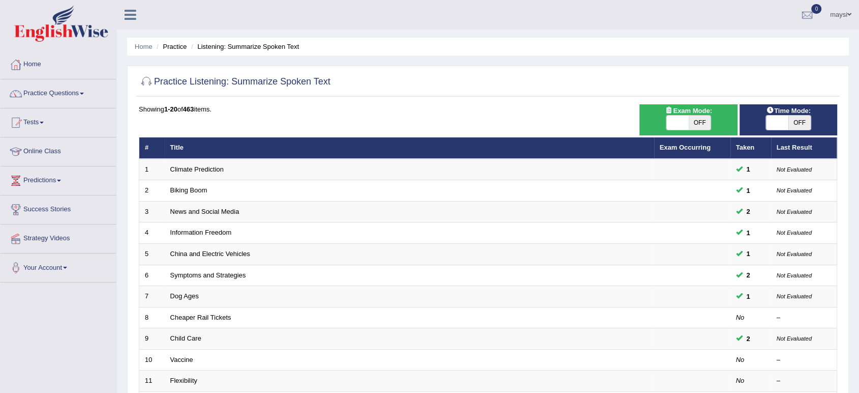
click at [796, 123] on span "OFF" at bounding box center [800, 122] width 22 height 14
checkbox input "true"
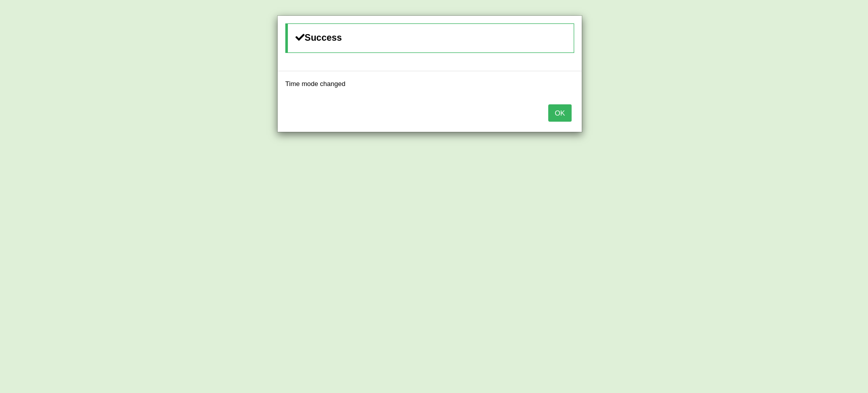
click at [561, 113] on button "OK" at bounding box center [559, 112] width 23 height 17
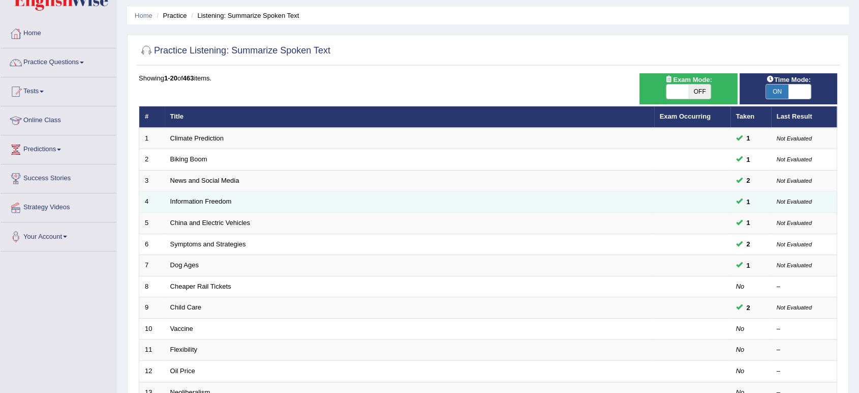
scroll to position [56, 0]
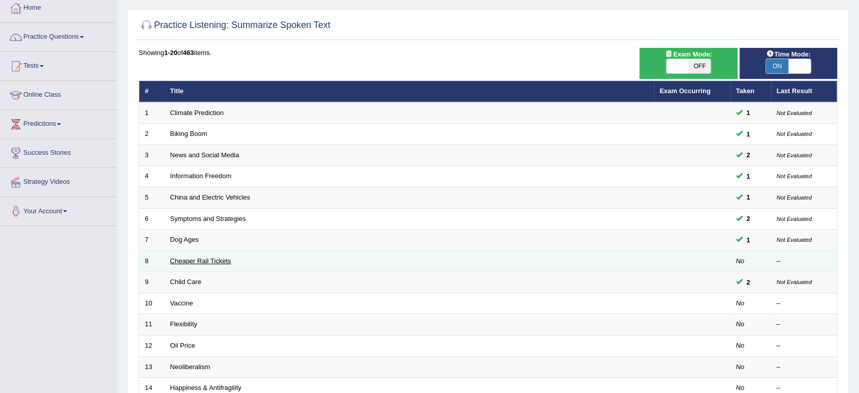
click at [183, 259] on link "Cheaper Rail Tickets" at bounding box center [200, 261] width 61 height 8
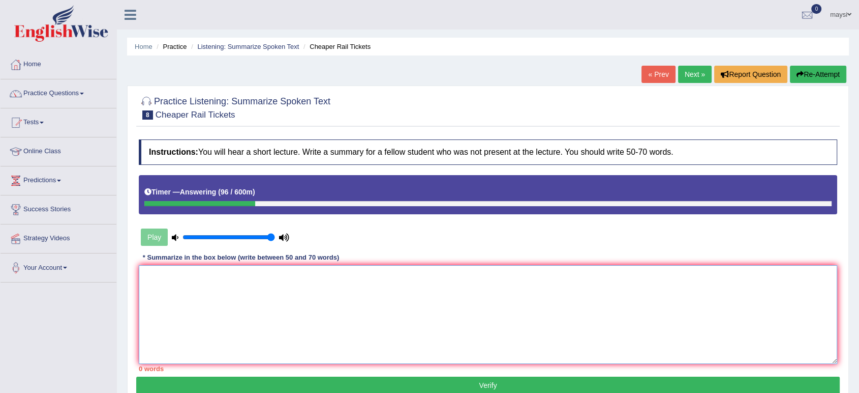
click at [212, 278] on textarea at bounding box center [488, 314] width 699 height 99
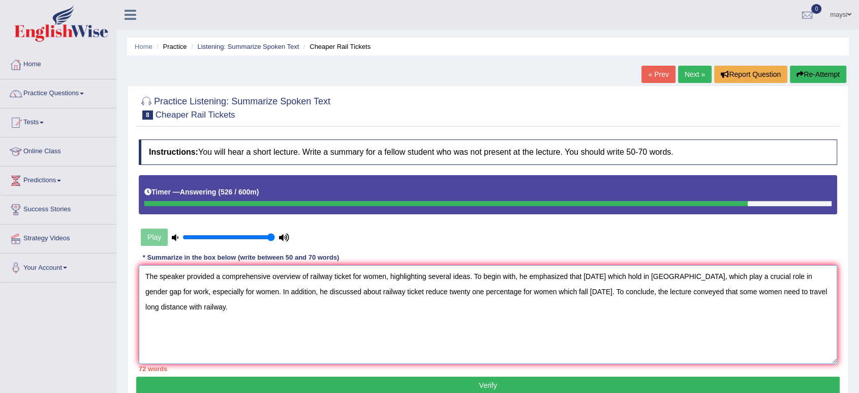
click at [170, 289] on textarea "The speaker provided a comprehensive overview of railway ticket for women, high…" at bounding box center [488, 314] width 699 height 99
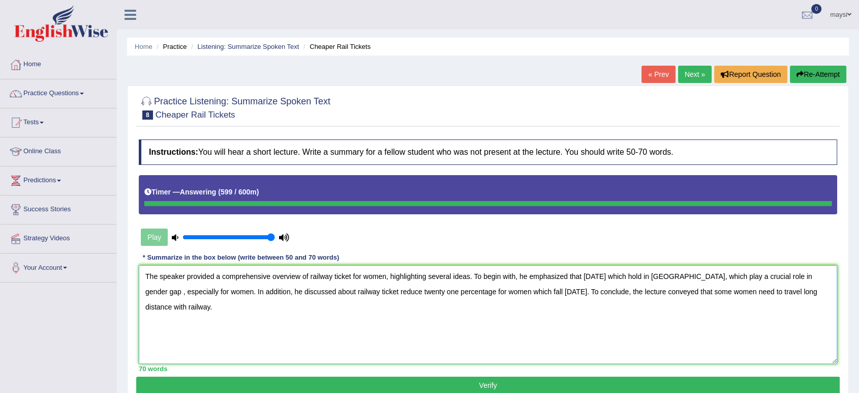
type textarea "The speaker provided a comprehensive overview of railway ticket for women, high…"
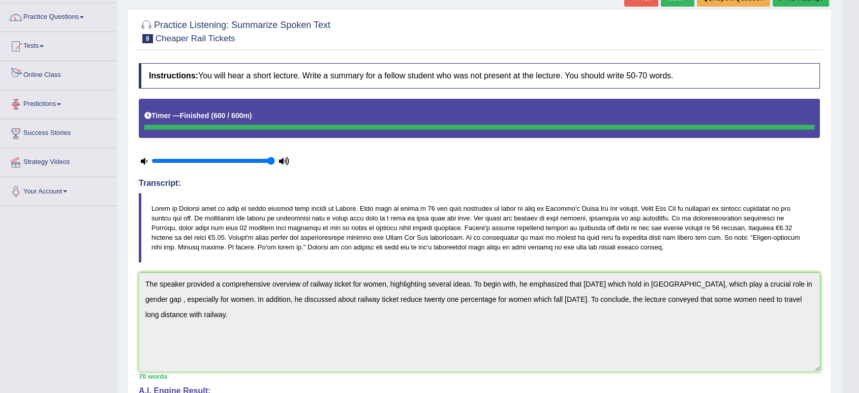
scroll to position [56, 0]
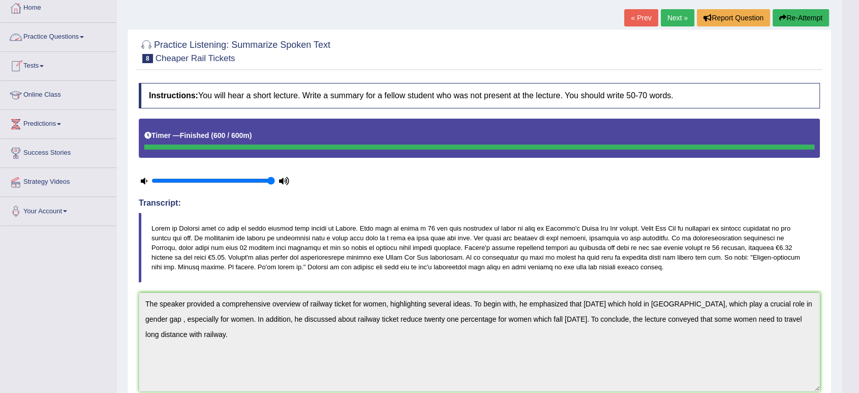
click at [74, 36] on link "Practice Questions" at bounding box center [59, 35] width 116 height 25
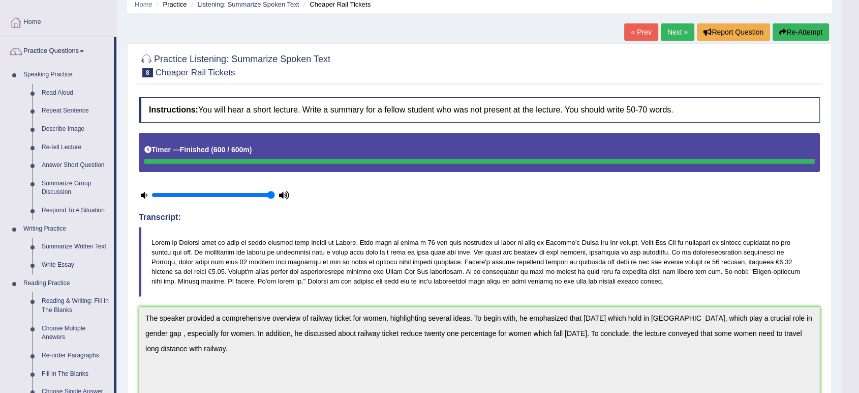
scroll to position [0, 0]
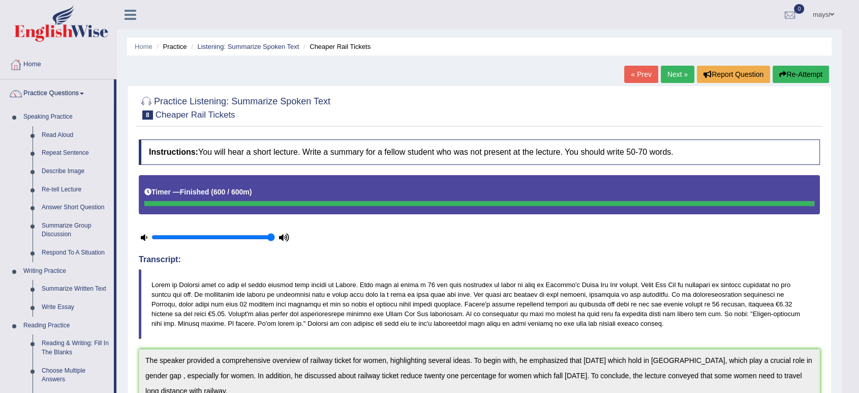
click at [679, 75] on link "Next »" at bounding box center [678, 74] width 34 height 17
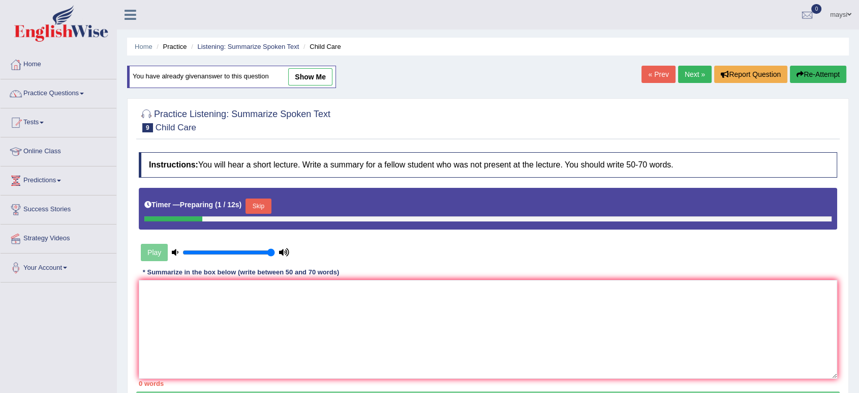
drag, startPoint x: 0, startPoint y: 0, endPoint x: 679, endPoint y: 75, distance: 683.6
click at [679, 75] on link "Next »" at bounding box center [695, 74] width 34 height 17
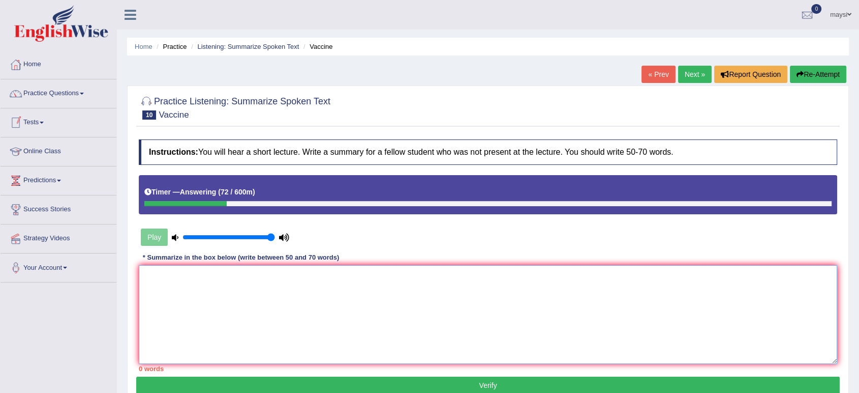
click at [253, 282] on textarea at bounding box center [488, 314] width 699 height 99
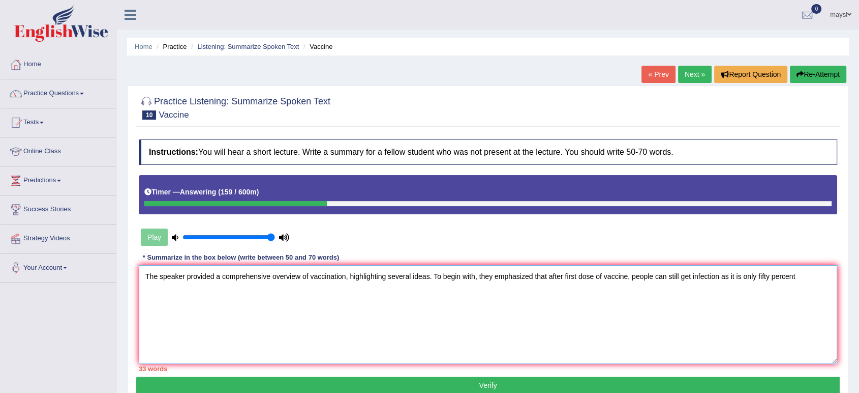
click at [758, 276] on textarea "The speaker provided a comprehensive overview of vaccination, highlighting seve…" at bounding box center [488, 314] width 699 height 99
click at [815, 276] on textarea "The speaker provided a comprehensive overview of vaccination, highlighting seve…" at bounding box center [488, 314] width 699 height 99
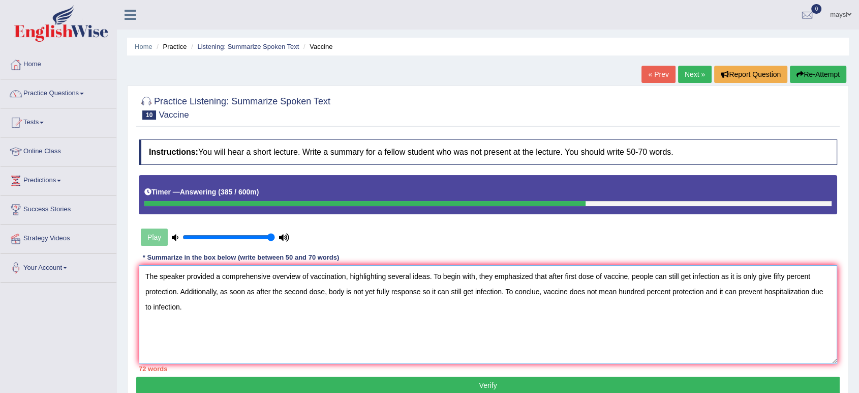
click at [681, 276] on textarea "The speaker provided a comprehensive overview of vaccination, highlighting seve…" at bounding box center [488, 314] width 699 height 99
click at [728, 277] on textarea "The speaker provided a comprehensive overview of vaccination, highlighting seve…" at bounding box center [488, 314] width 699 height 99
click at [761, 274] on textarea "The speaker provided a comprehensive overview of vaccination, highlighting seve…" at bounding box center [488, 314] width 699 height 99
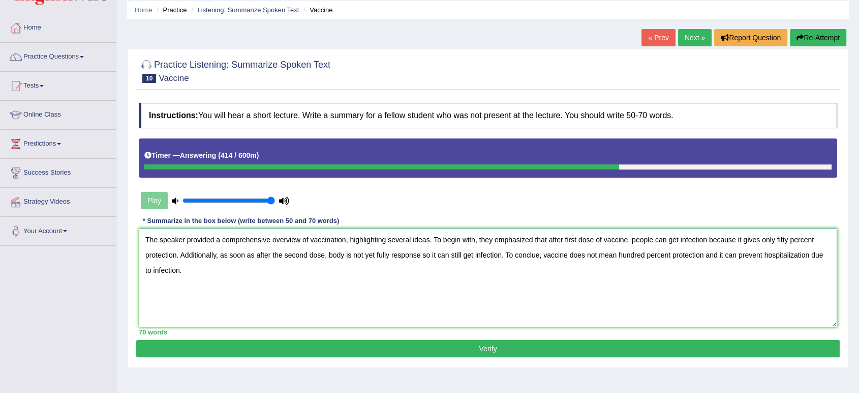
scroll to position [56, 0]
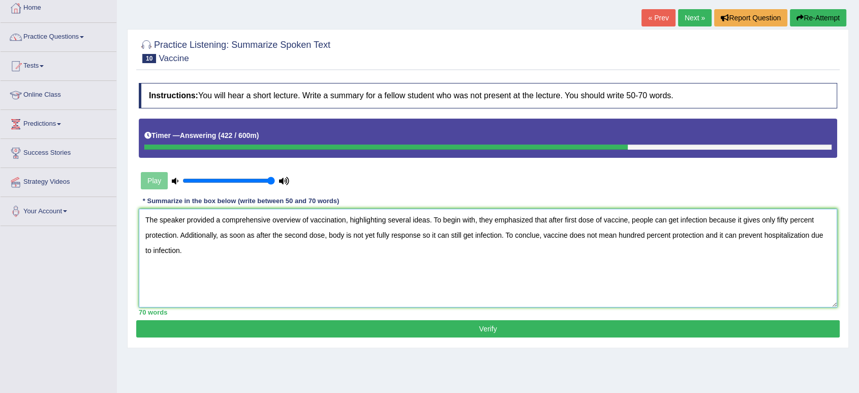
type textarea "The speaker provided a comprehensive overview of vaccination, highlighting seve…"
click at [407, 327] on button "Verify" at bounding box center [488, 328] width 704 height 17
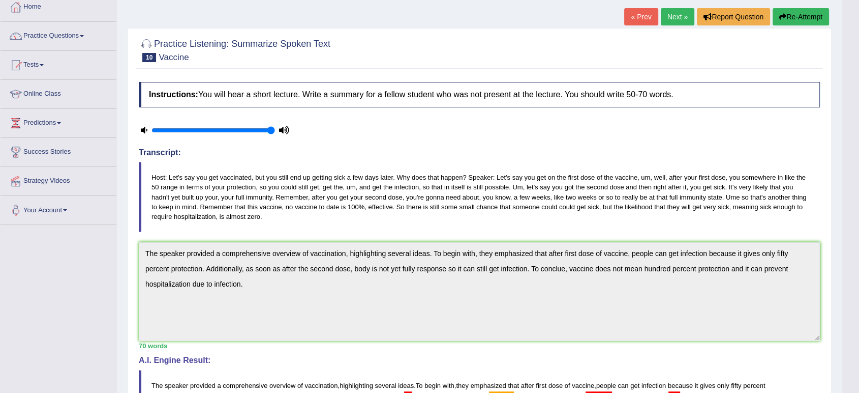
scroll to position [42, 0]
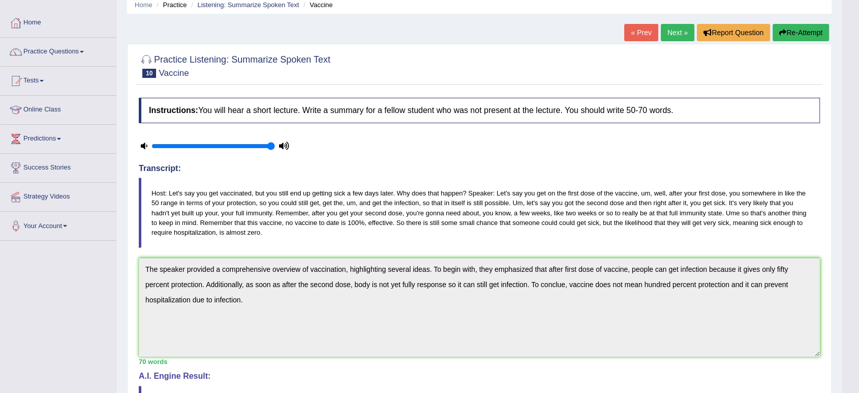
click at [787, 28] on button "Re-Attempt" at bounding box center [801, 32] width 56 height 17
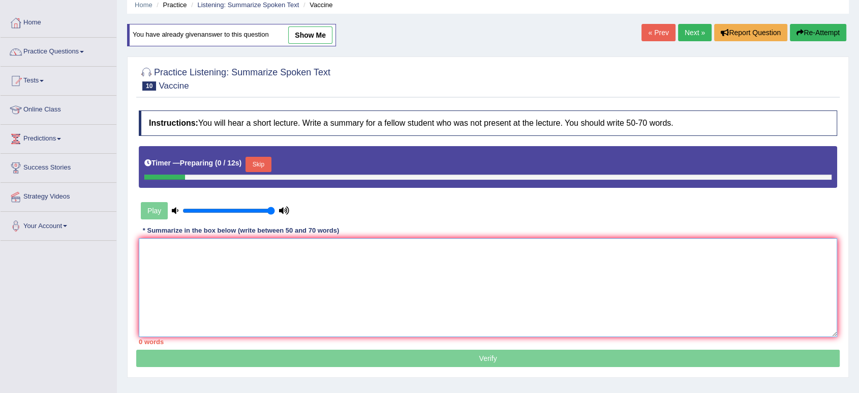
click at [248, 246] on textarea at bounding box center [488, 287] width 699 height 99
paste textarea "The speaker provided a comprehensive overview of vaccination, highlighting seve…"
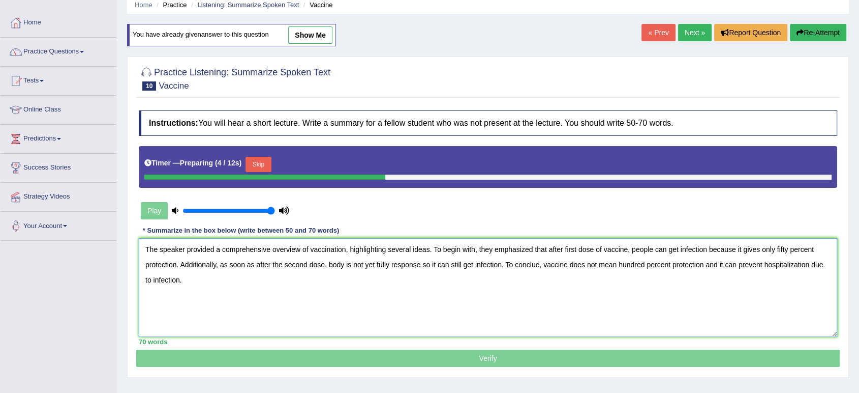
click at [534, 263] on textarea "The speaker provided a comprehensive overview of vaccination, highlighting seve…" at bounding box center [488, 287] width 699 height 99
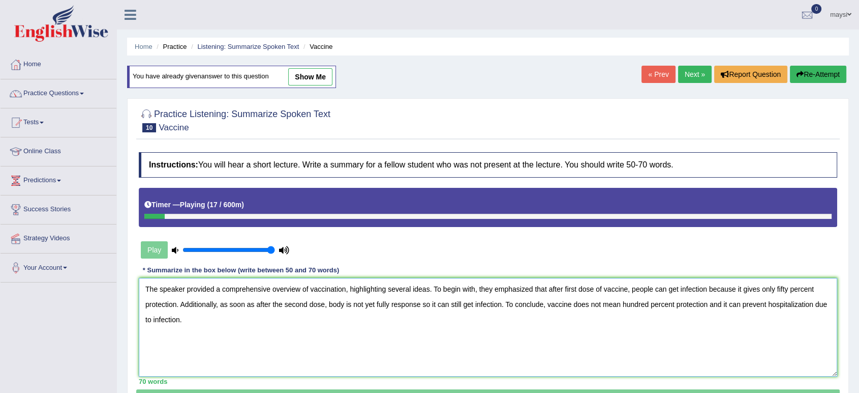
click at [667, 285] on textarea "The speaker provided a comprehensive overview of vaccination, highlighting seve…" at bounding box center [488, 327] width 699 height 99
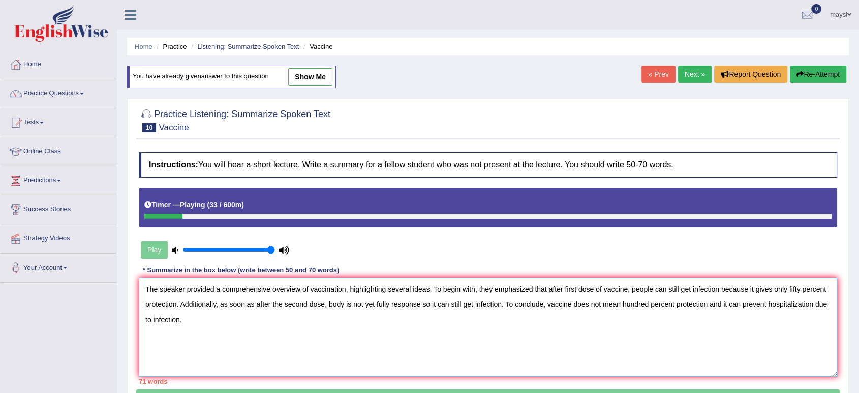
click at [772, 287] on textarea "The speaker provided a comprehensive overview of vaccination, highlighting seve…" at bounding box center [488, 327] width 699 height 99
drag, startPoint x: 760, startPoint y: 287, endPoint x: 765, endPoint y: 301, distance: 15.0
click at [765, 301] on textarea "The speaker provided a comprehensive overview of vaccination, highlighting seve…" at bounding box center [488, 327] width 699 height 99
drag, startPoint x: 772, startPoint y: 288, endPoint x: 721, endPoint y: 286, distance: 51.4
click at [721, 286] on textarea "The speaker provided a comprehensive overview of vaccination, highlighting seve…" at bounding box center [488, 327] width 699 height 99
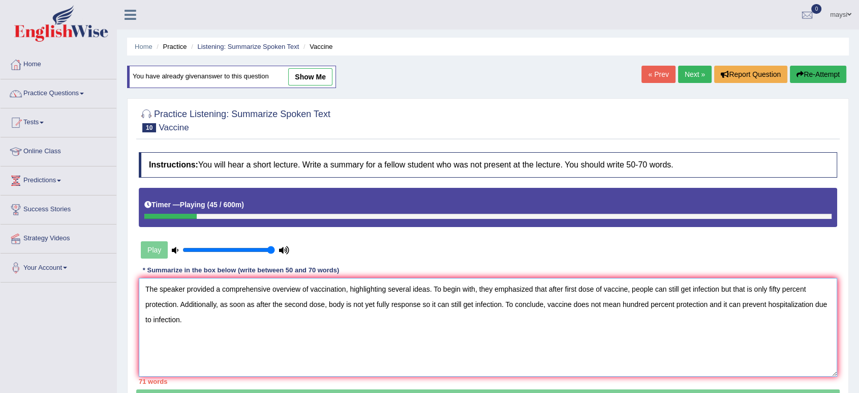
click at [176, 303] on textarea "The speaker provided a comprehensive overview of vaccination, highlighting seve…" at bounding box center [488, 327] width 699 height 99
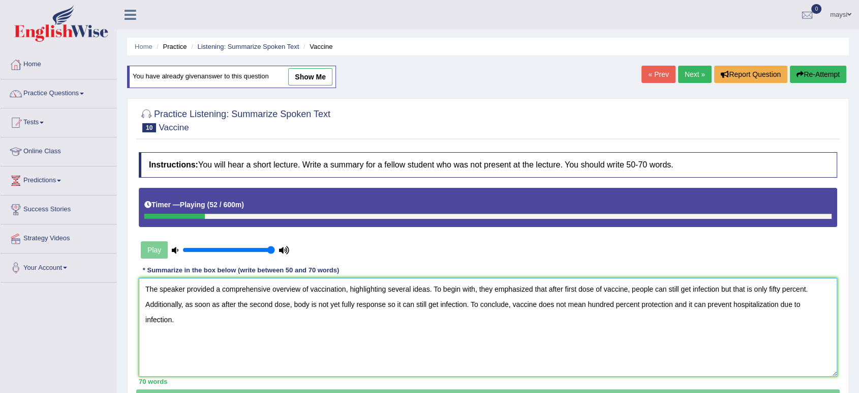
click at [243, 345] on textarea "The speaker provided a comprehensive overview of vaccination, highlighting seve…" at bounding box center [488, 327] width 699 height 99
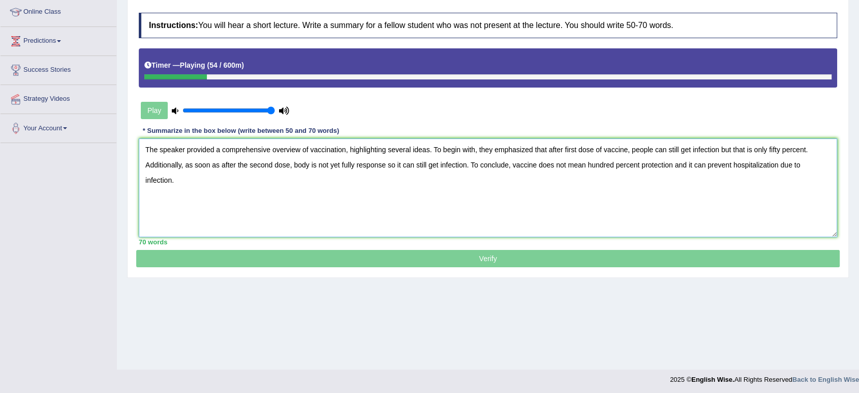
scroll to position [141, 0]
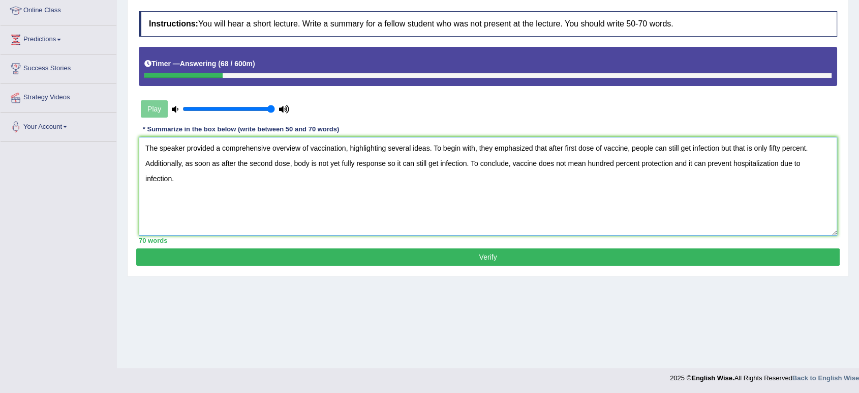
click at [586, 162] on textarea "The speaker provided a comprehensive overview of vaccination, highlighting seve…" at bounding box center [488, 186] width 699 height 99
drag, startPoint x: 825, startPoint y: 161, endPoint x: 671, endPoint y: 172, distance: 154.5
click at [671, 172] on textarea "The speaker provided a comprehensive overview of vaccination, highlighting seve…" at bounding box center [488, 186] width 699 height 99
type textarea "The speaker provided a comprehensive overview of vaccination, highlighting seve…"
click at [557, 257] on button "Verify" at bounding box center [488, 256] width 704 height 17
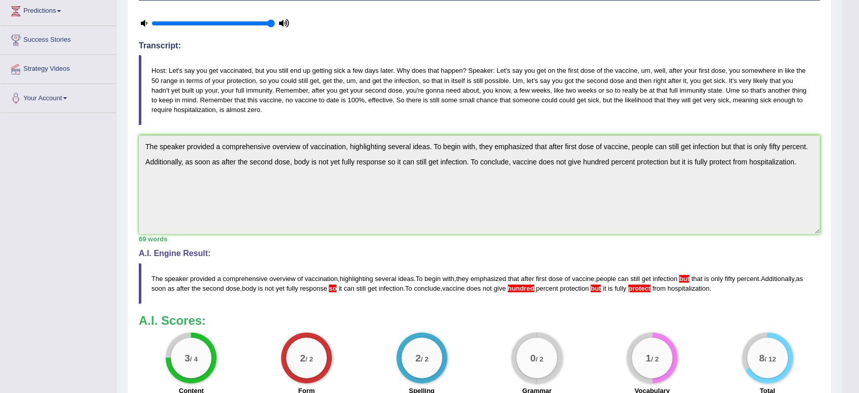
scroll to position [47, 0]
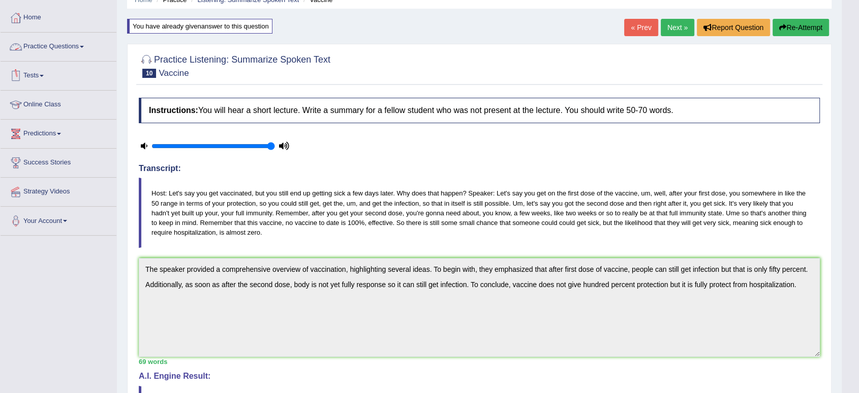
click at [72, 42] on link "Practice Questions" at bounding box center [59, 45] width 116 height 25
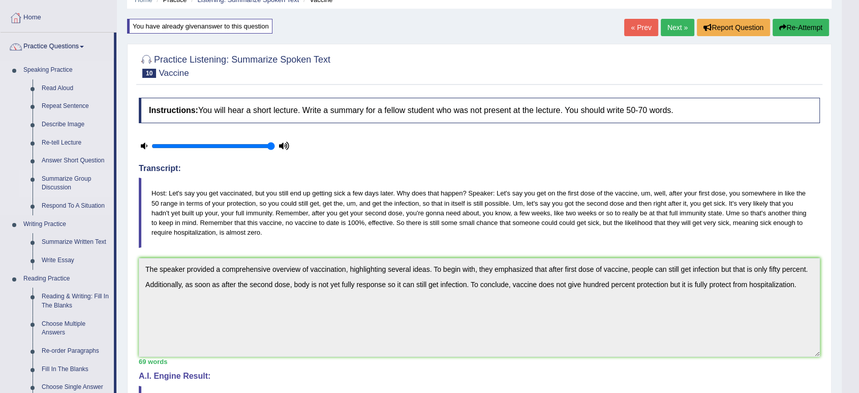
click at [76, 180] on link "Summarize Group Discussion" at bounding box center [75, 183] width 77 height 27
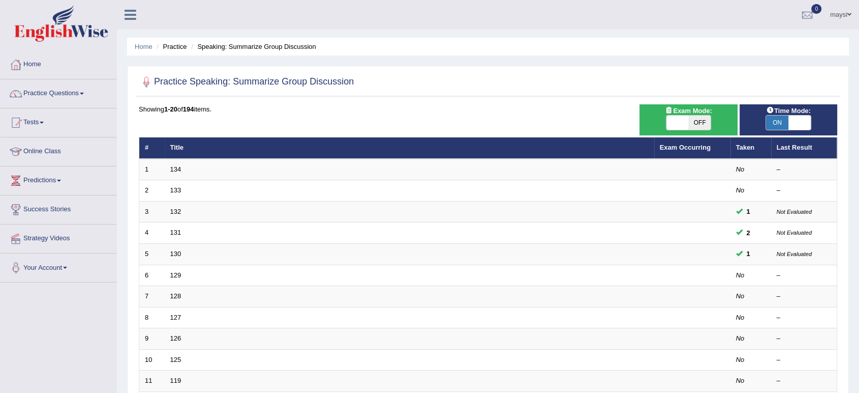
click at [833, 15] on link "maysi" at bounding box center [841, 13] width 37 height 26
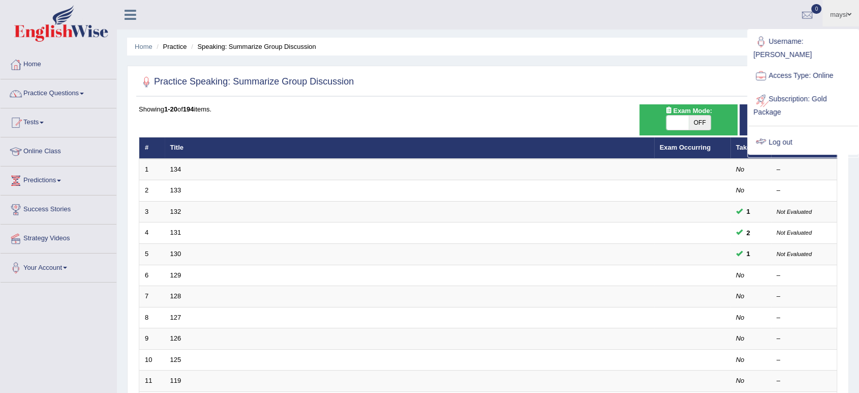
click at [774, 131] on link "Log out" at bounding box center [804, 142] width 110 height 23
